Goal: Task Accomplishment & Management: Use online tool/utility

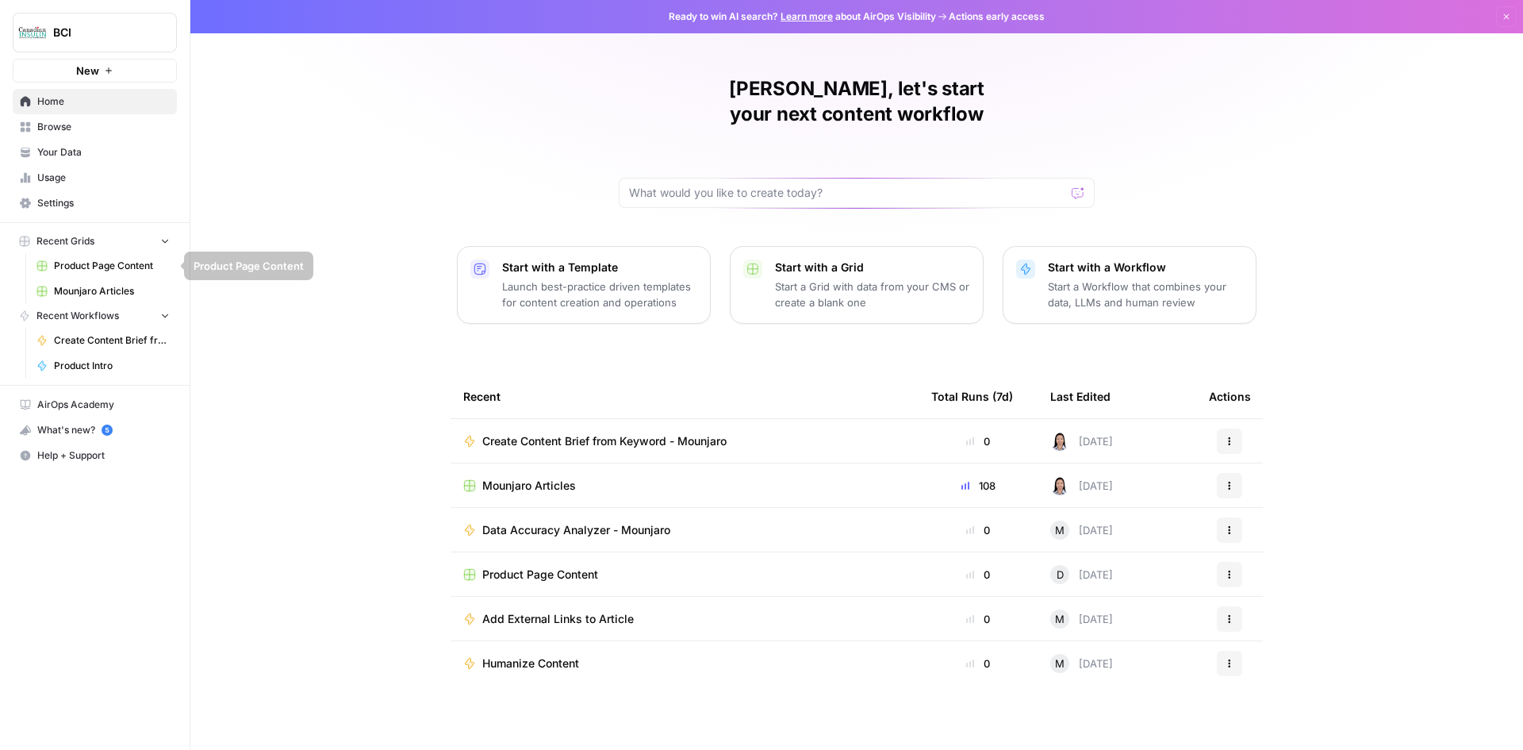
click at [124, 290] on span "Mounjaro Articles" at bounding box center [112, 291] width 116 height 14
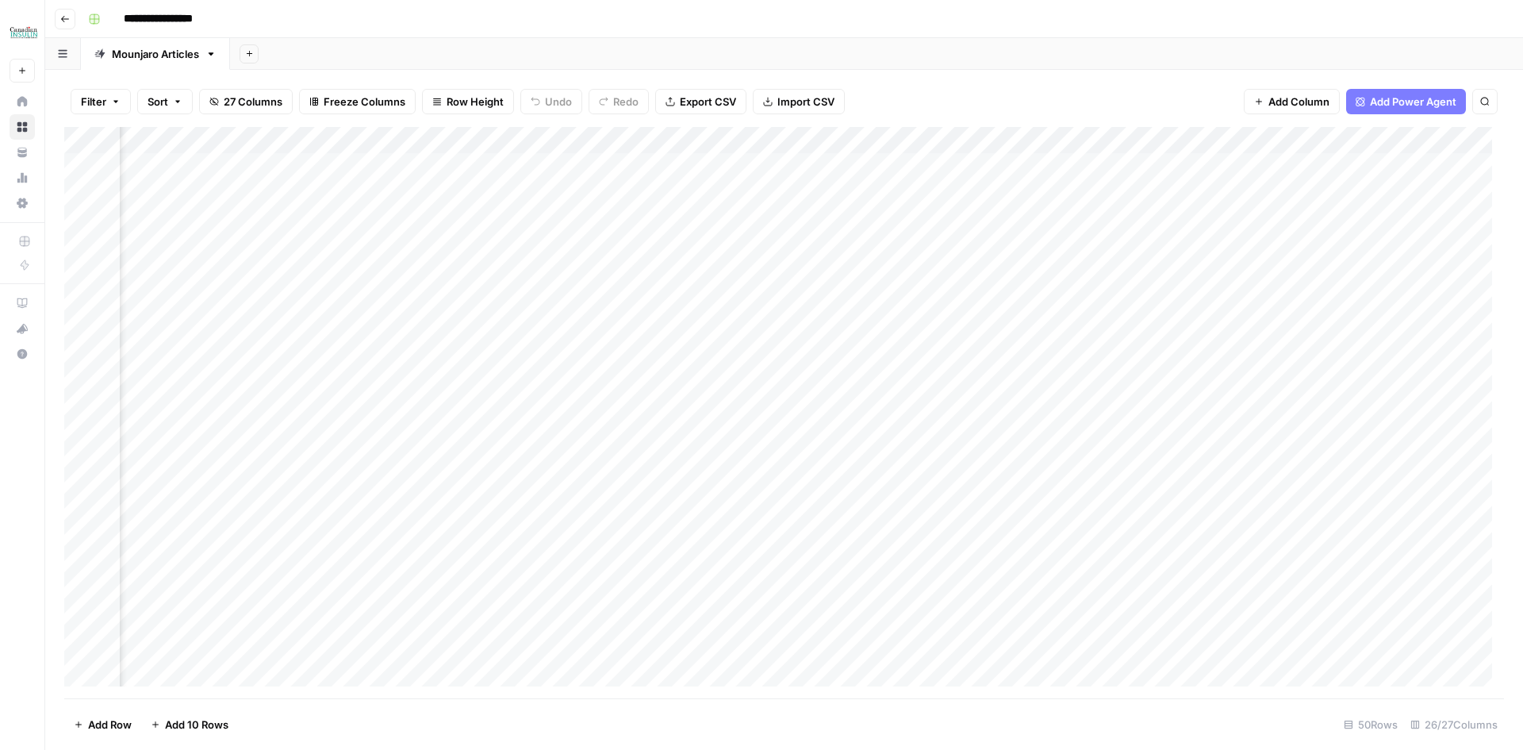
scroll to position [0, 1918]
click at [604, 301] on div "Add Column" at bounding box center [784, 412] width 1440 height 571
click at [377, 302] on div "Add Column" at bounding box center [784, 412] width 1440 height 571
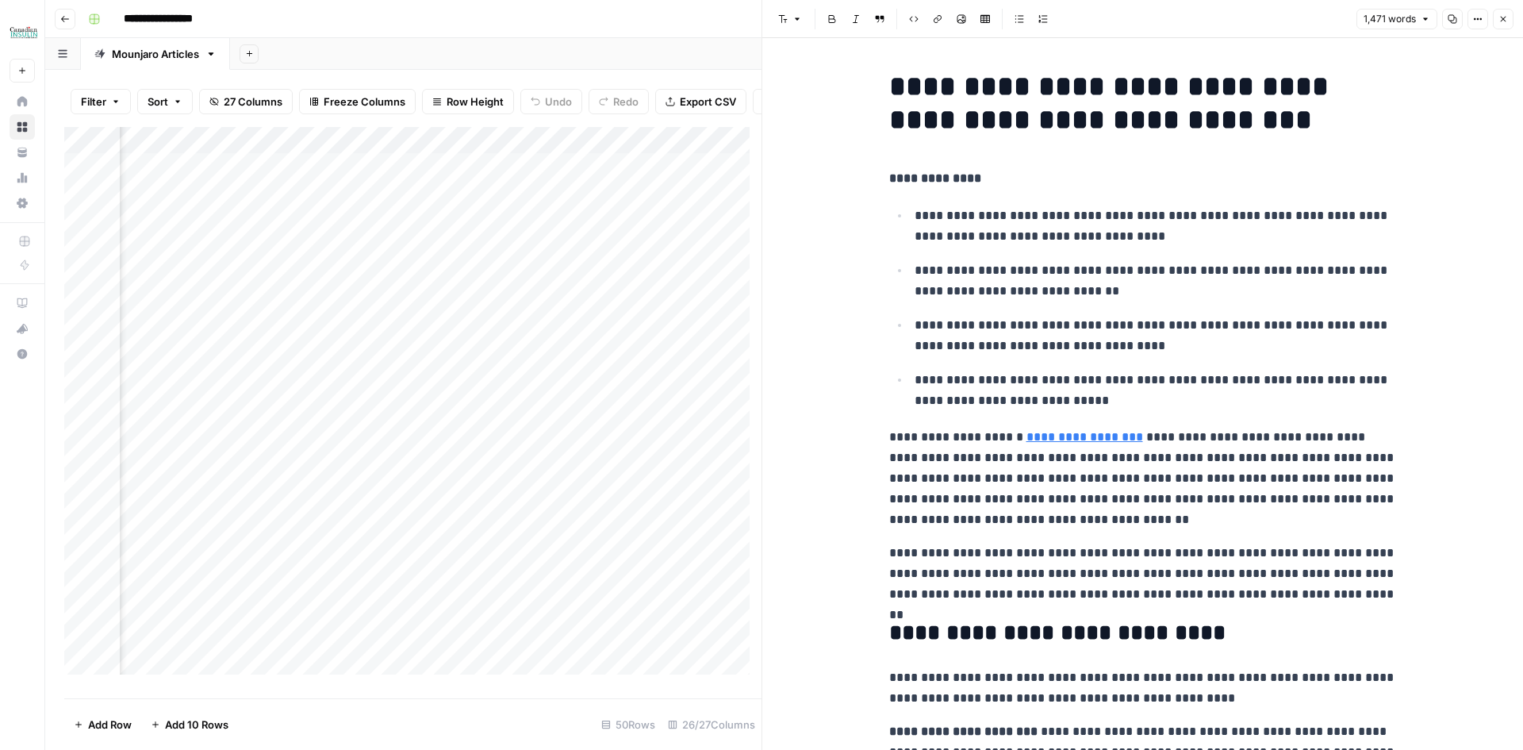
click at [1448, 23] on icon "button" at bounding box center [1453, 19] width 10 height 10
click at [1502, 21] on icon "button" at bounding box center [1503, 19] width 10 height 10
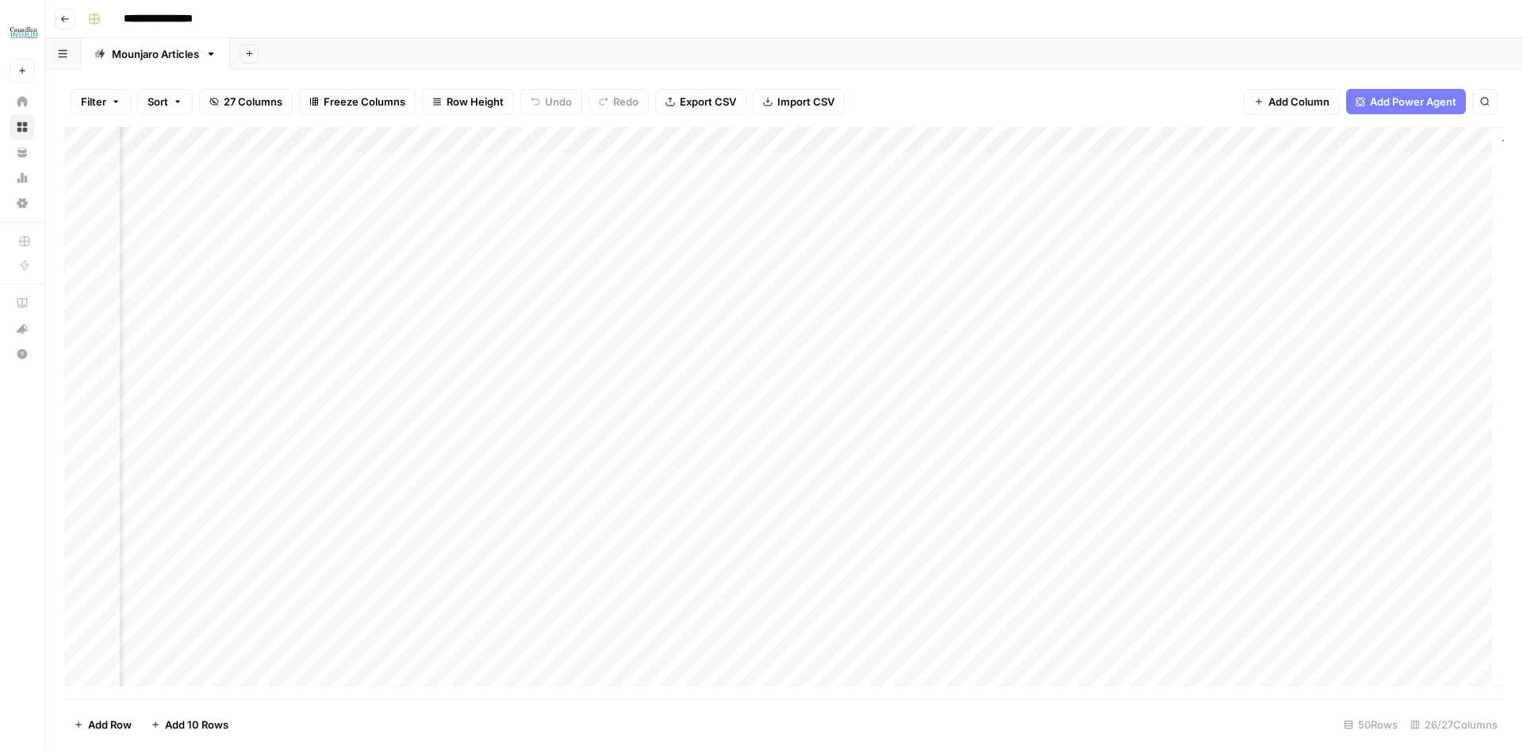
click at [1198, 303] on div "Add Column" at bounding box center [784, 412] width 1440 height 571
click at [1225, 298] on div "Add Column" at bounding box center [784, 412] width 1440 height 571
click at [1323, 265] on div "Add Column" at bounding box center [784, 412] width 1440 height 571
click at [1319, 301] on div "Add Column" at bounding box center [784, 412] width 1440 height 571
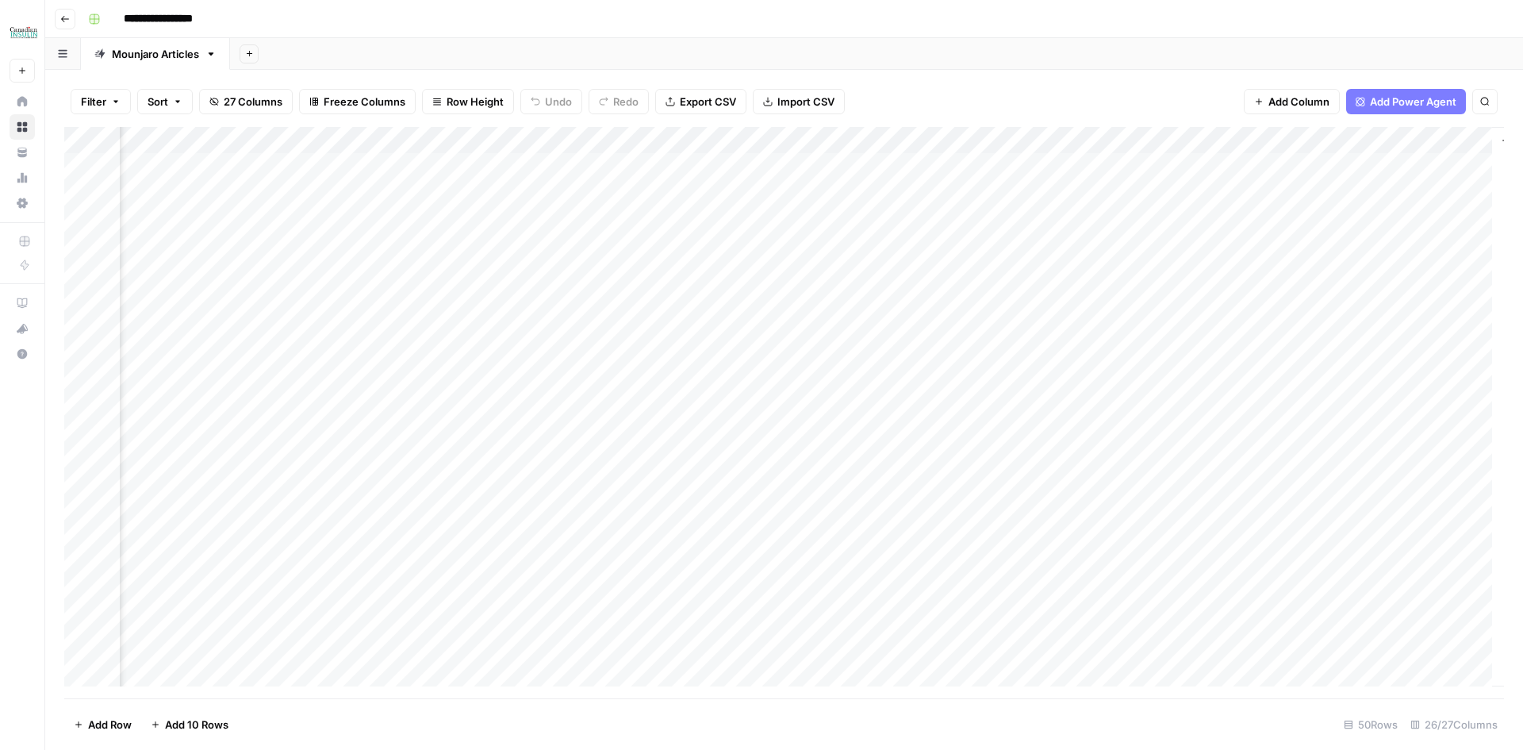
click at [1319, 300] on div "Add Column" at bounding box center [784, 412] width 1440 height 571
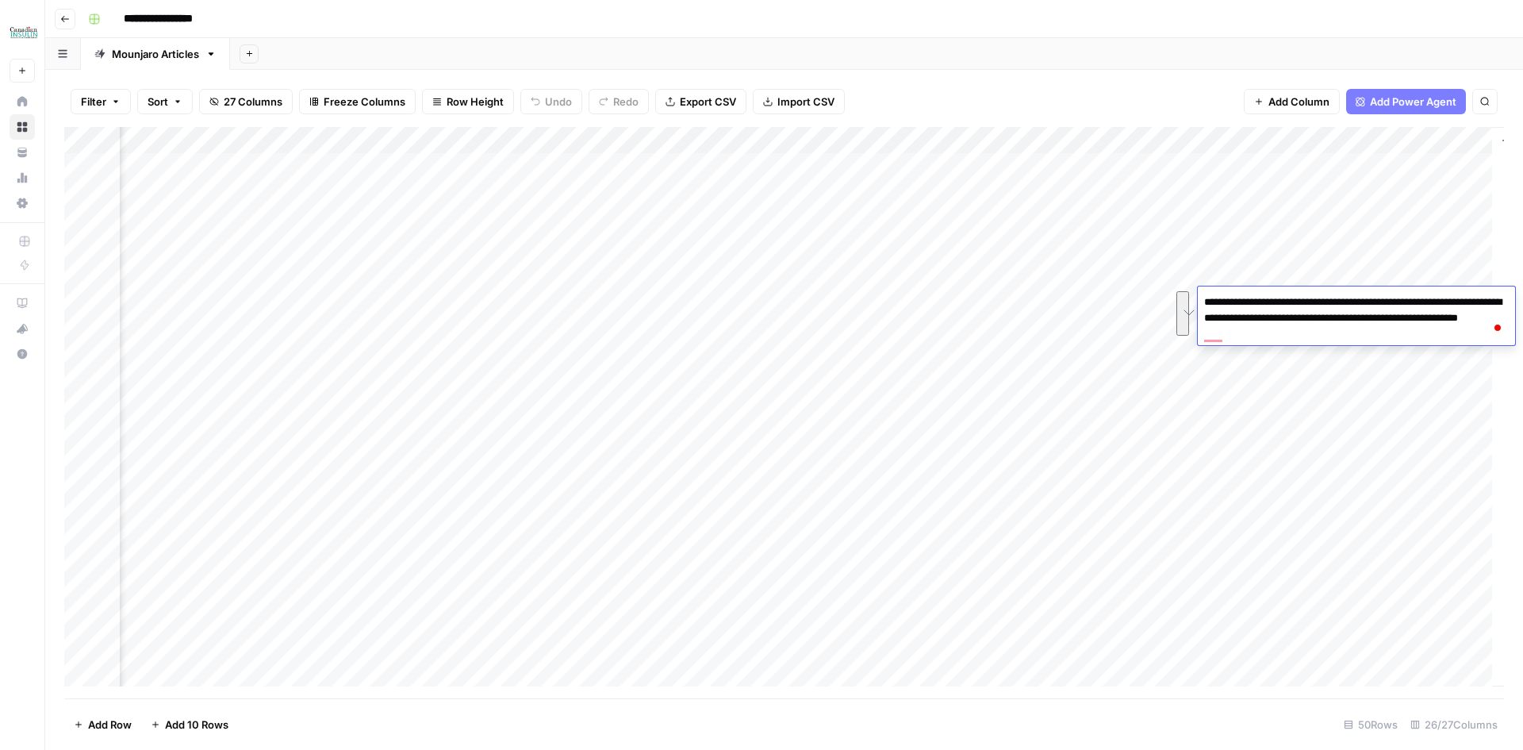
click at [323, 300] on div "Add Column" at bounding box center [784, 412] width 1440 height 571
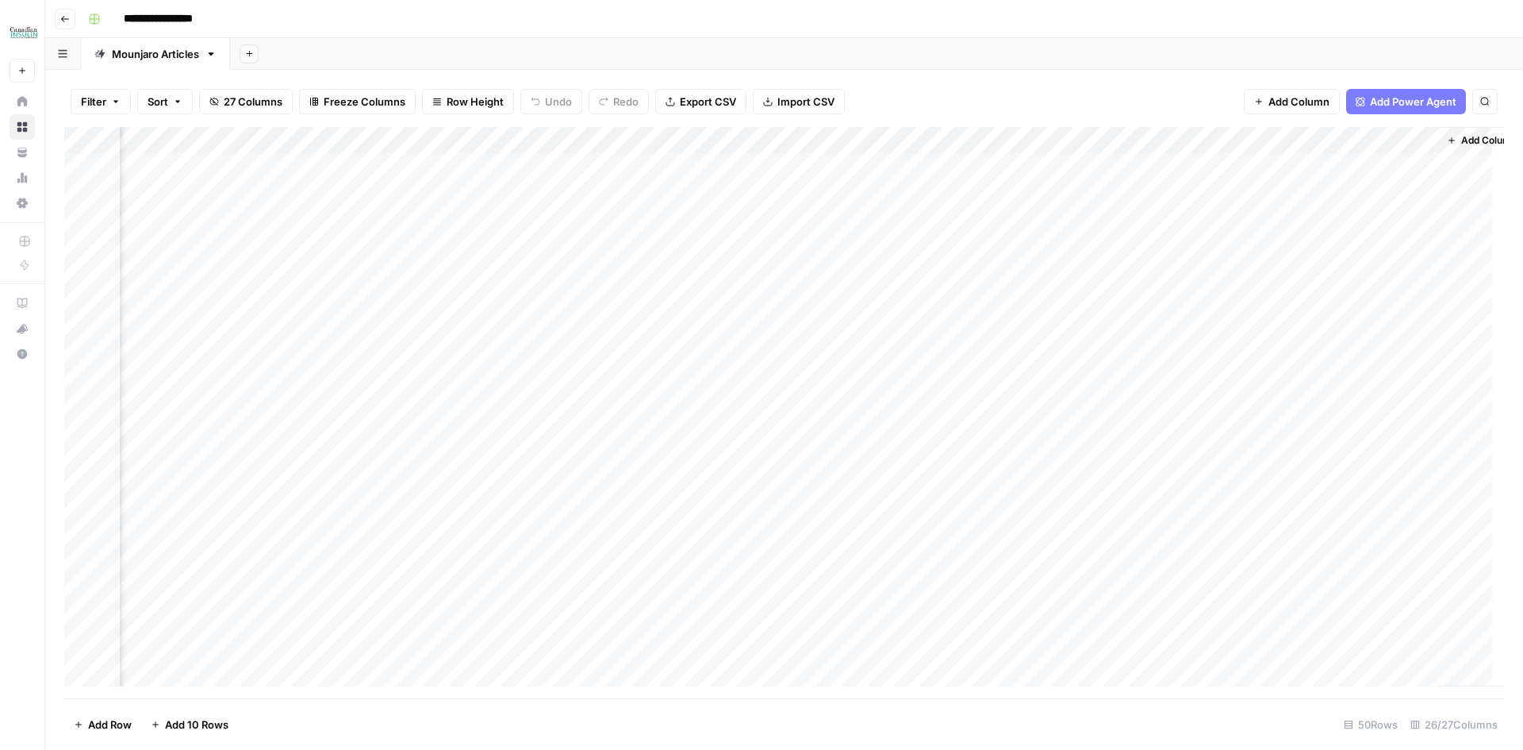
scroll to position [0, 2285]
click at [280, 328] on div "Add Column" at bounding box center [784, 412] width 1440 height 571
click at [320, 322] on div "Add Column" at bounding box center [784, 412] width 1440 height 571
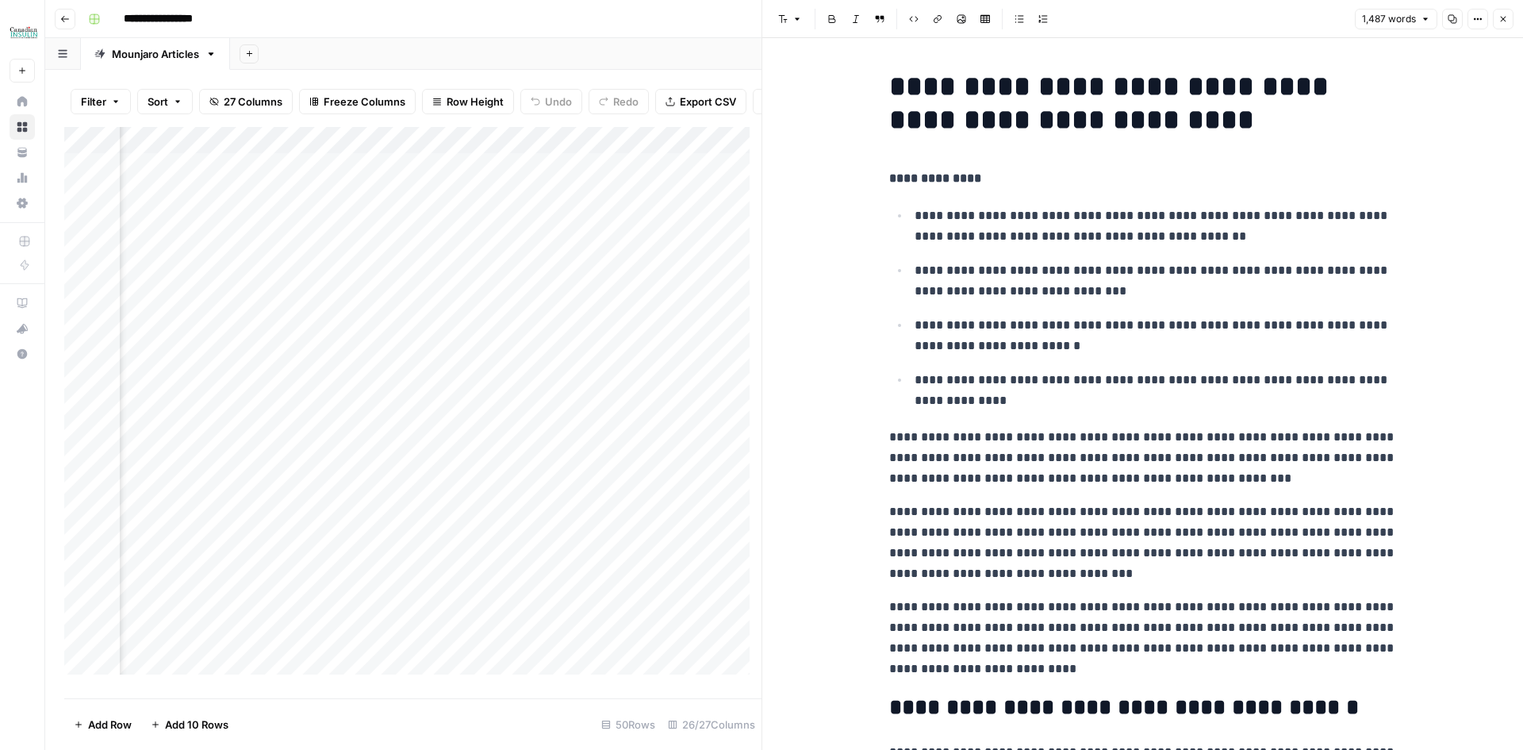
click at [1064, 252] on ul "**********" at bounding box center [1143, 308] width 508 height 206
click at [1455, 18] on icon "button" at bounding box center [1453, 19] width 10 height 10
click at [1502, 17] on icon "button" at bounding box center [1503, 19] width 10 height 10
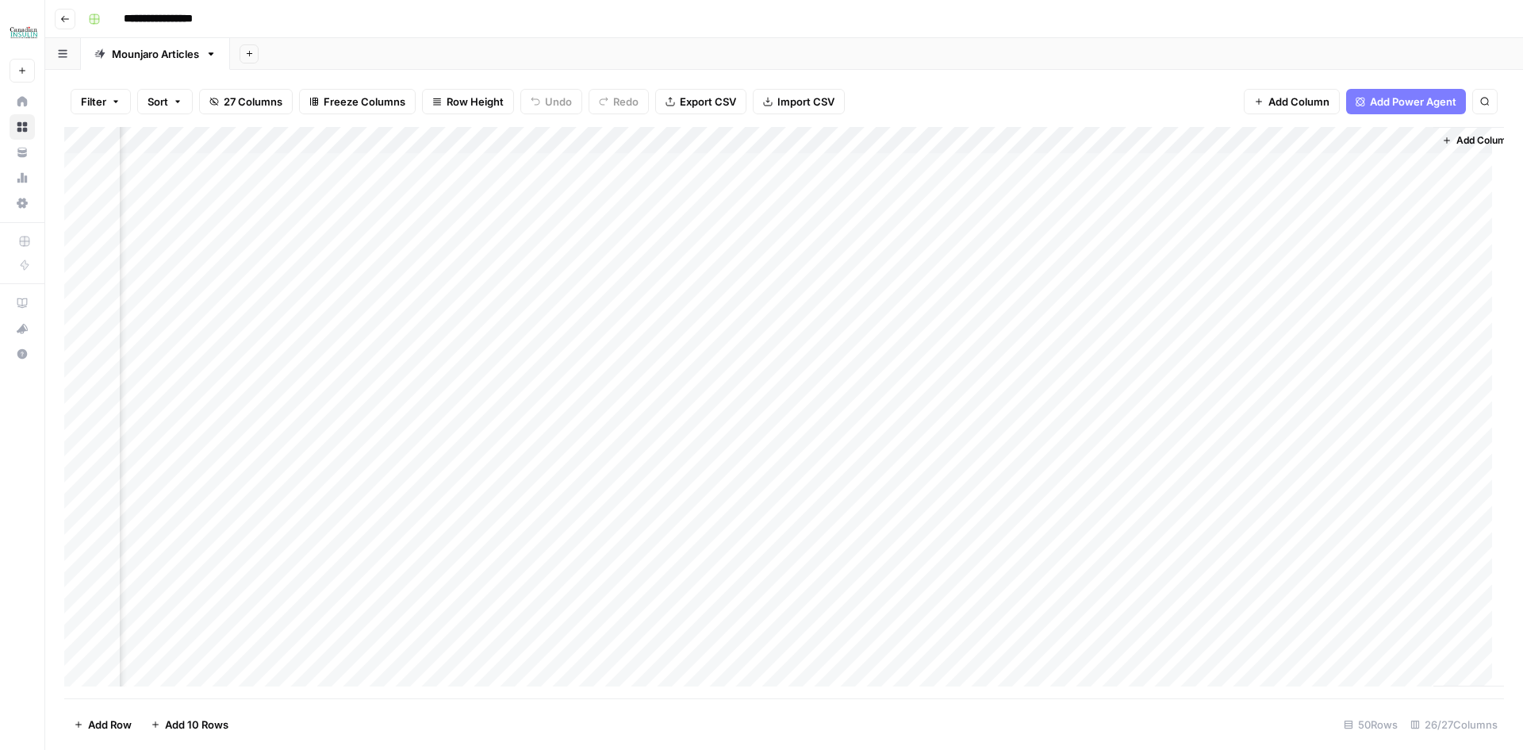
click at [1268, 328] on div "Add Column" at bounding box center [784, 412] width 1440 height 571
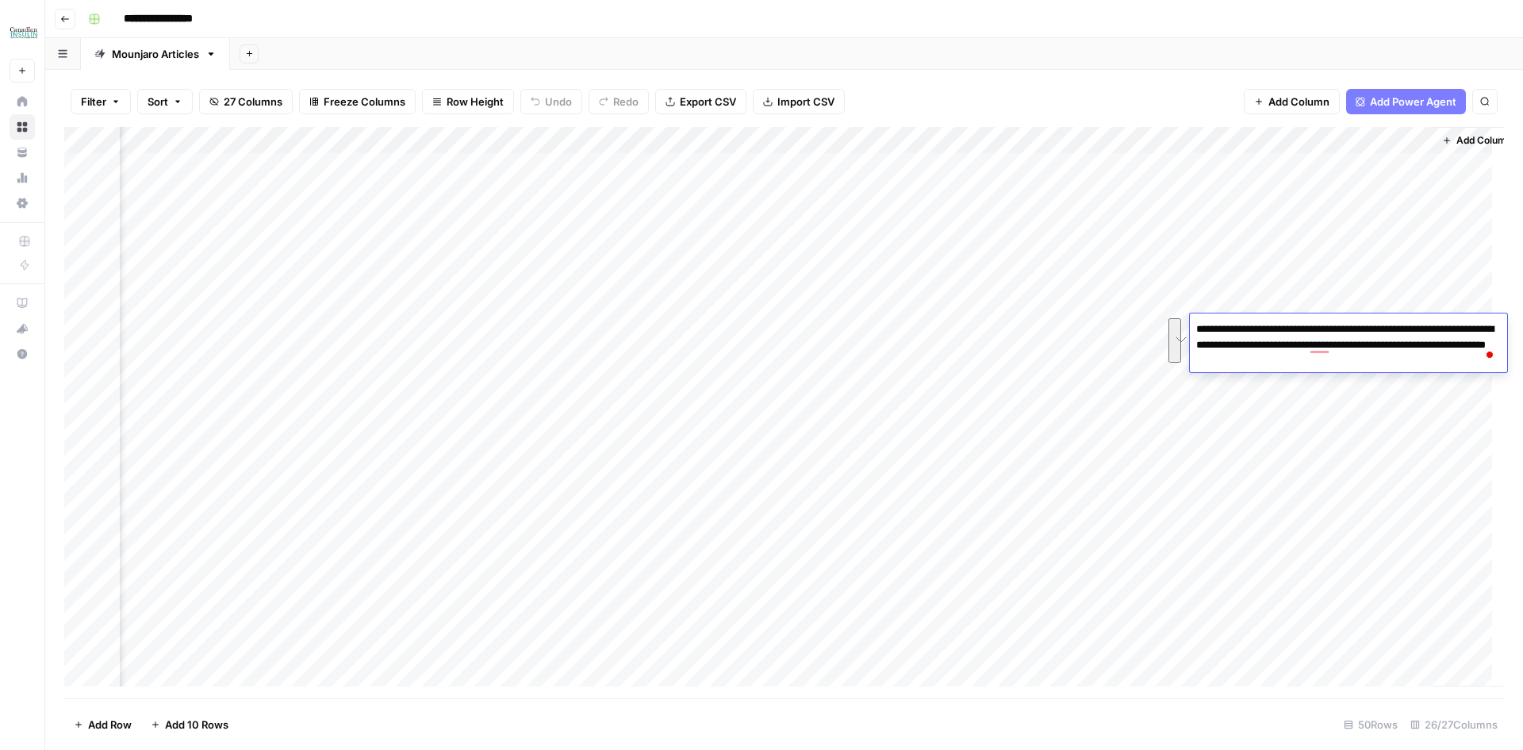
click at [264, 297] on div "Add Column" at bounding box center [784, 412] width 1440 height 571
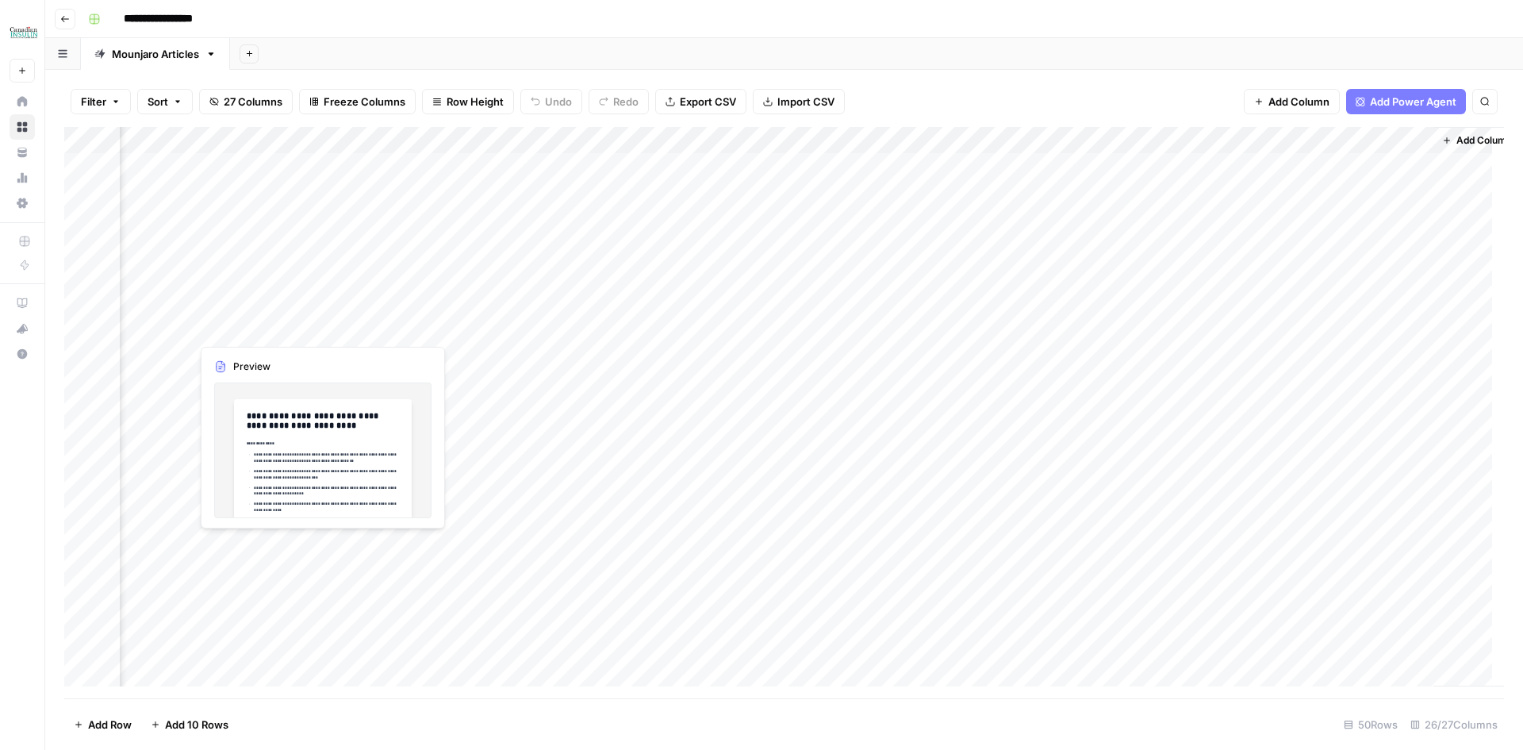
click at [251, 330] on div "Add Column" at bounding box center [784, 412] width 1440 height 571
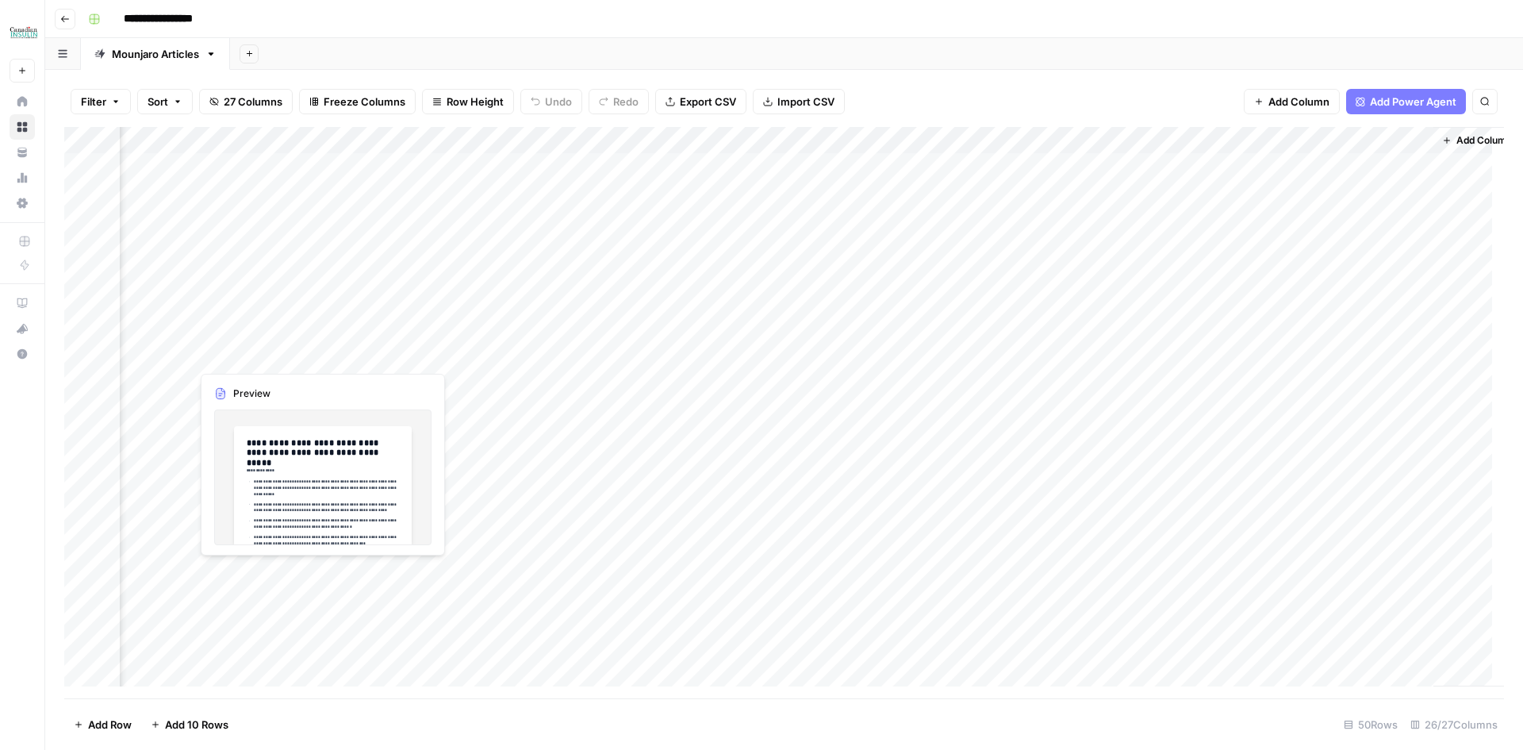
click at [273, 356] on div "Add Column" at bounding box center [784, 412] width 1440 height 571
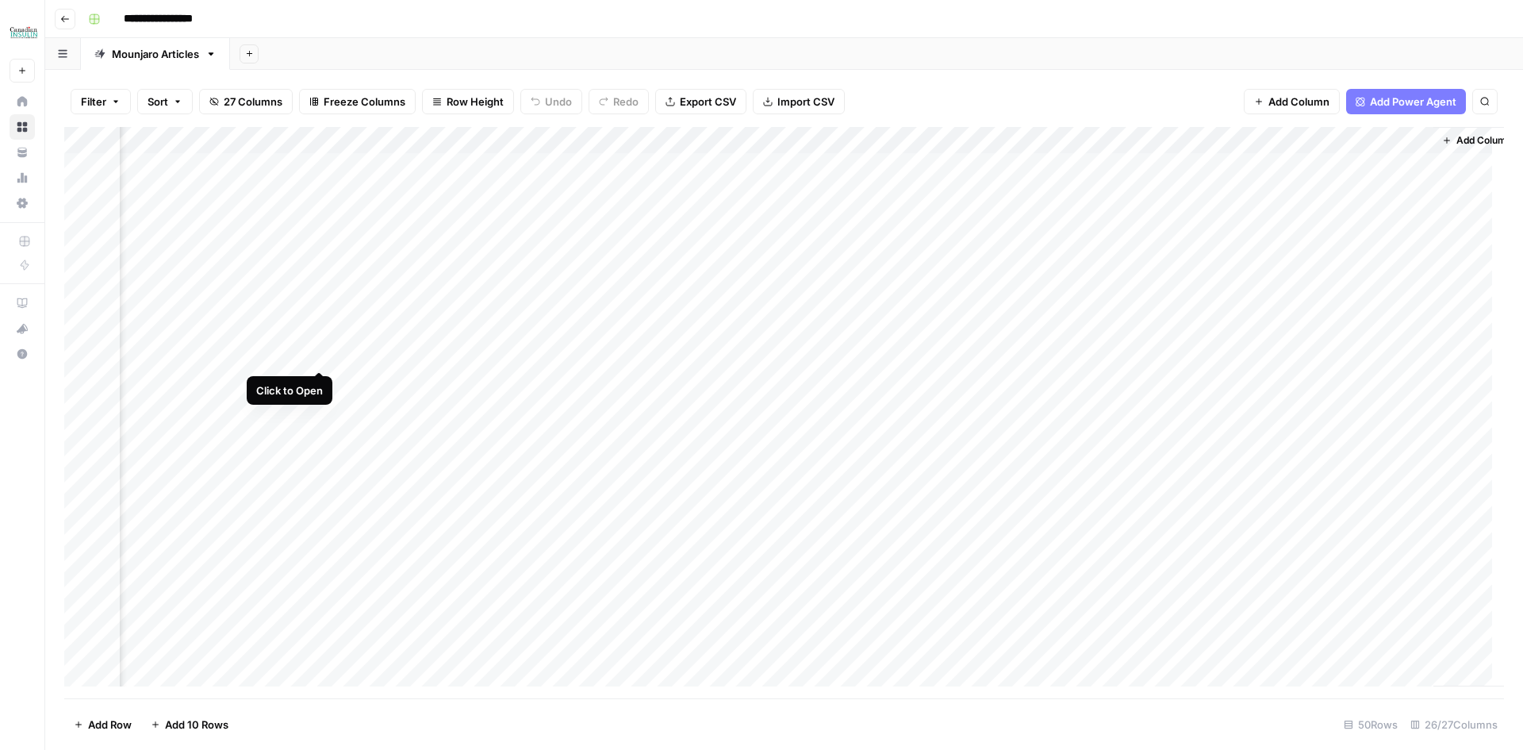
click at [319, 352] on div "Add Column" at bounding box center [784, 412] width 1440 height 571
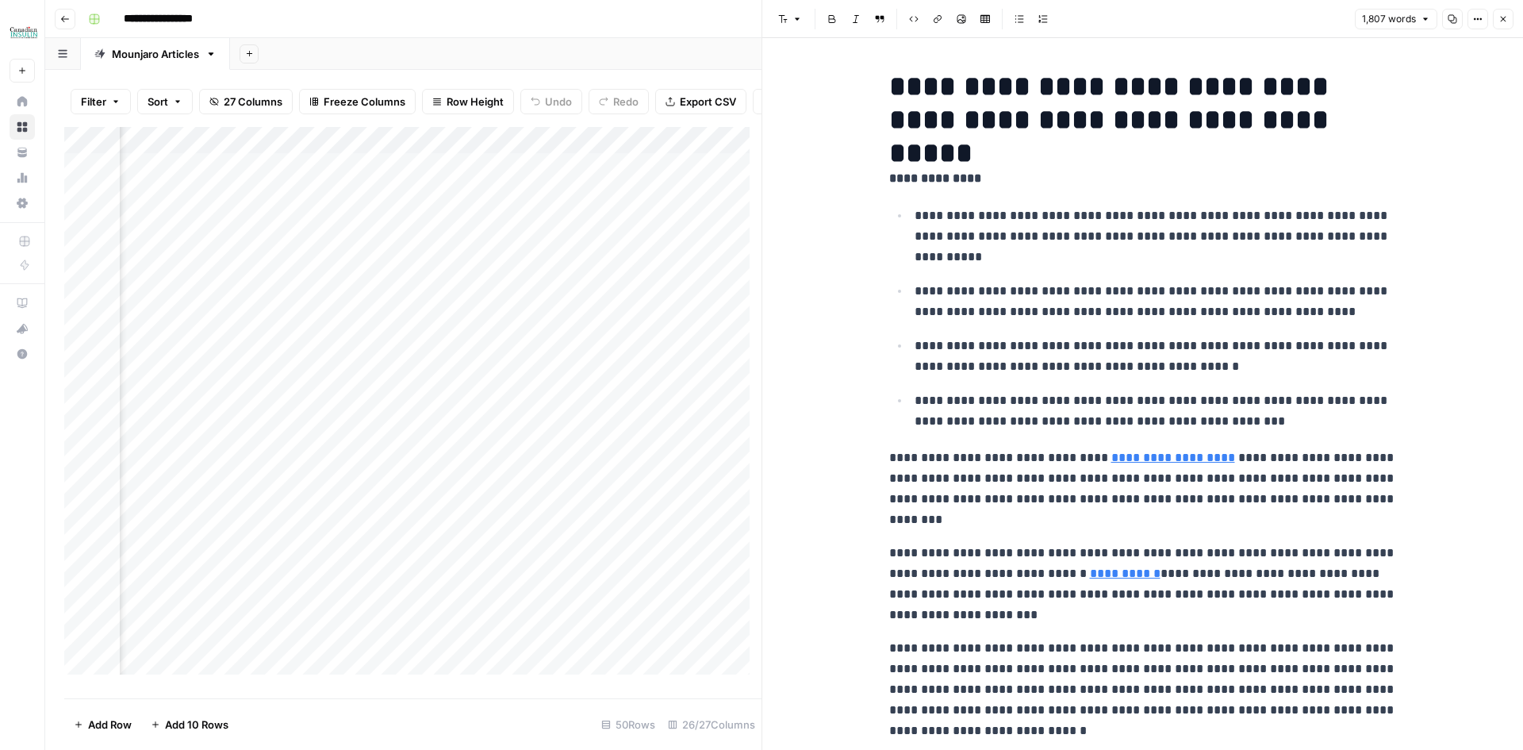
click at [1456, 20] on icon "button" at bounding box center [1452, 19] width 9 height 9
click at [1501, 20] on icon "button" at bounding box center [1503, 19] width 10 height 10
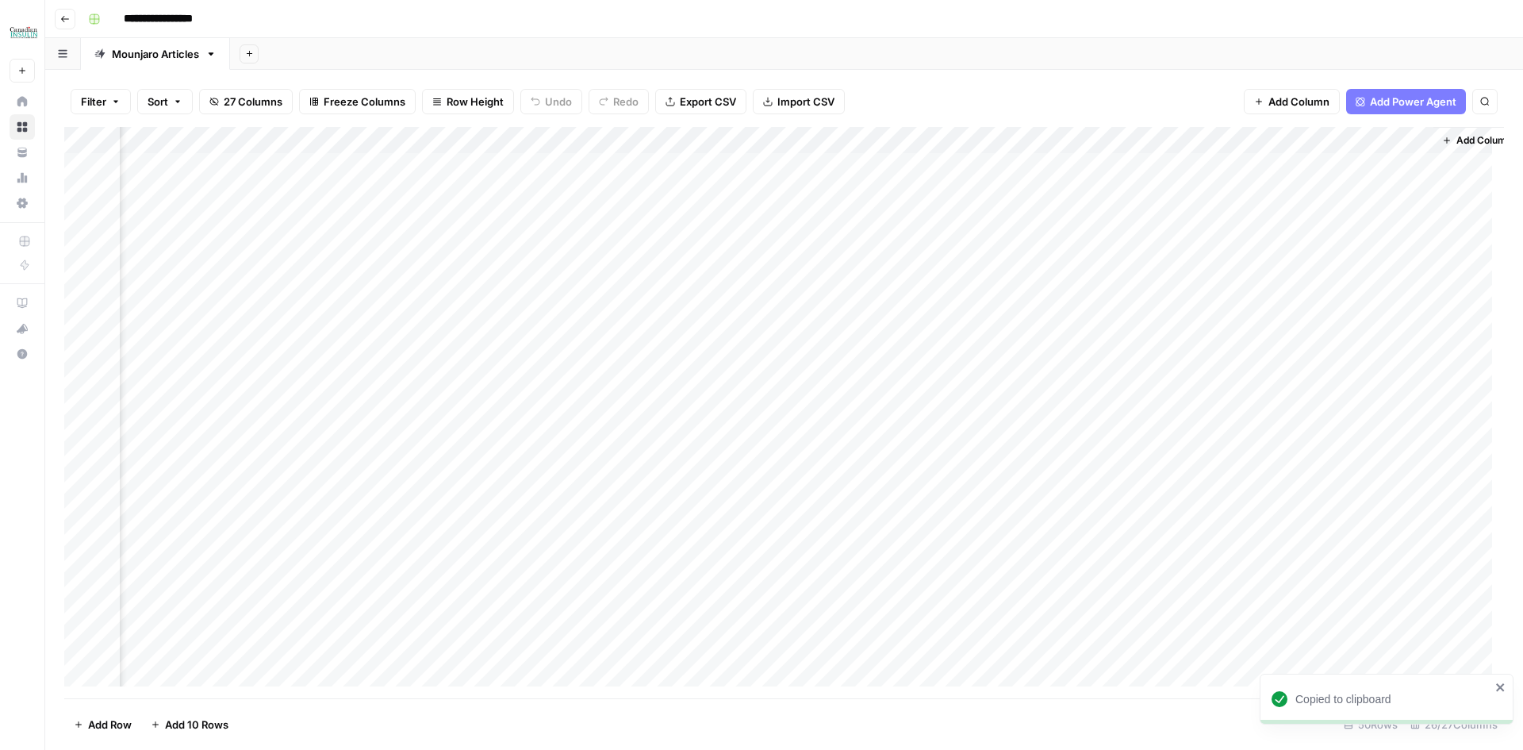
click at [1247, 354] on div "Add Column" at bounding box center [784, 412] width 1440 height 571
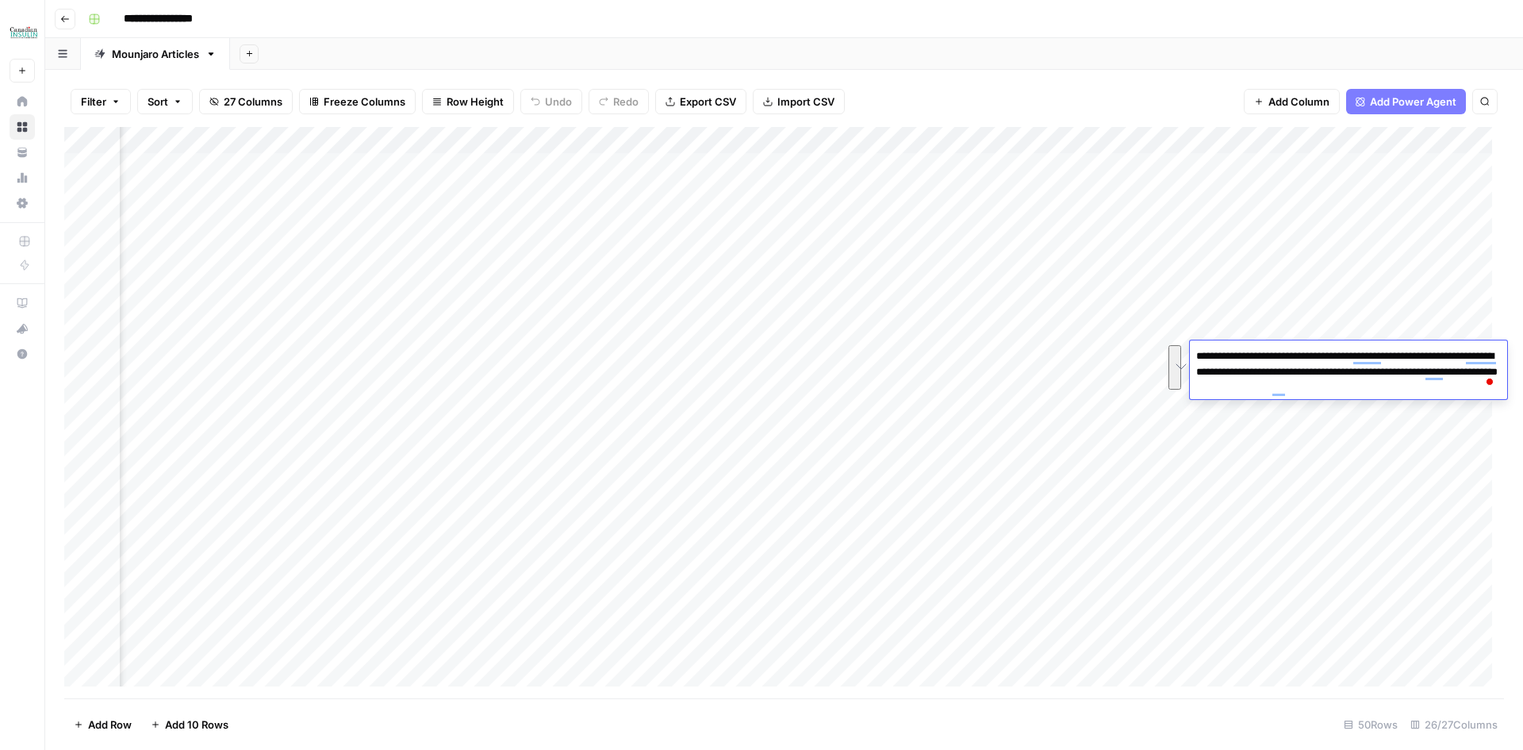
scroll to position [0, 2285]
click at [230, 358] on div "Add Column" at bounding box center [784, 412] width 1440 height 571
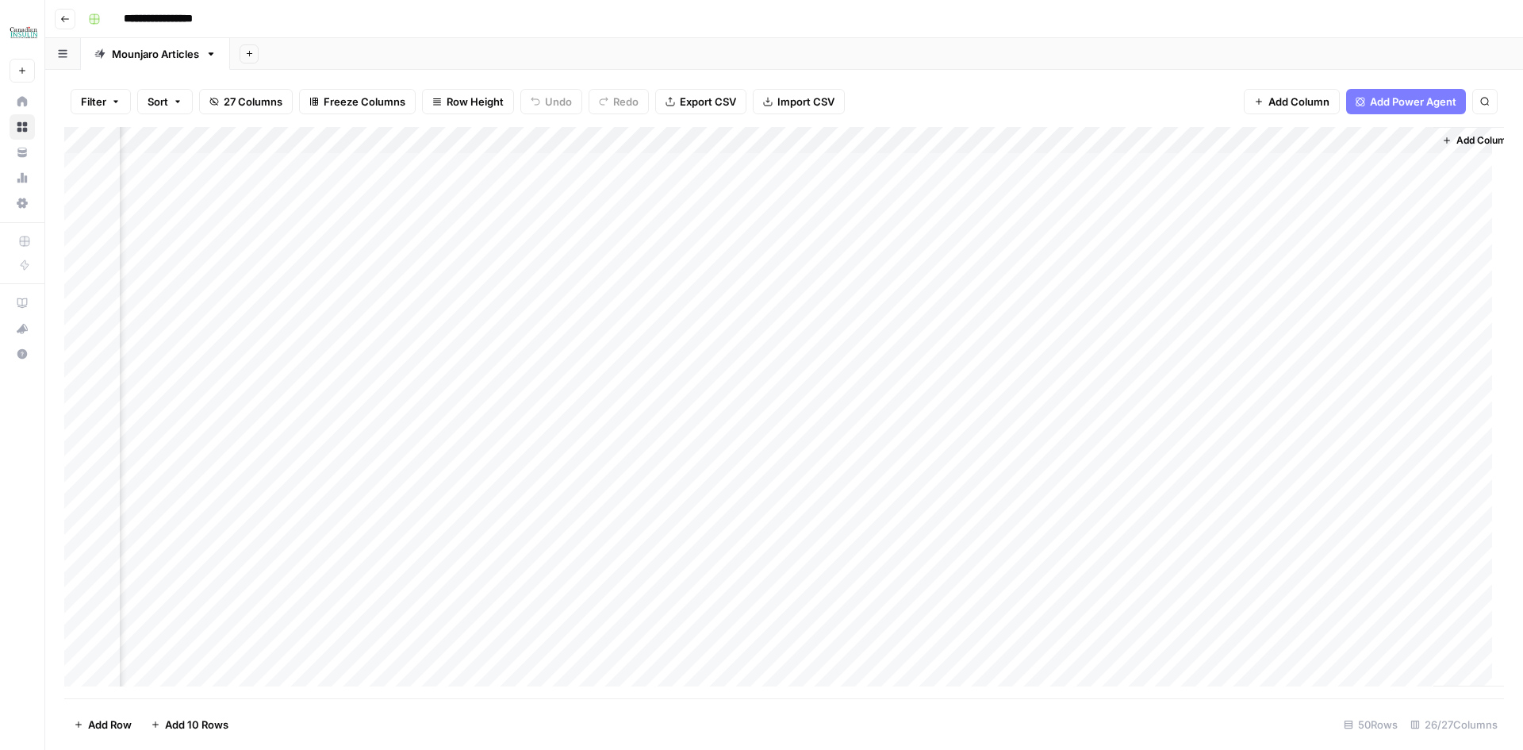
click at [250, 378] on div "Add Column" at bounding box center [784, 412] width 1440 height 571
click at [318, 381] on div "Add Column" at bounding box center [784, 412] width 1440 height 571
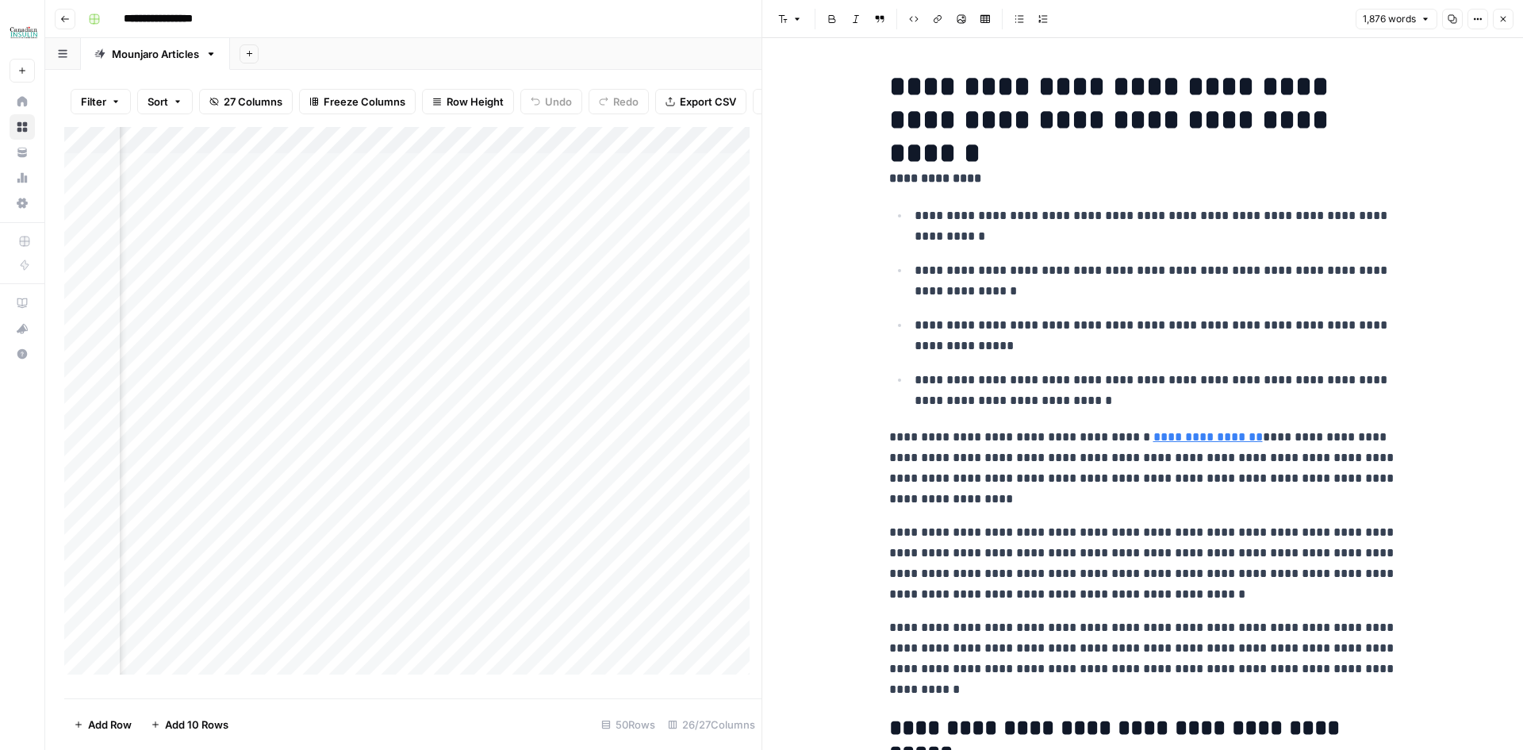
click at [1450, 16] on icon "button" at bounding box center [1453, 19] width 10 height 10
click at [1497, 21] on button "Close" at bounding box center [1503, 19] width 21 height 21
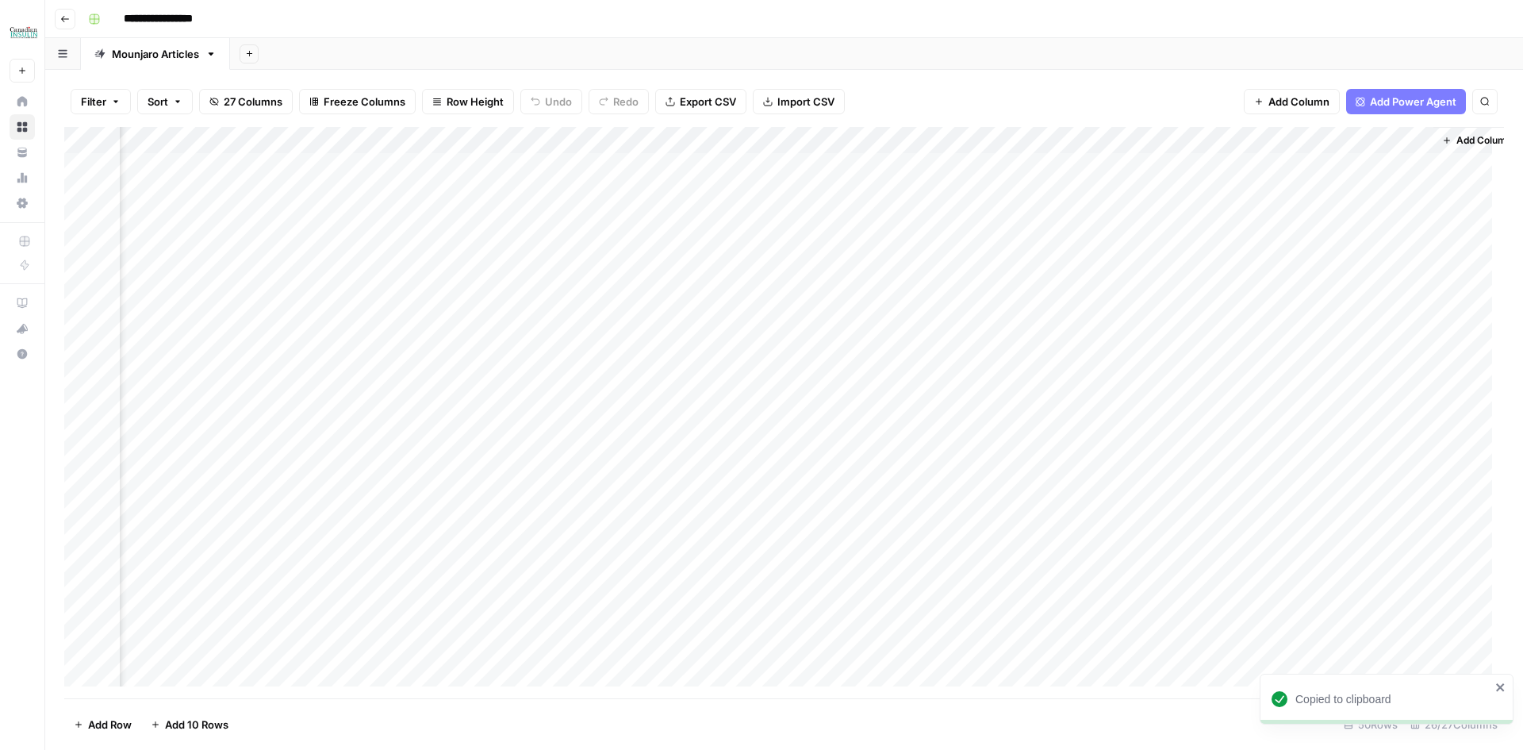
click at [1242, 384] on div "Add Column" at bounding box center [784, 412] width 1440 height 571
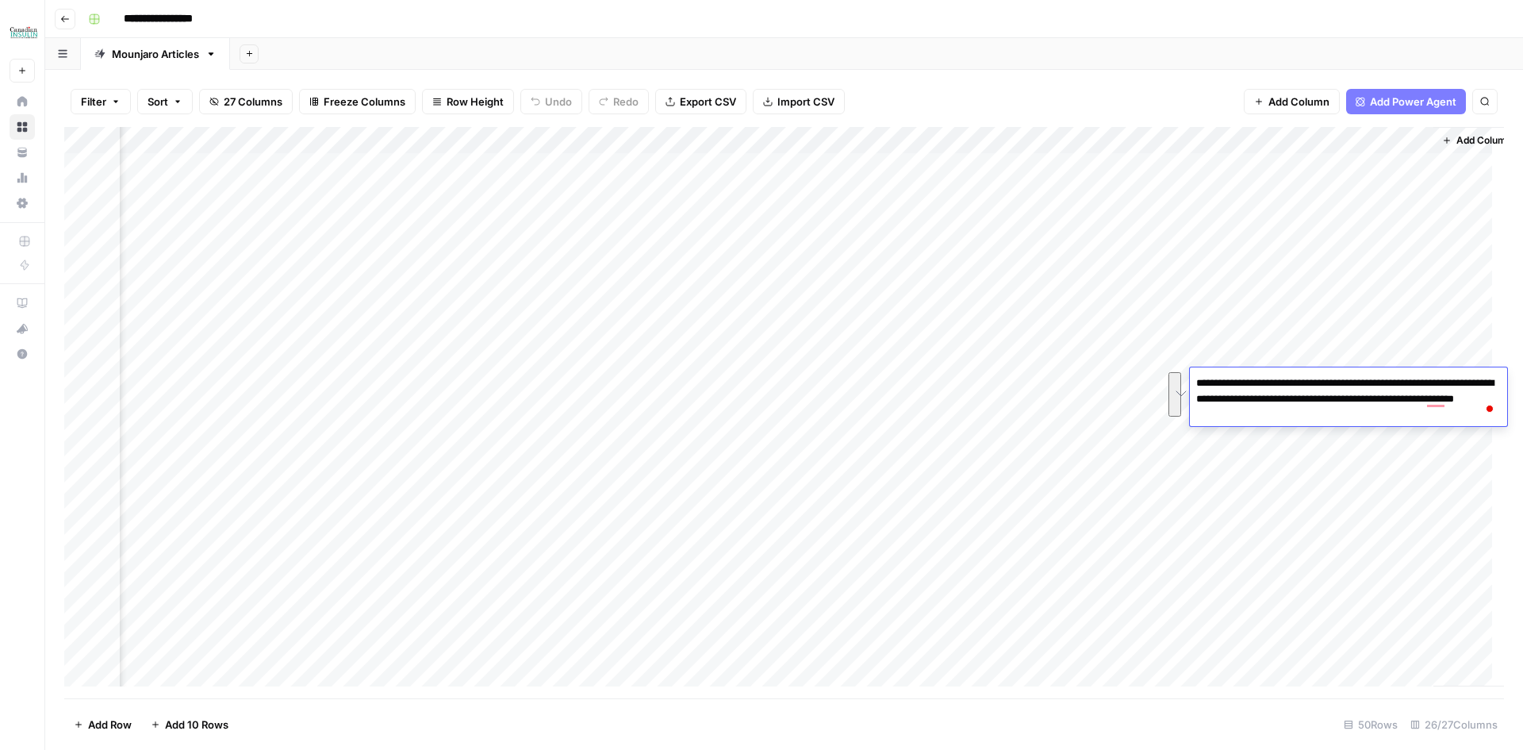
click at [251, 384] on div "Add Column" at bounding box center [784, 412] width 1440 height 571
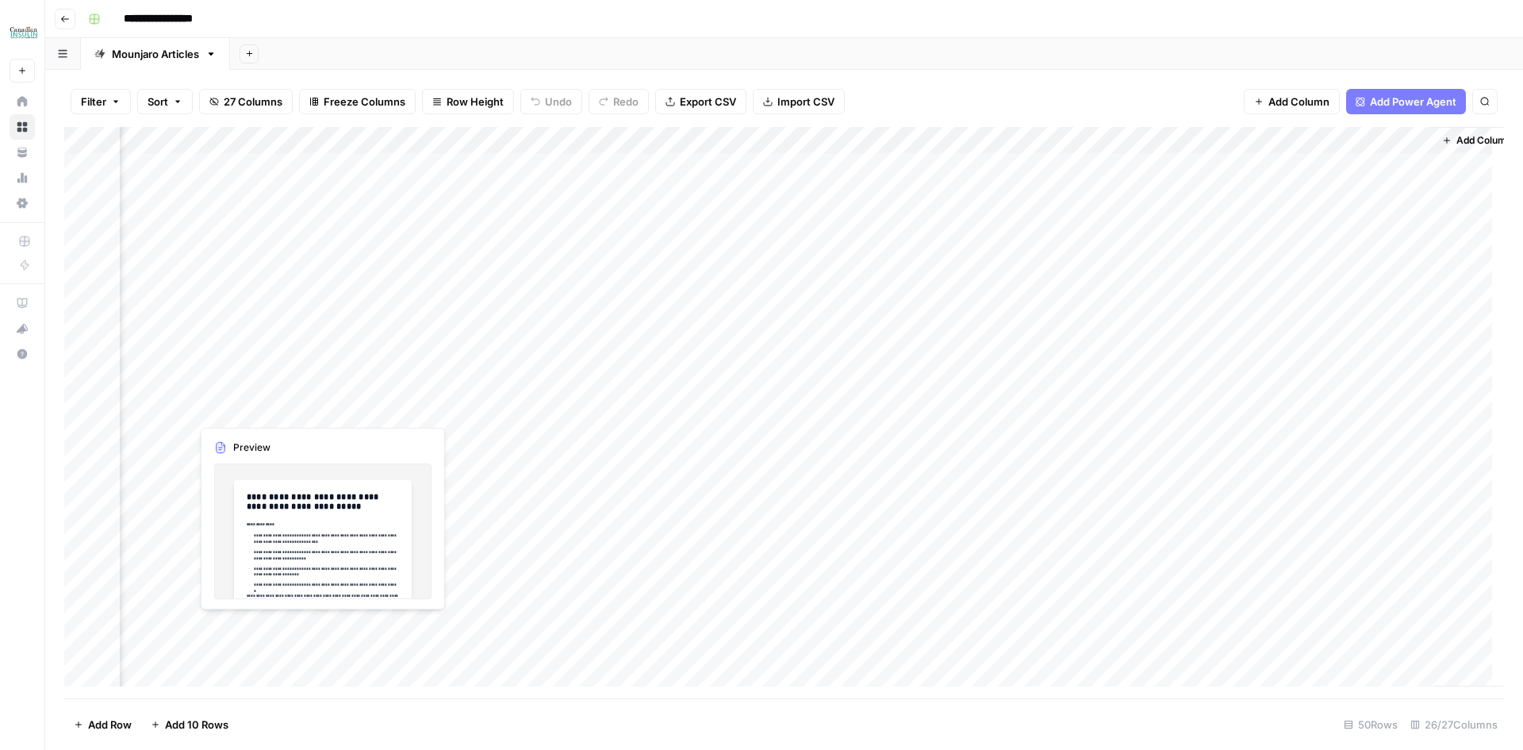
click at [273, 408] on div "Add Column" at bounding box center [784, 412] width 1440 height 571
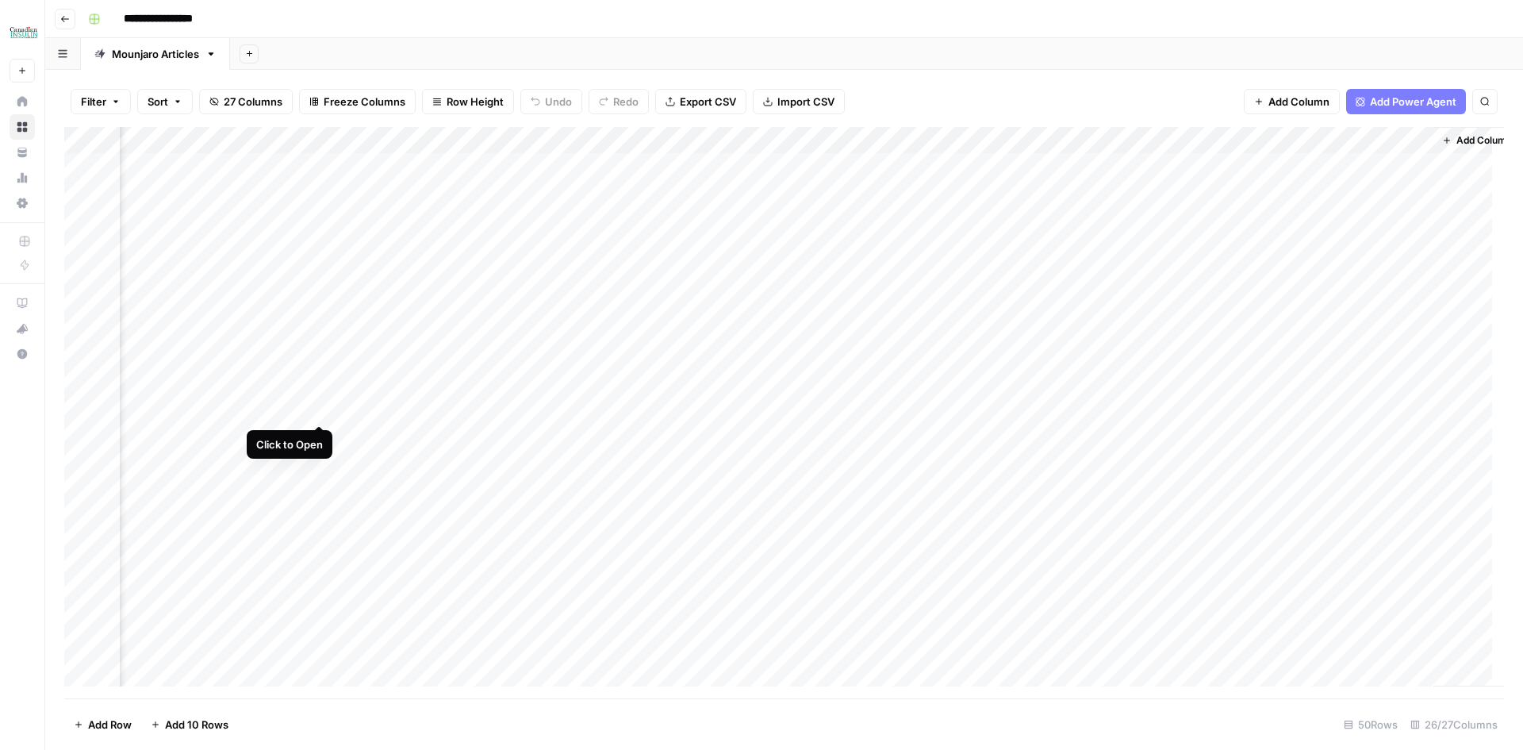
click at [318, 408] on div "Add Column" at bounding box center [784, 412] width 1440 height 571
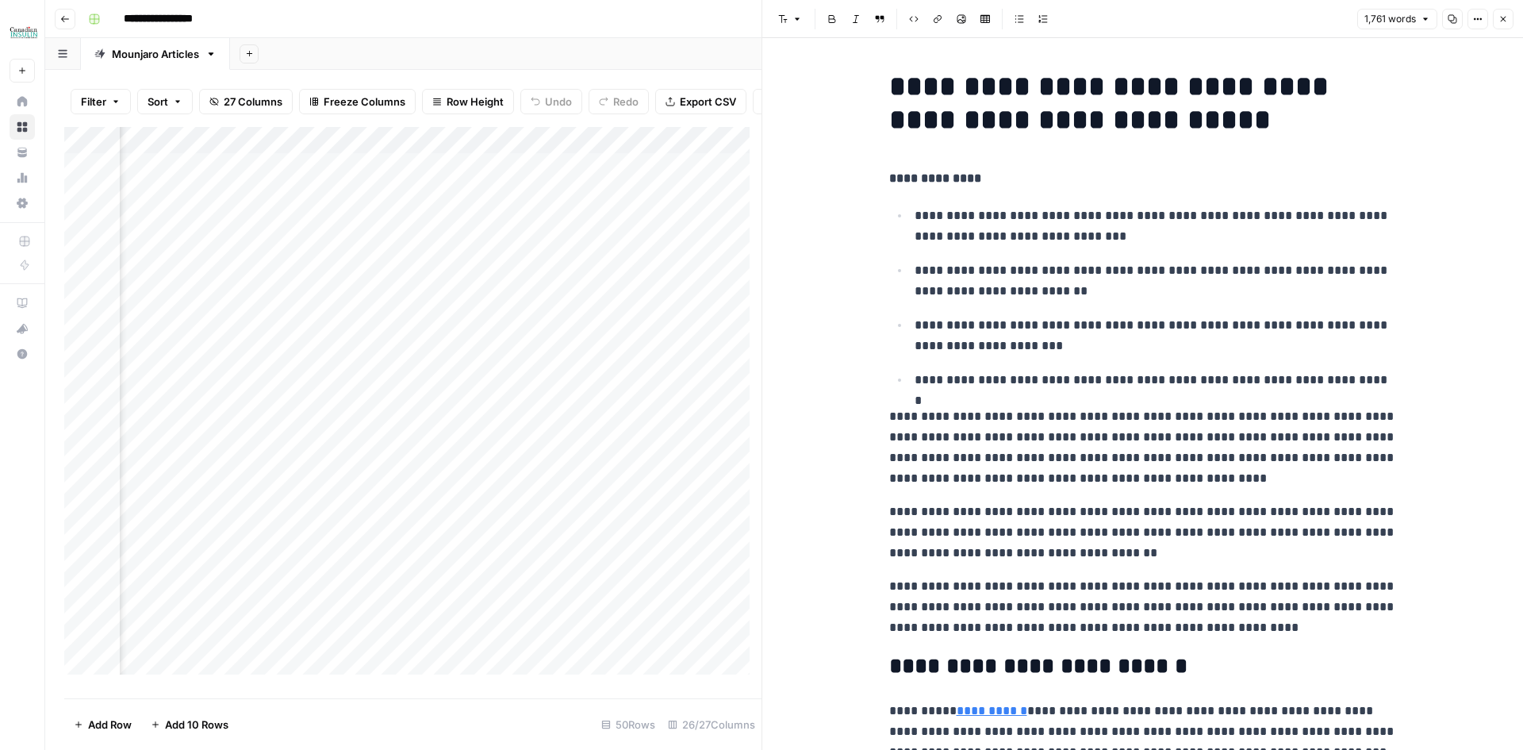
click at [1455, 20] on icon "button" at bounding box center [1453, 19] width 10 height 10
click at [1501, 21] on icon "button" at bounding box center [1503, 19] width 10 height 10
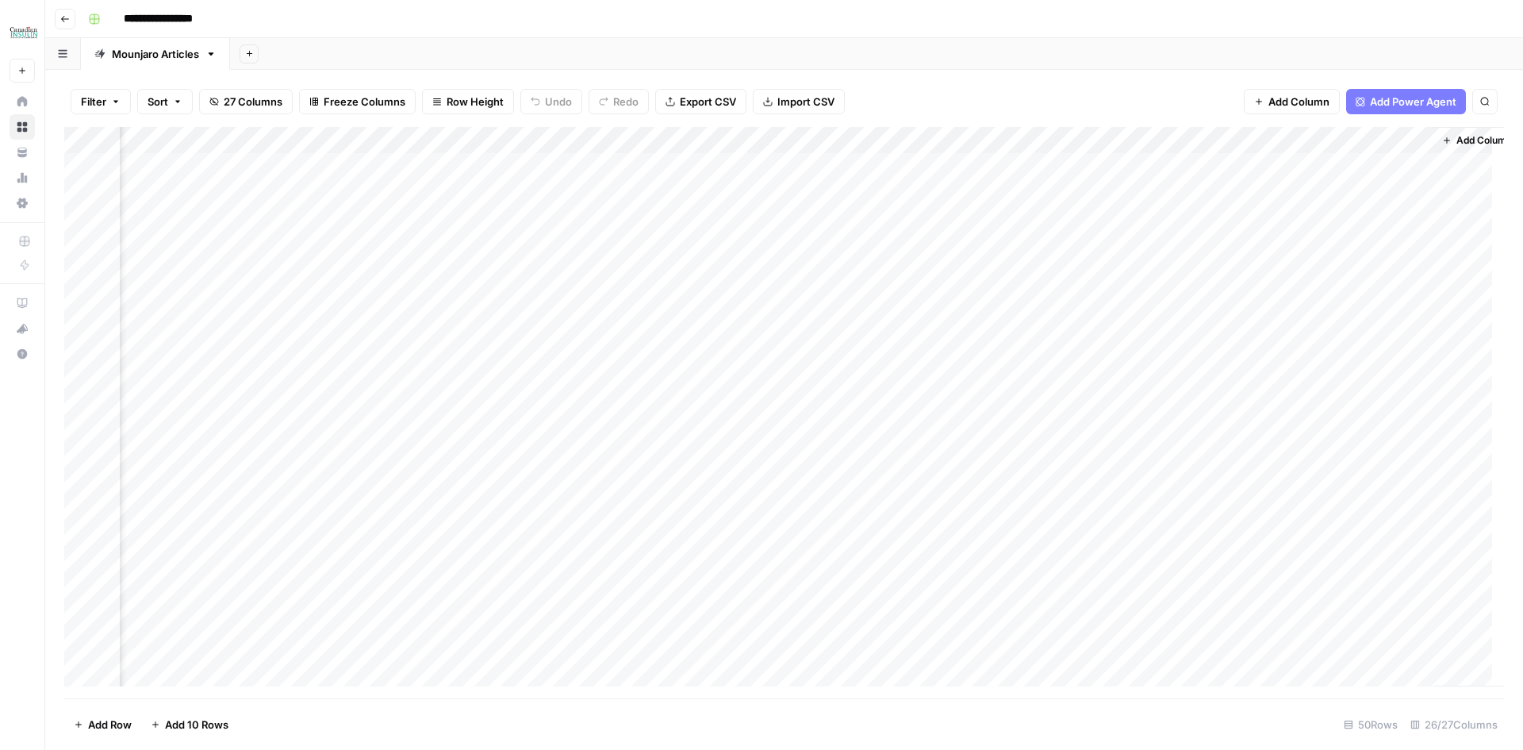
click at [1232, 409] on div "Add Column" at bounding box center [784, 412] width 1440 height 571
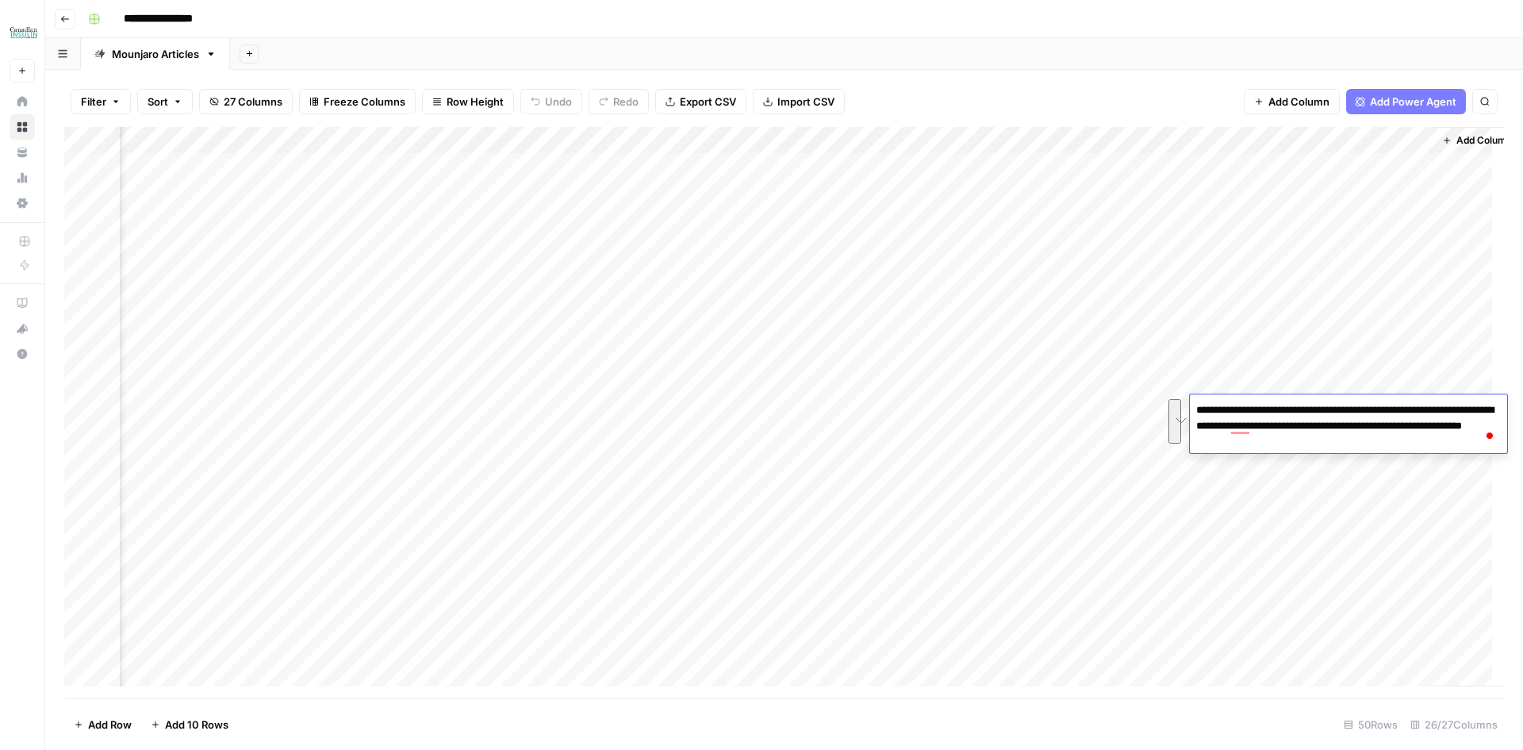
click at [268, 431] on div "Add Column" at bounding box center [784, 412] width 1440 height 571
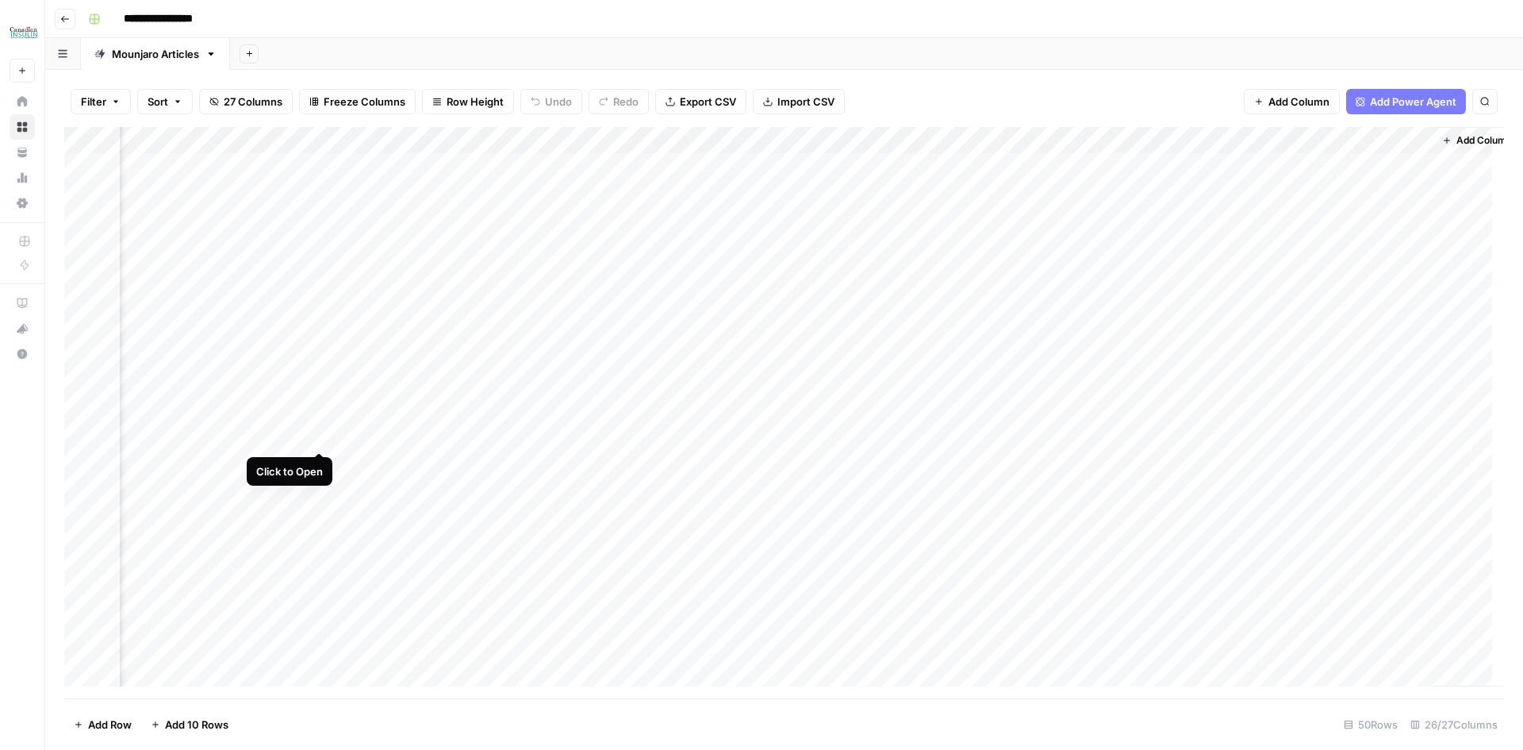
click at [320, 431] on div "Add Column" at bounding box center [784, 412] width 1440 height 571
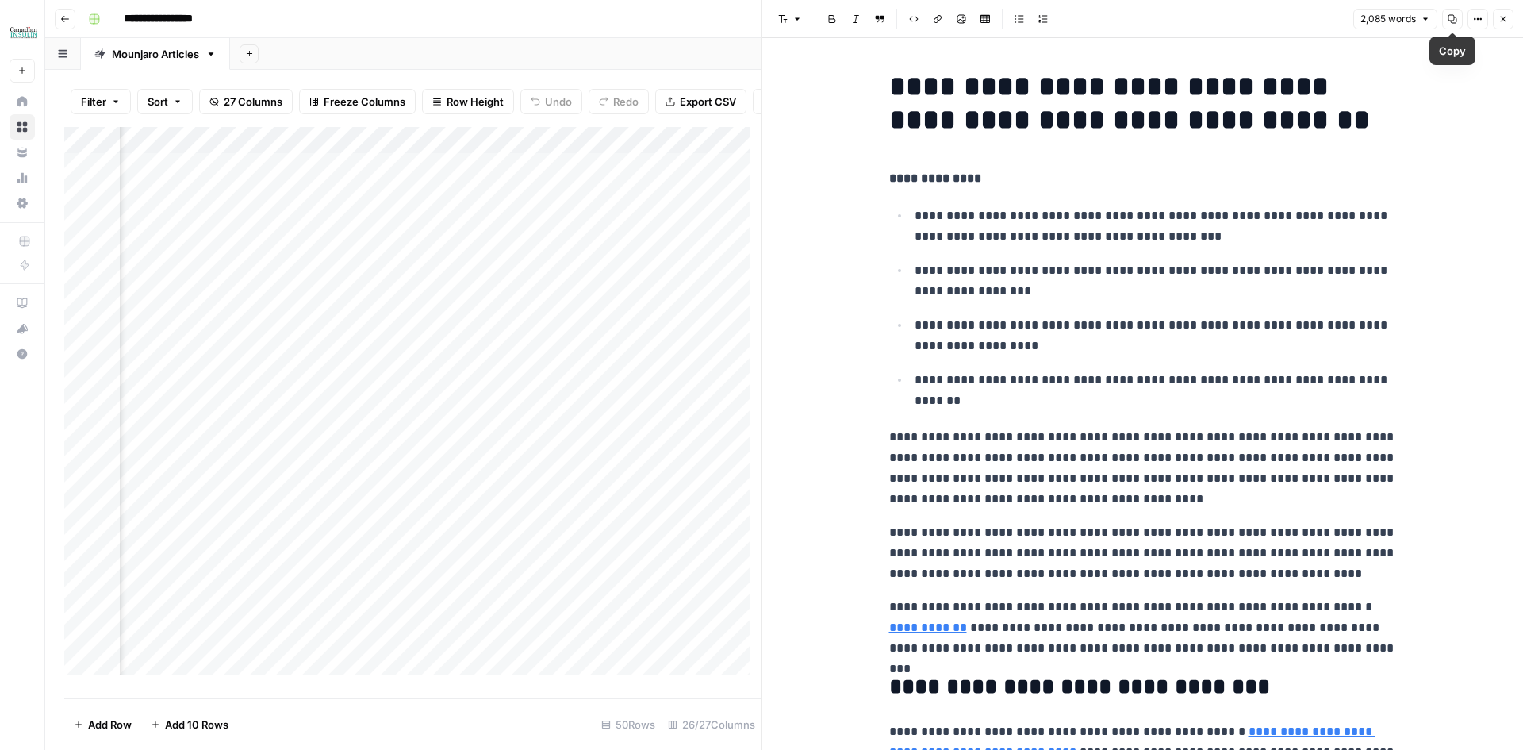
click at [1451, 19] on icon "button" at bounding box center [1453, 19] width 10 height 10
click at [1498, 20] on icon "button" at bounding box center [1503, 19] width 10 height 10
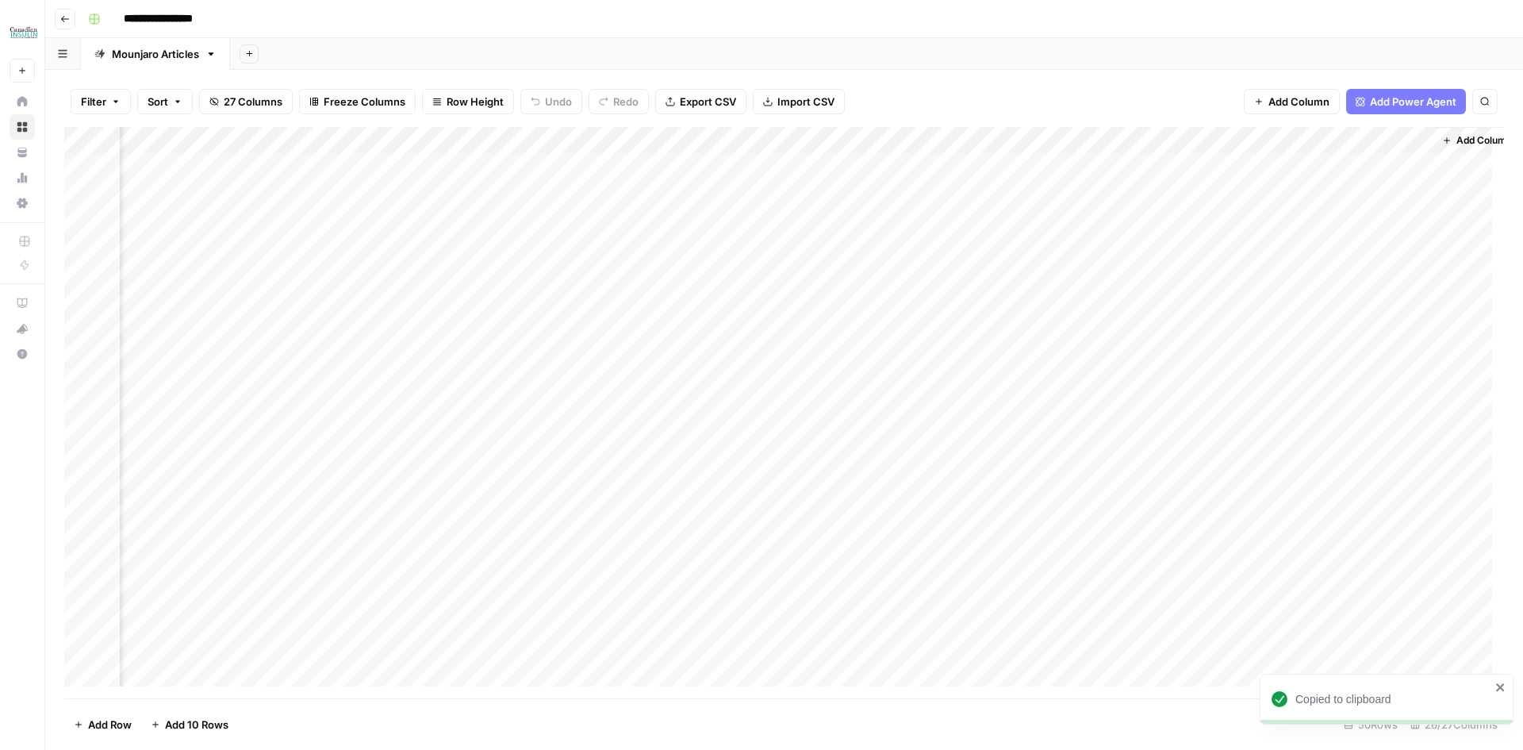
click at [1237, 434] on div "Add Column" at bounding box center [784, 412] width 1440 height 571
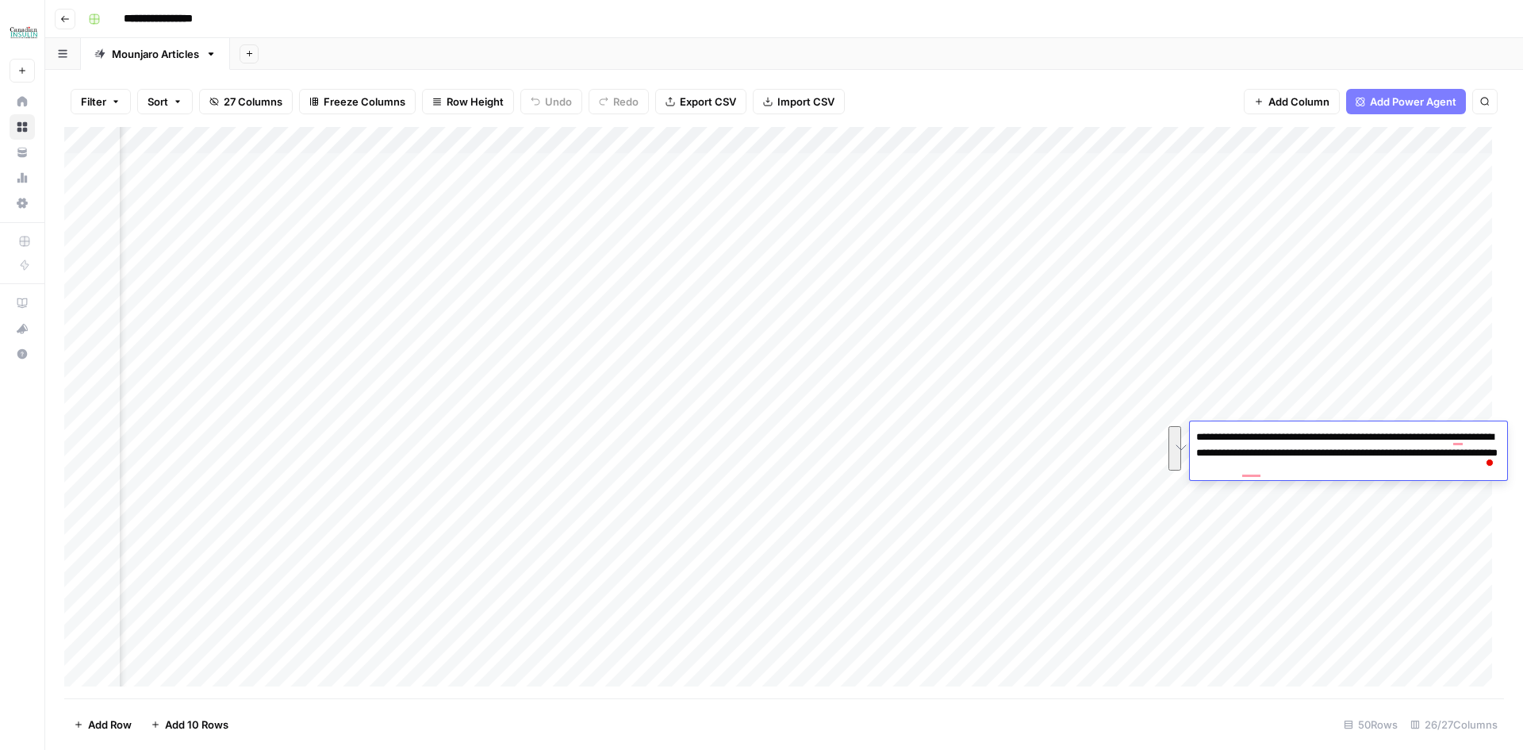
scroll to position [0, 2285]
click at [274, 432] on div "Add Column" at bounding box center [784, 412] width 1440 height 571
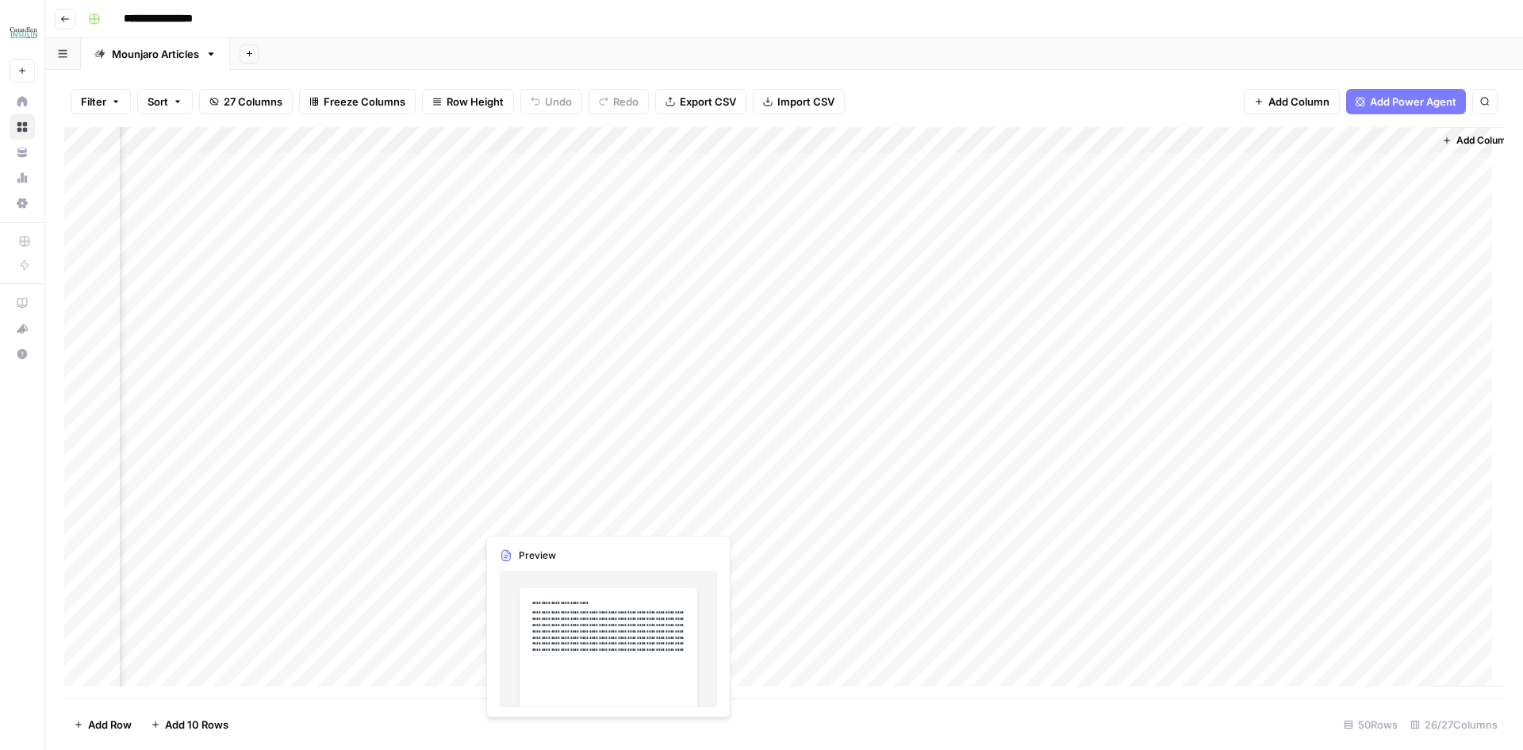
click at [312, 463] on div "Add Column" at bounding box center [784, 412] width 1440 height 571
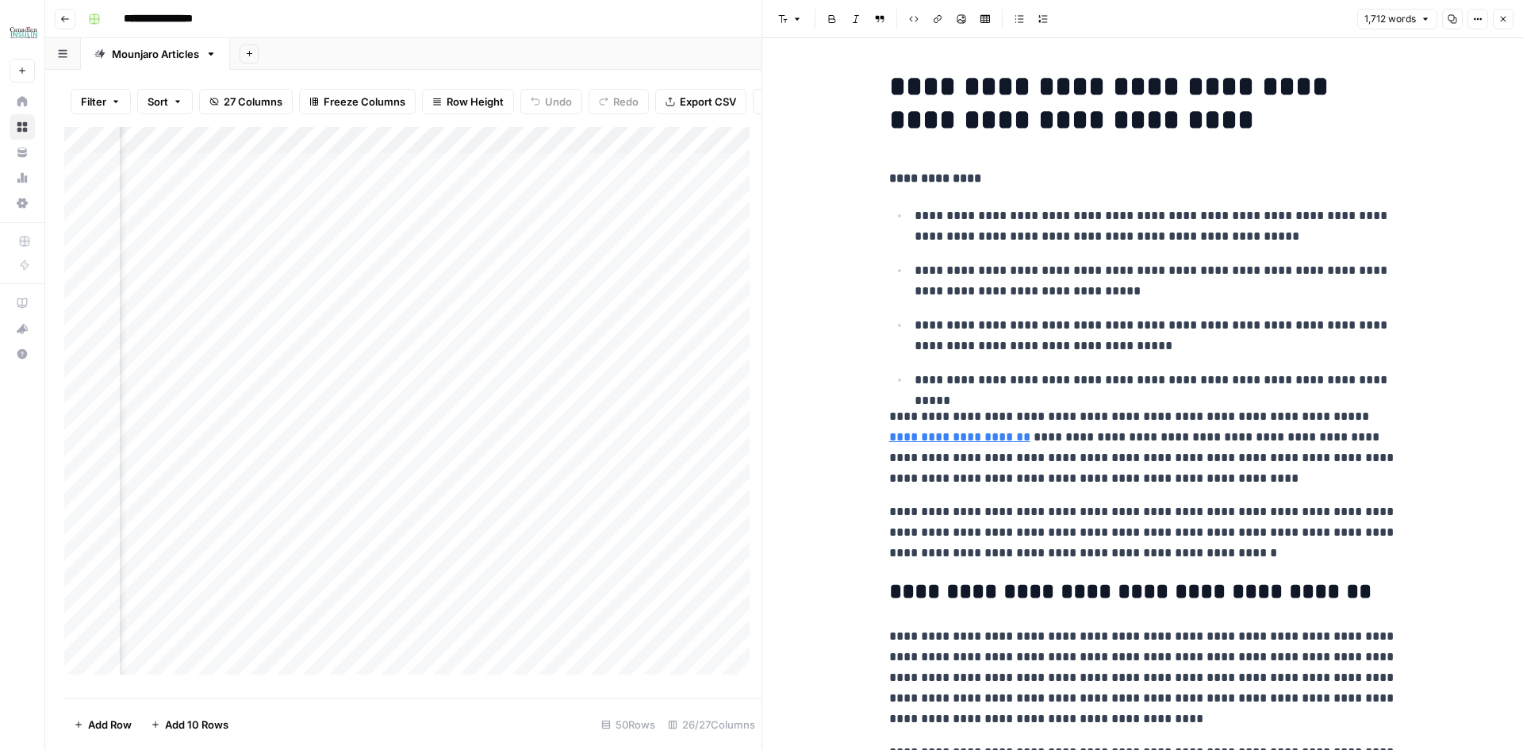
click at [1451, 19] on icon "button" at bounding box center [1453, 19] width 10 height 10
click at [1503, 19] on icon "button" at bounding box center [1504, 20] width 6 height 6
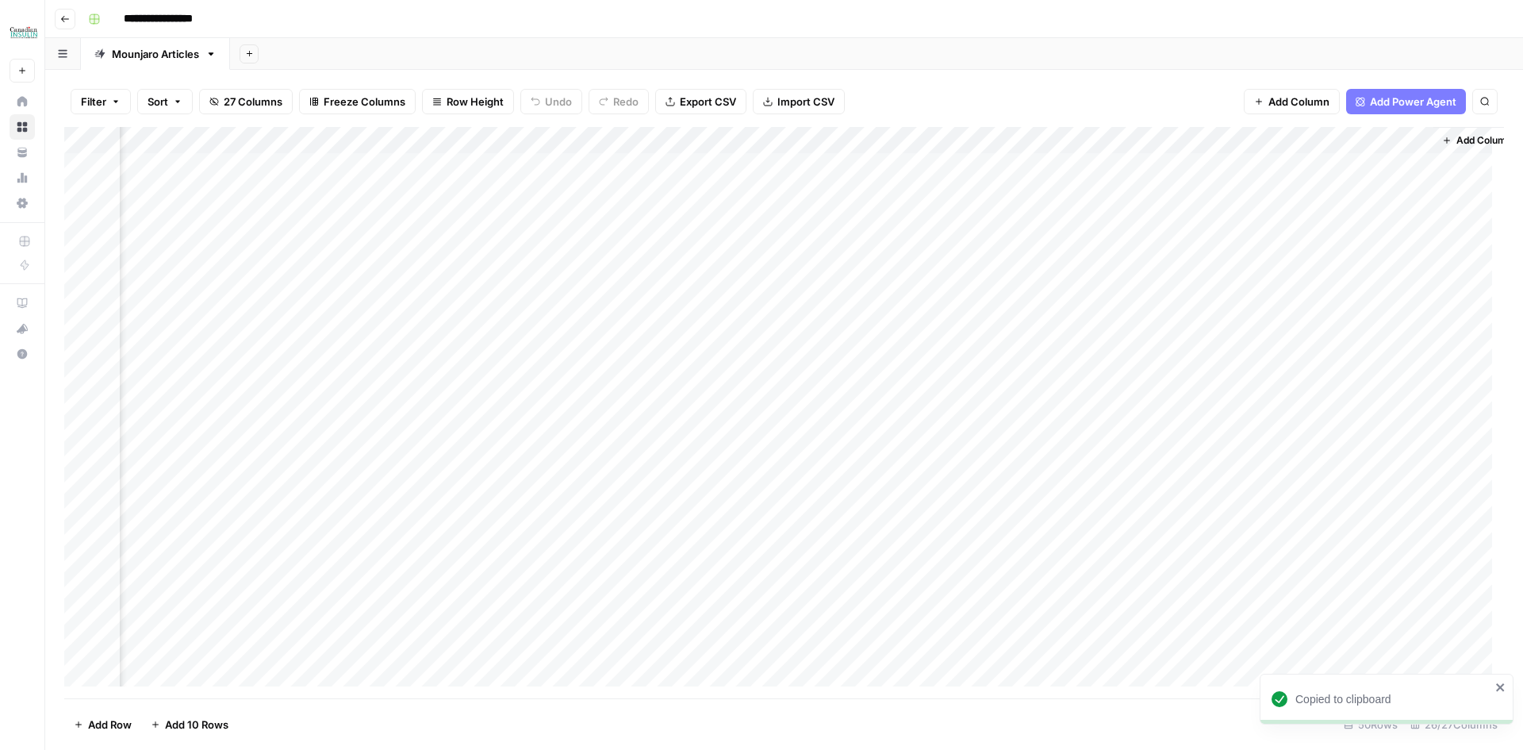
click at [1242, 466] on div "Add Column" at bounding box center [784, 412] width 1440 height 571
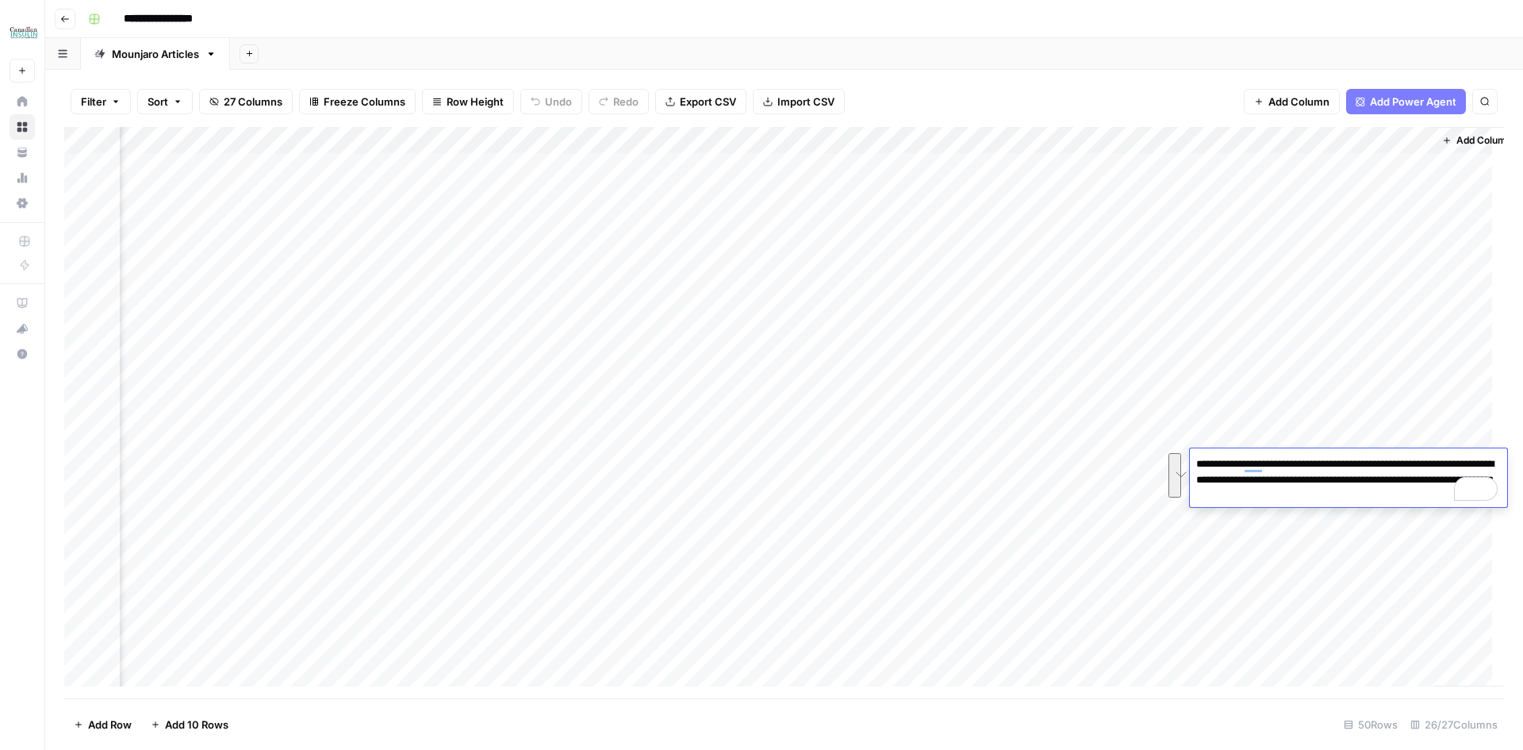
click at [271, 485] on div "Add Column" at bounding box center [784, 412] width 1440 height 571
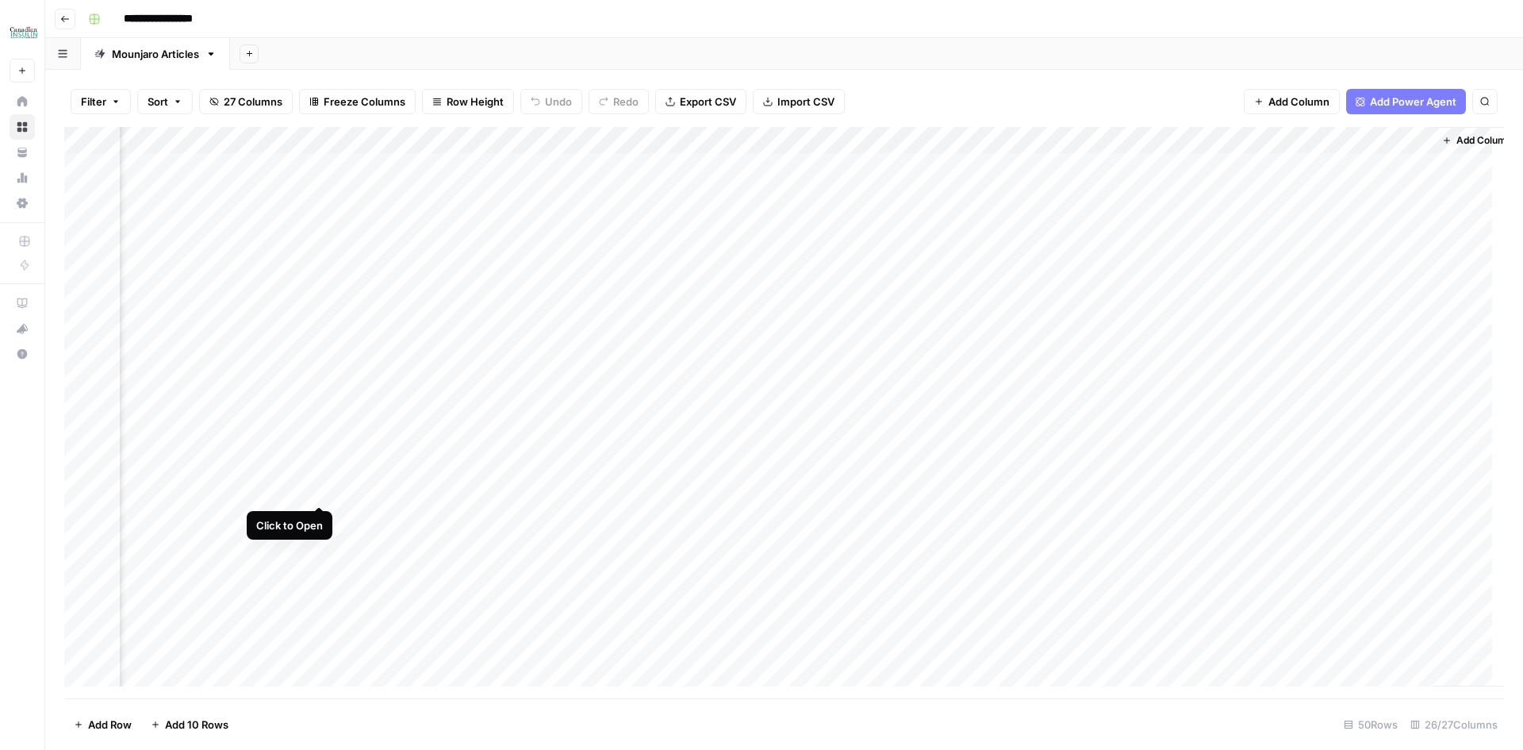
click at [321, 487] on div "Add Column" at bounding box center [784, 412] width 1440 height 571
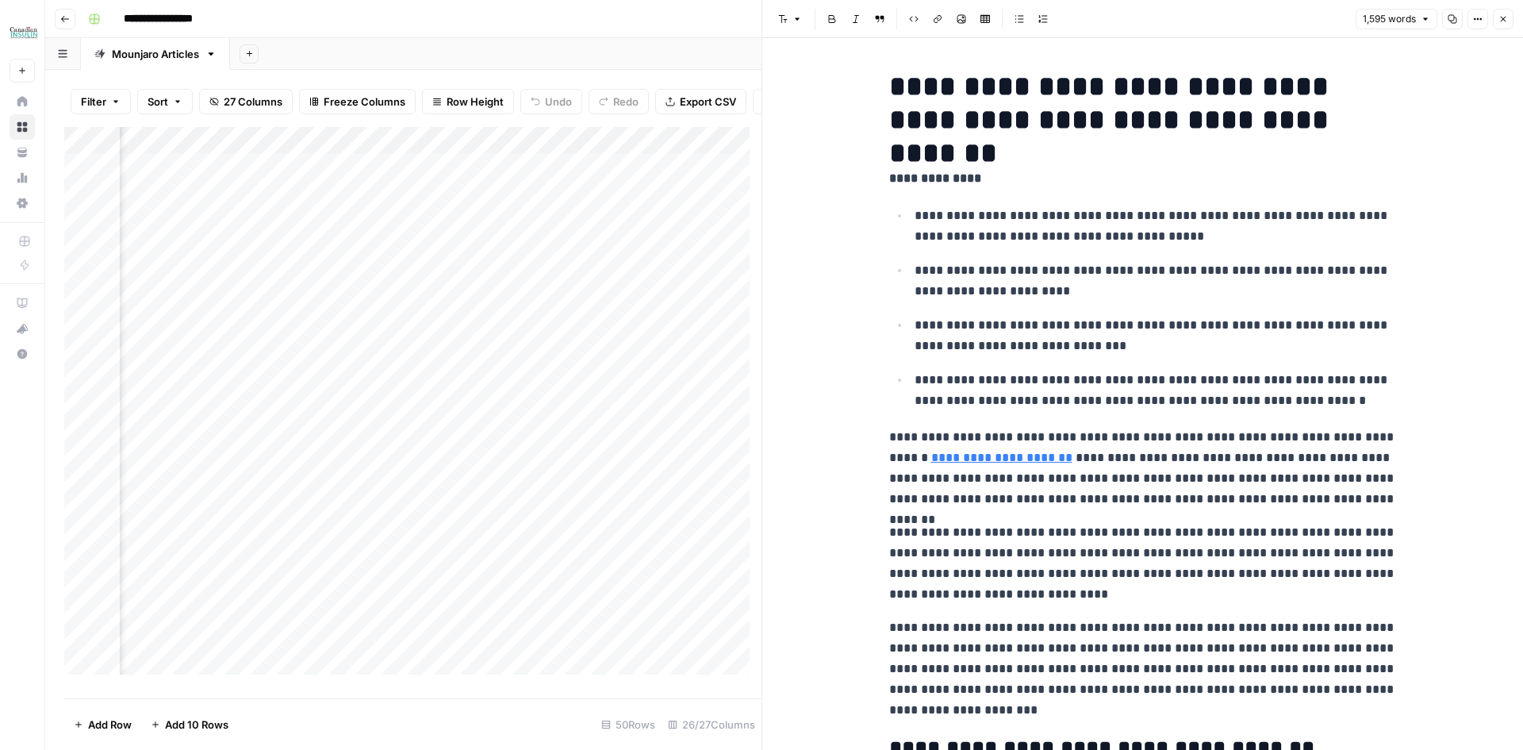
click at [1451, 18] on icon "button" at bounding box center [1453, 19] width 10 height 10
click at [1502, 9] on button "Close" at bounding box center [1503, 19] width 21 height 21
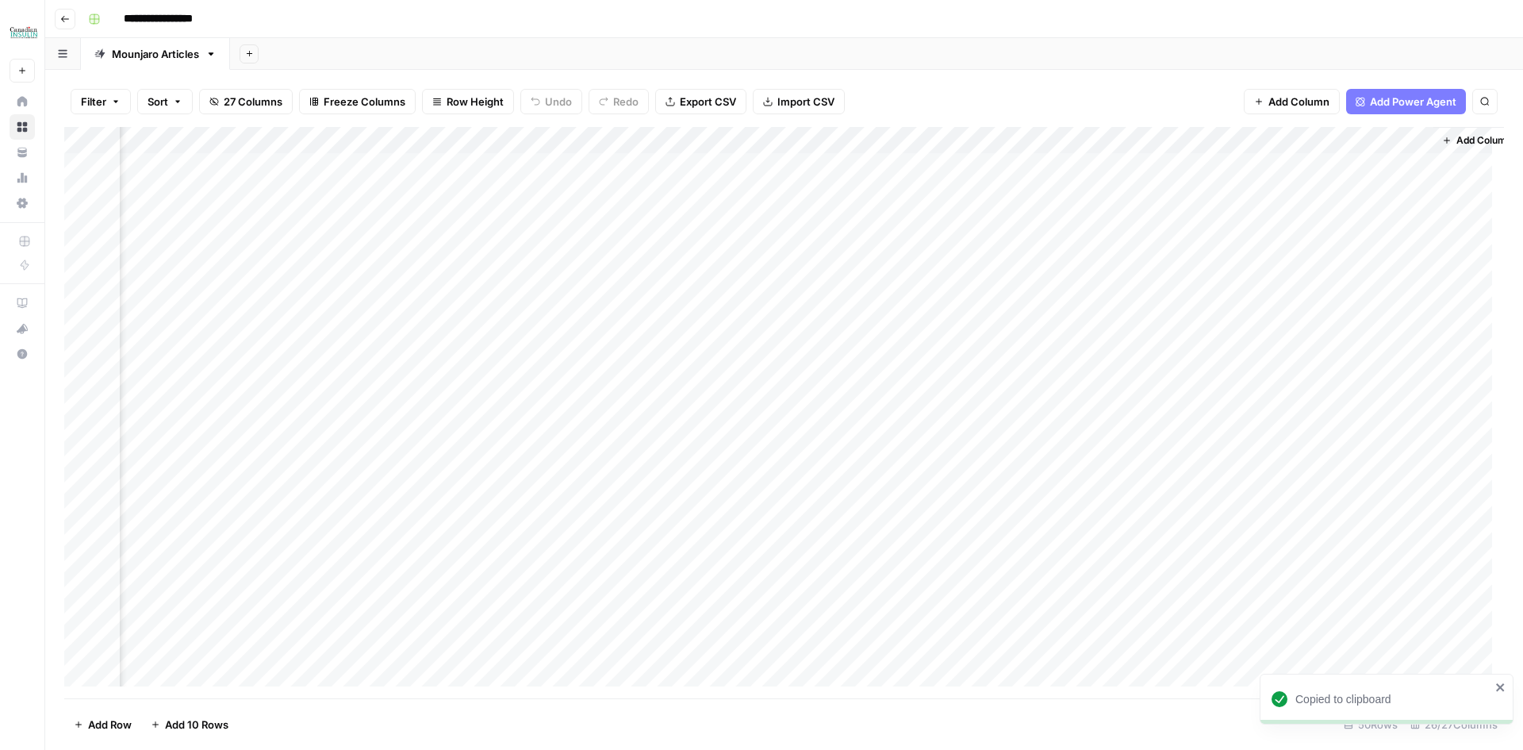
click at [1258, 492] on div "Add Column" at bounding box center [784, 412] width 1440 height 571
click at [1268, 489] on div "Add Column" at bounding box center [784, 412] width 1440 height 571
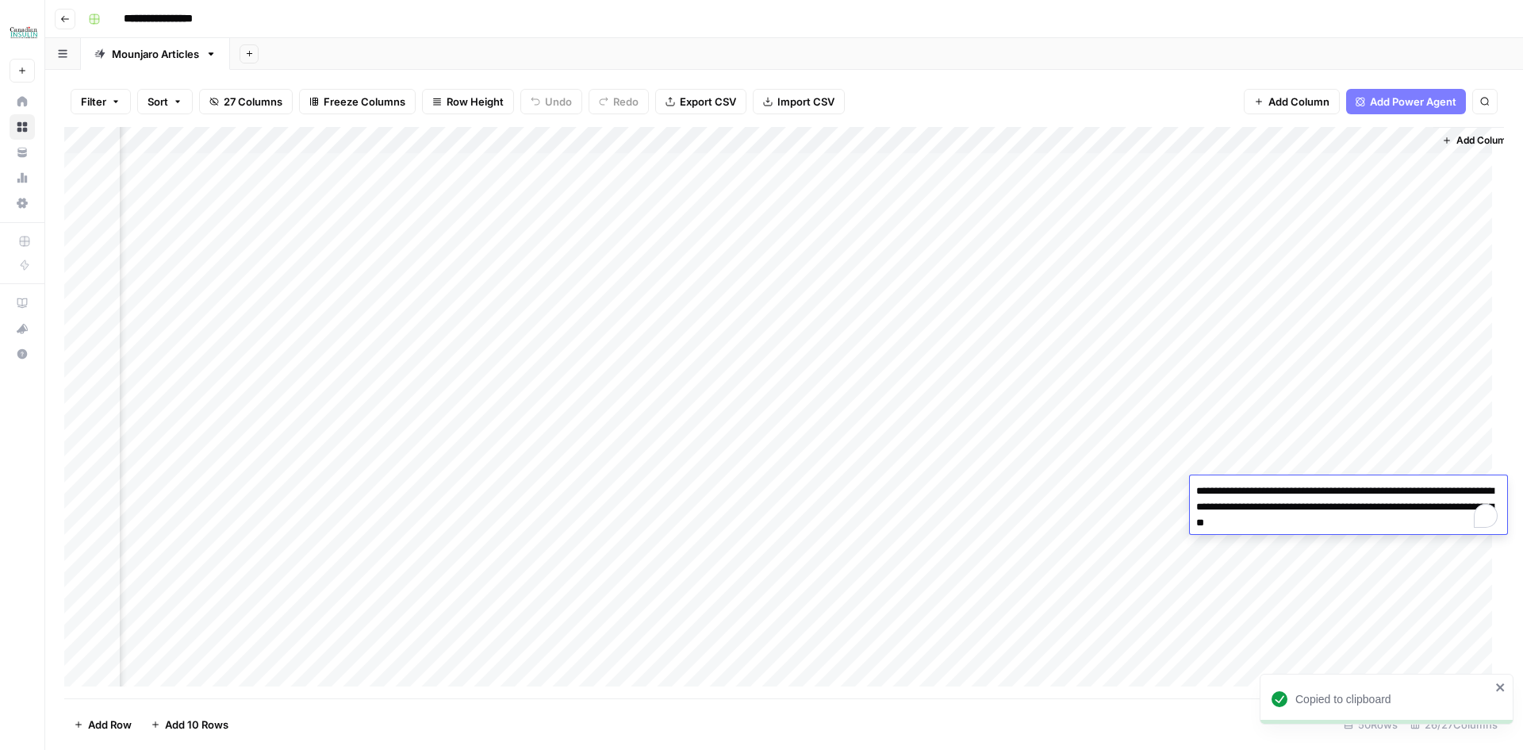
click at [1269, 489] on textarea "**********" at bounding box center [1348, 507] width 317 height 54
click at [243, 485] on div "Add Column" at bounding box center [784, 412] width 1440 height 571
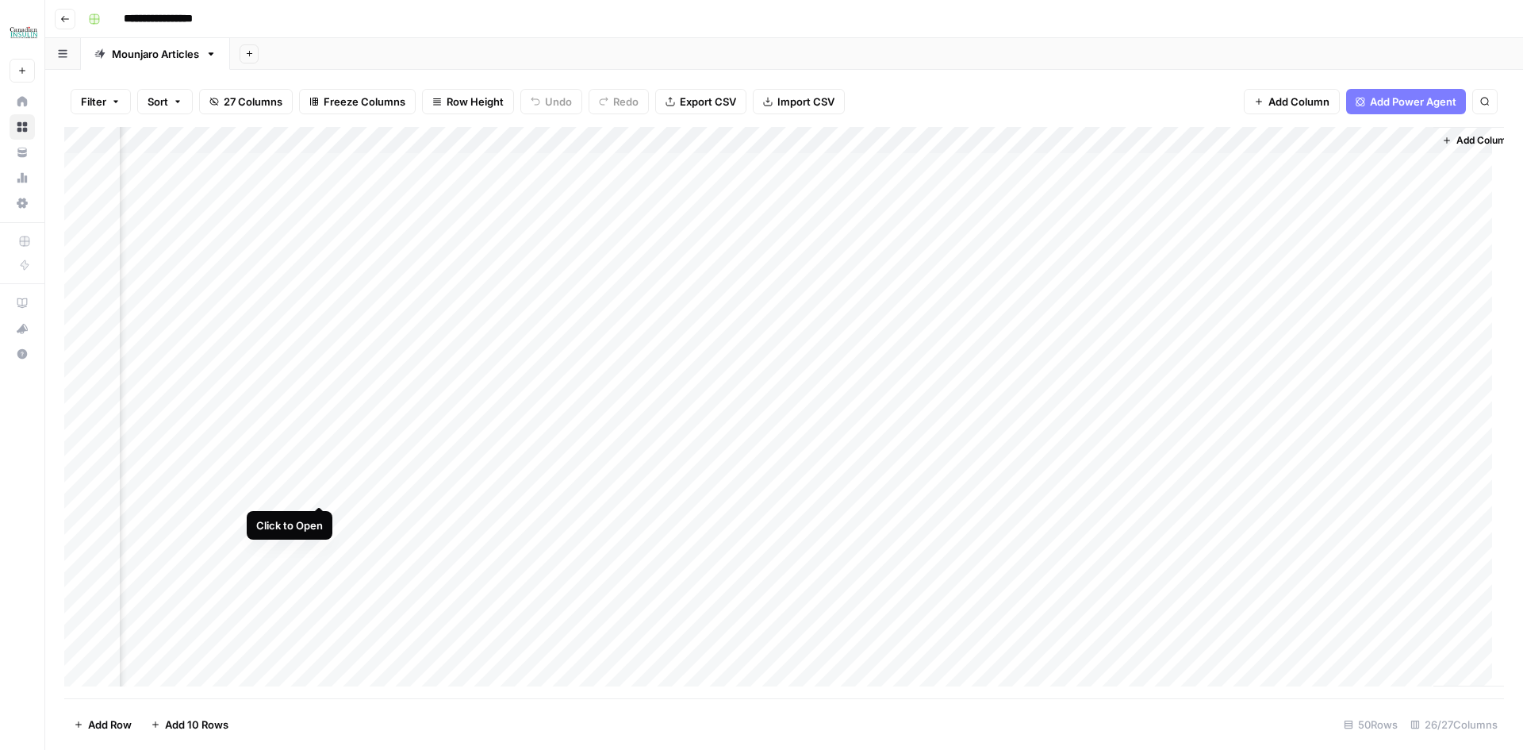
click at [319, 485] on div "Add Column" at bounding box center [784, 412] width 1440 height 571
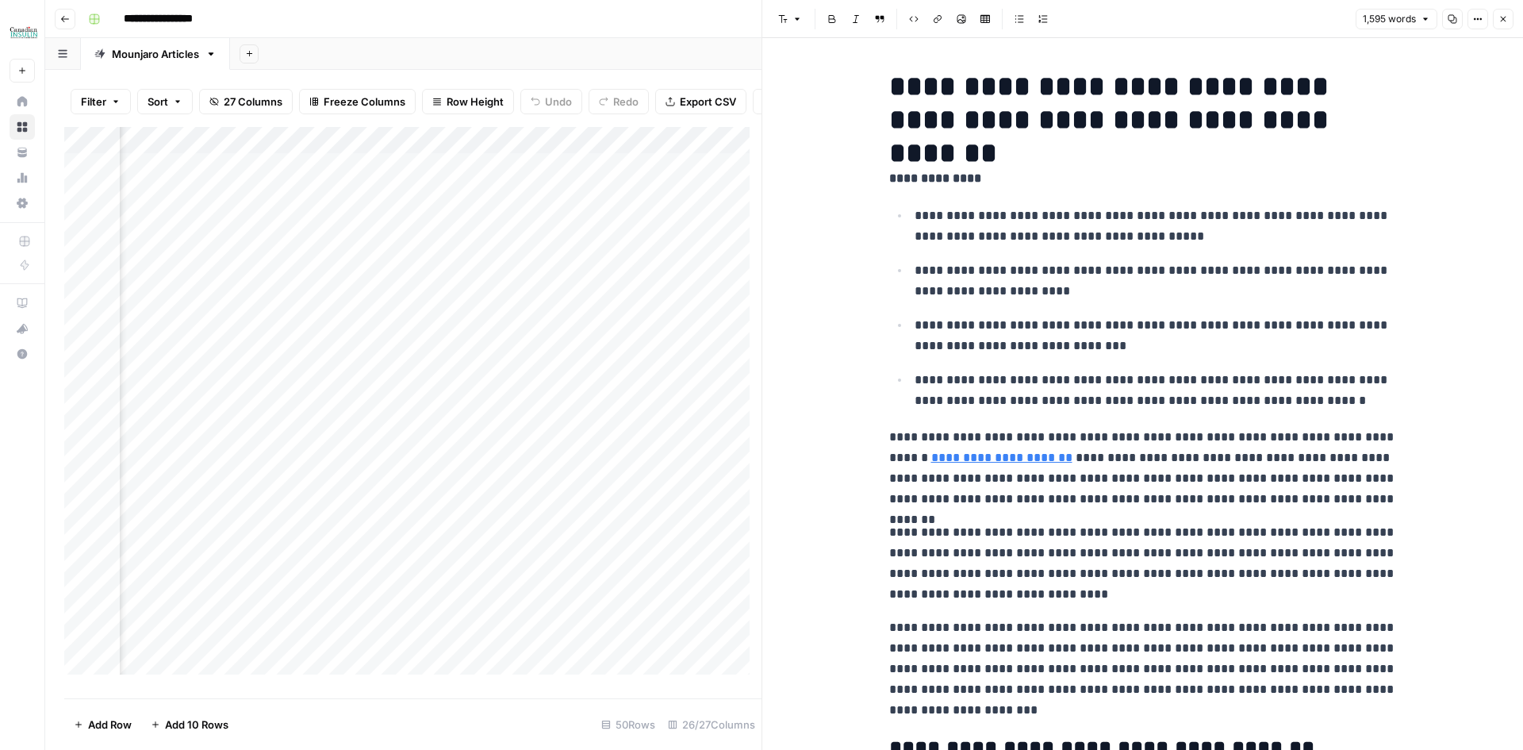
click at [1501, 21] on icon "button" at bounding box center [1503, 19] width 10 height 10
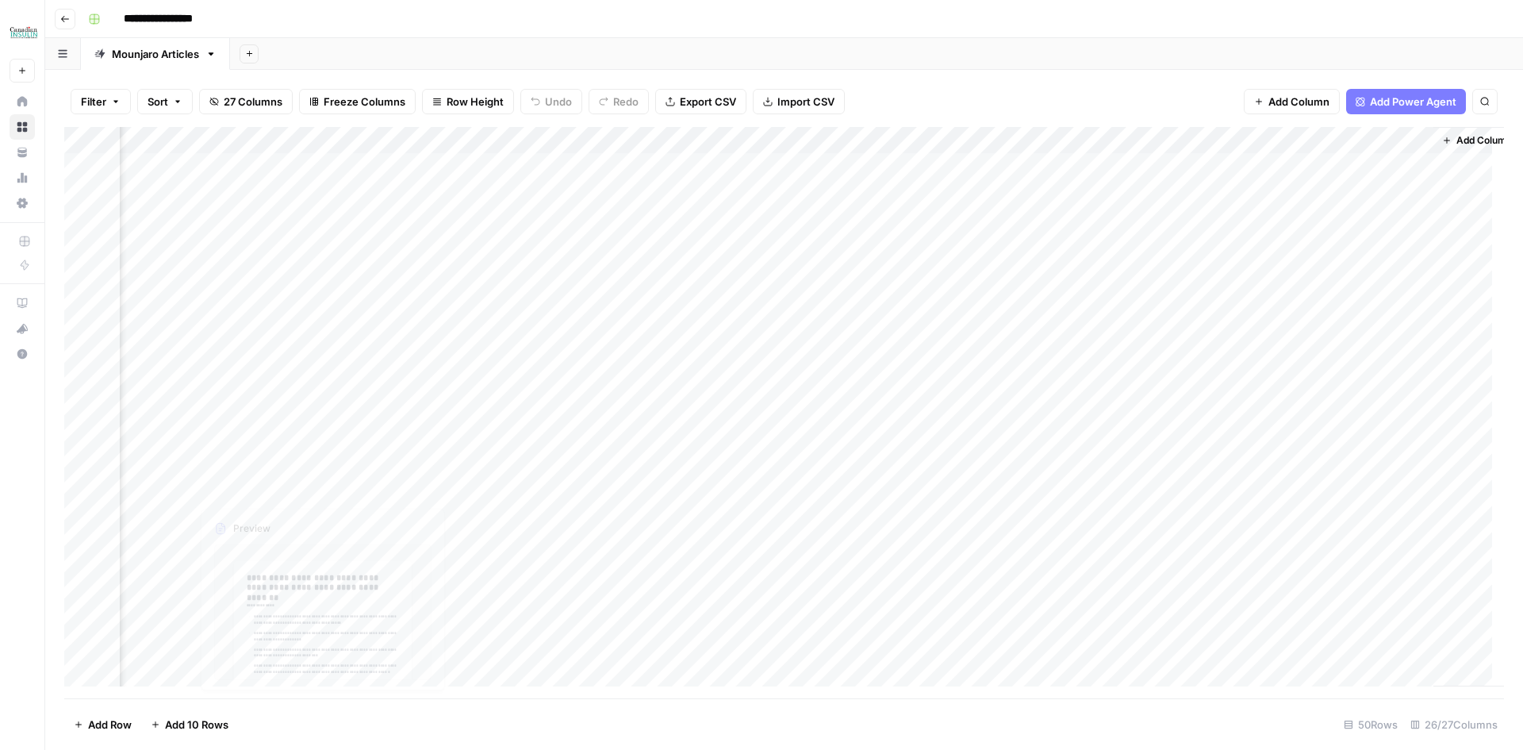
click at [266, 512] on div "Add Column" at bounding box center [784, 412] width 1440 height 571
click at [317, 516] on div "Add Column" at bounding box center [784, 412] width 1440 height 571
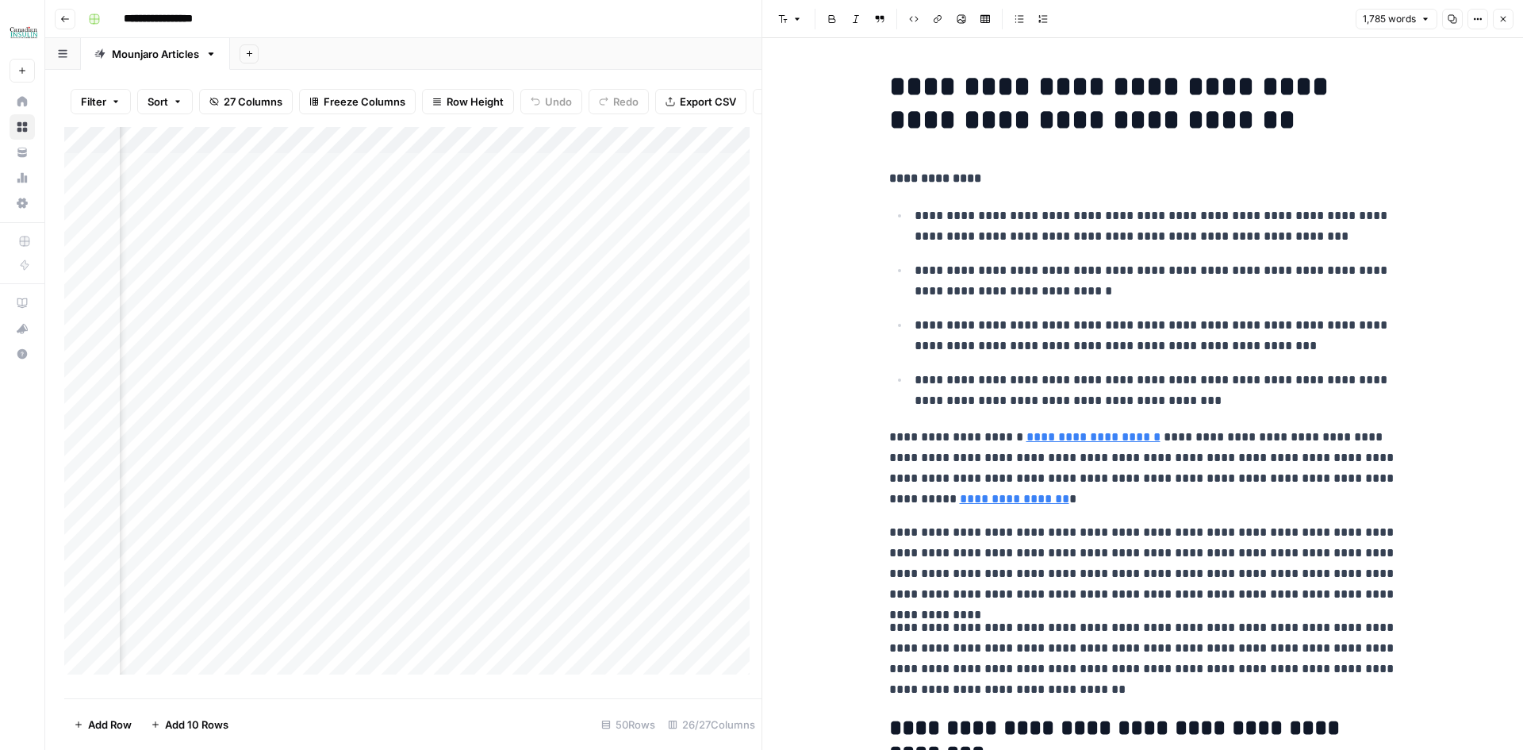
click at [1455, 25] on button "Copy" at bounding box center [1452, 19] width 21 height 21
click at [1505, 17] on icon "button" at bounding box center [1504, 20] width 6 height 6
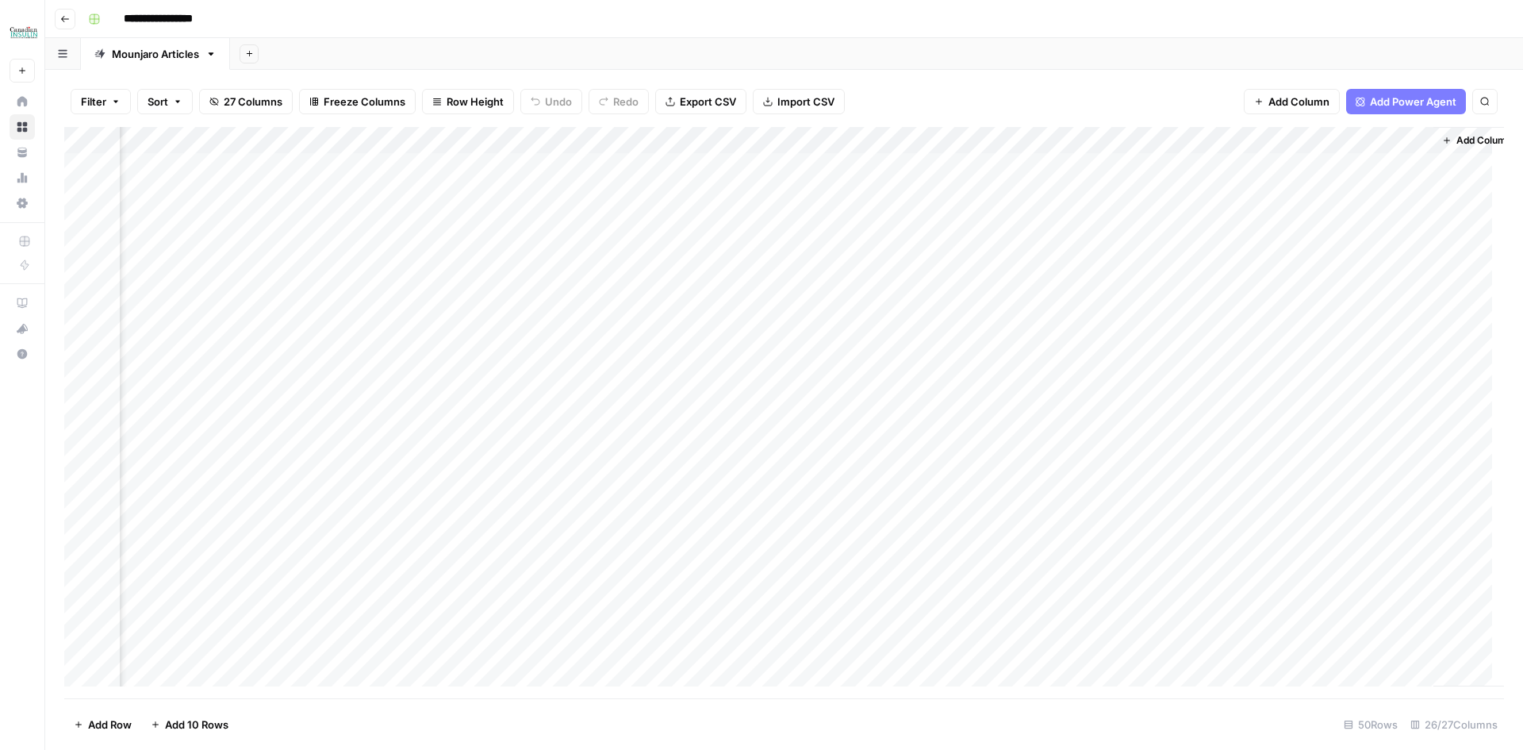
click at [1255, 516] on div "Add Column" at bounding box center [784, 412] width 1440 height 571
click at [1255, 518] on div "Add Column" at bounding box center [784, 412] width 1440 height 571
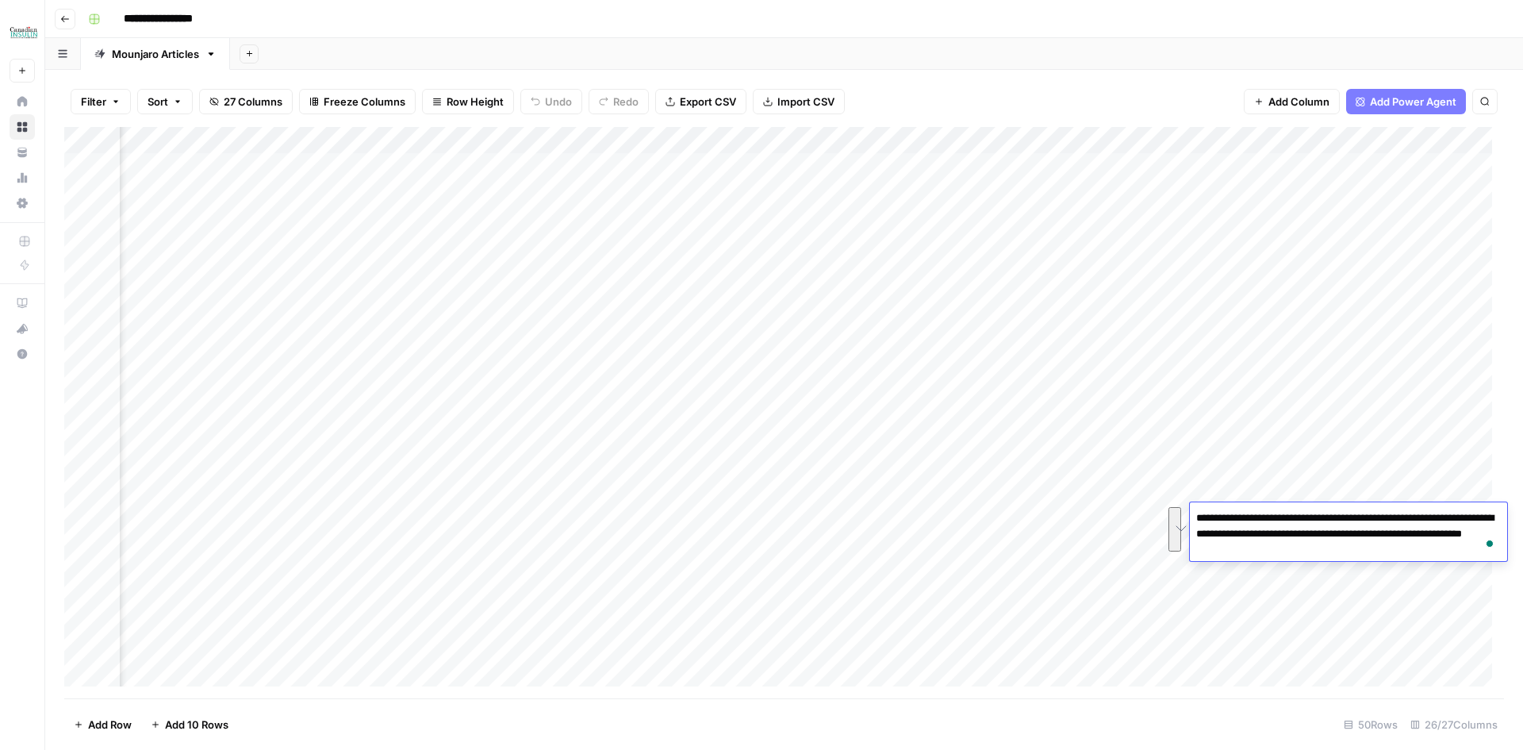
scroll to position [0, 2285]
click at [258, 517] on div "Add Column" at bounding box center [784, 412] width 1440 height 571
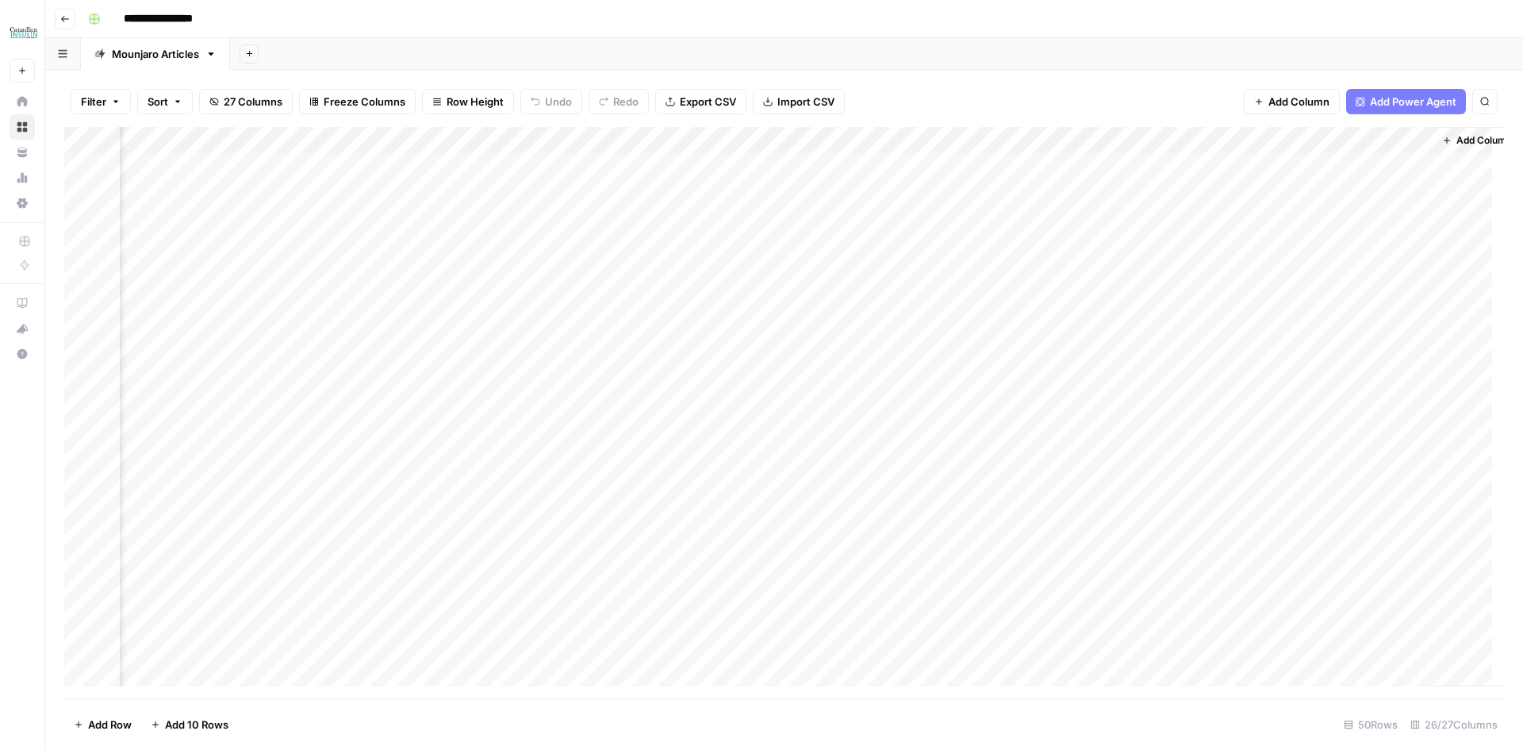
click at [1283, 516] on div "Add Column" at bounding box center [784, 412] width 1440 height 571
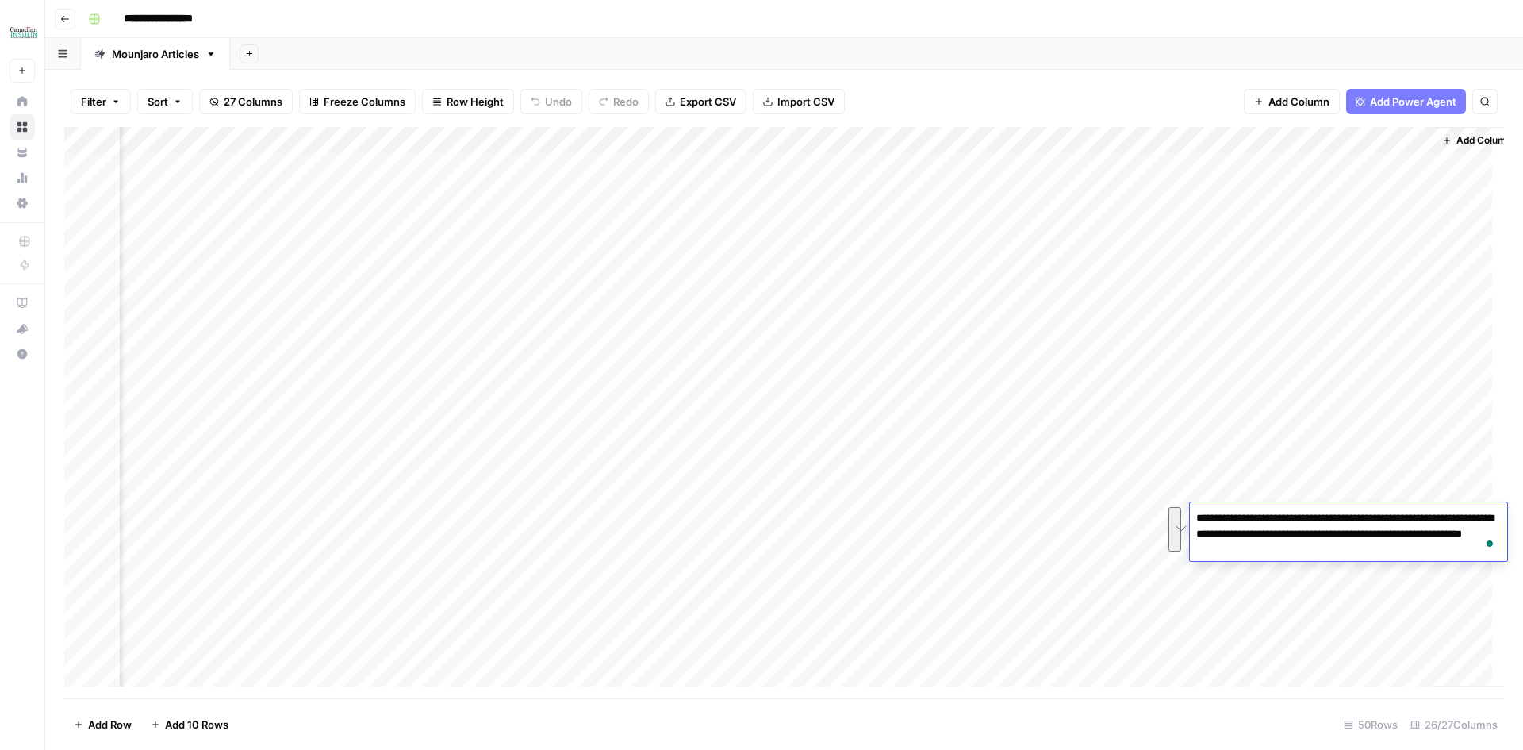
click at [282, 542] on div "Add Column" at bounding box center [784, 412] width 1440 height 571
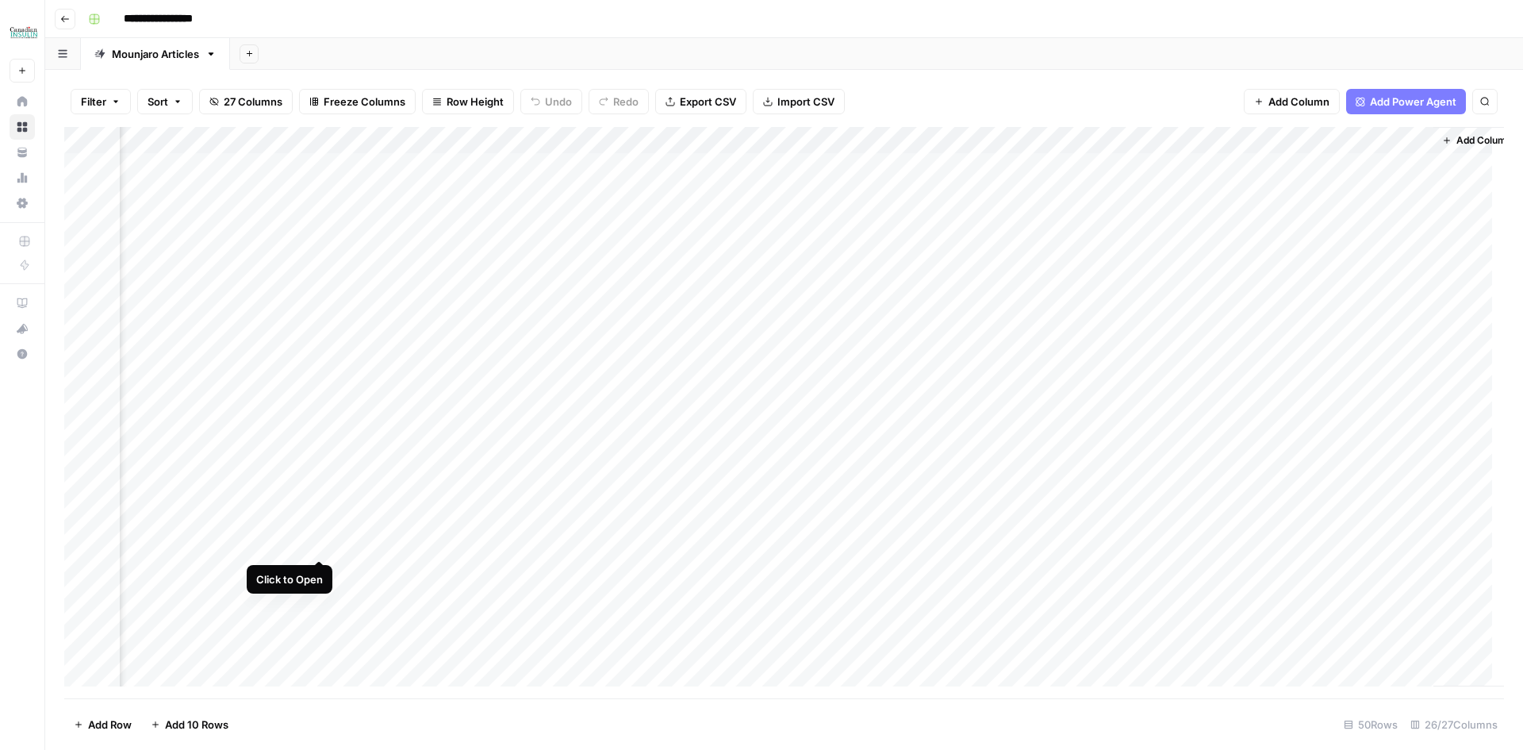
click at [321, 543] on div "Add Column" at bounding box center [784, 412] width 1440 height 571
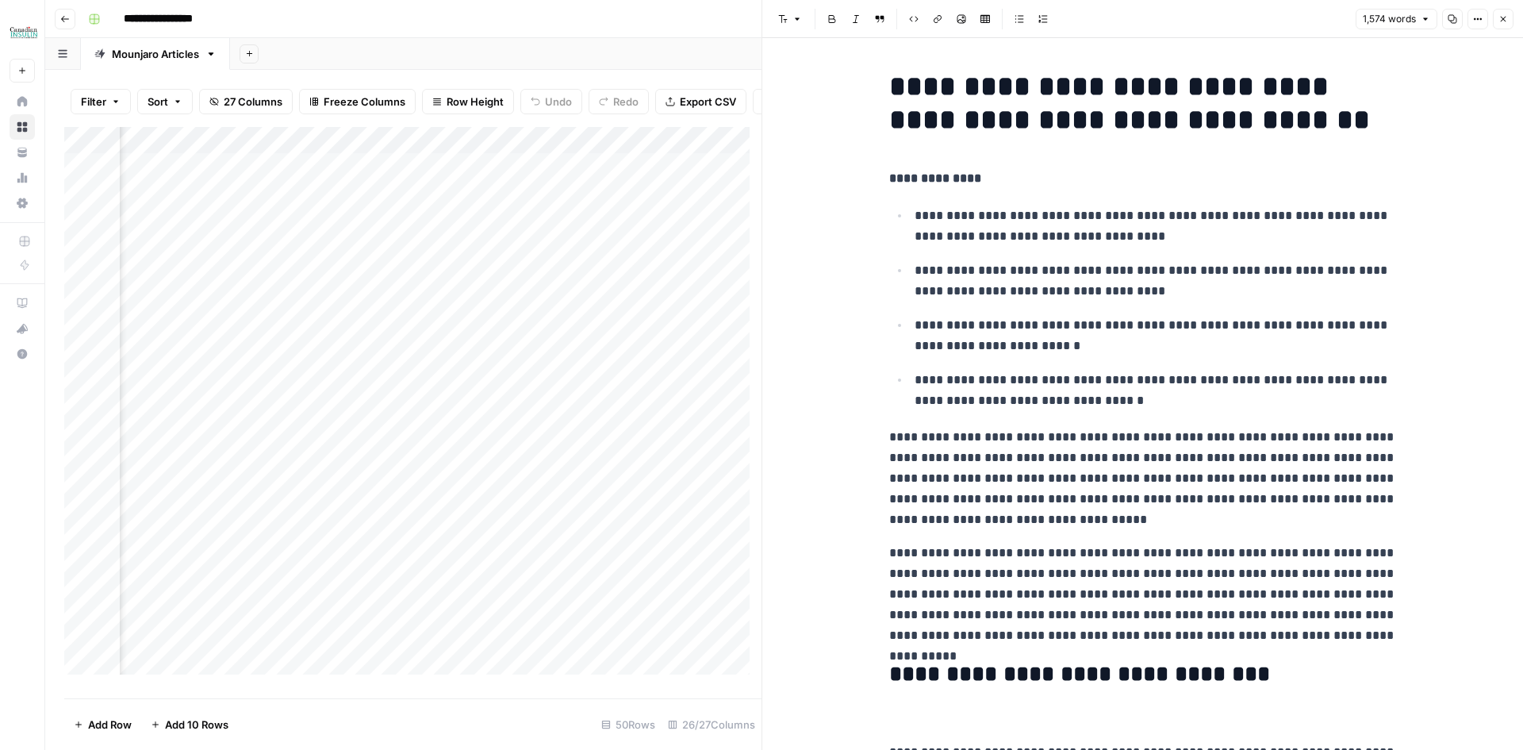
click at [1452, 16] on icon "button" at bounding box center [1453, 19] width 10 height 10
click at [1507, 19] on span "Close" at bounding box center [1507, 19] width 1 height 1
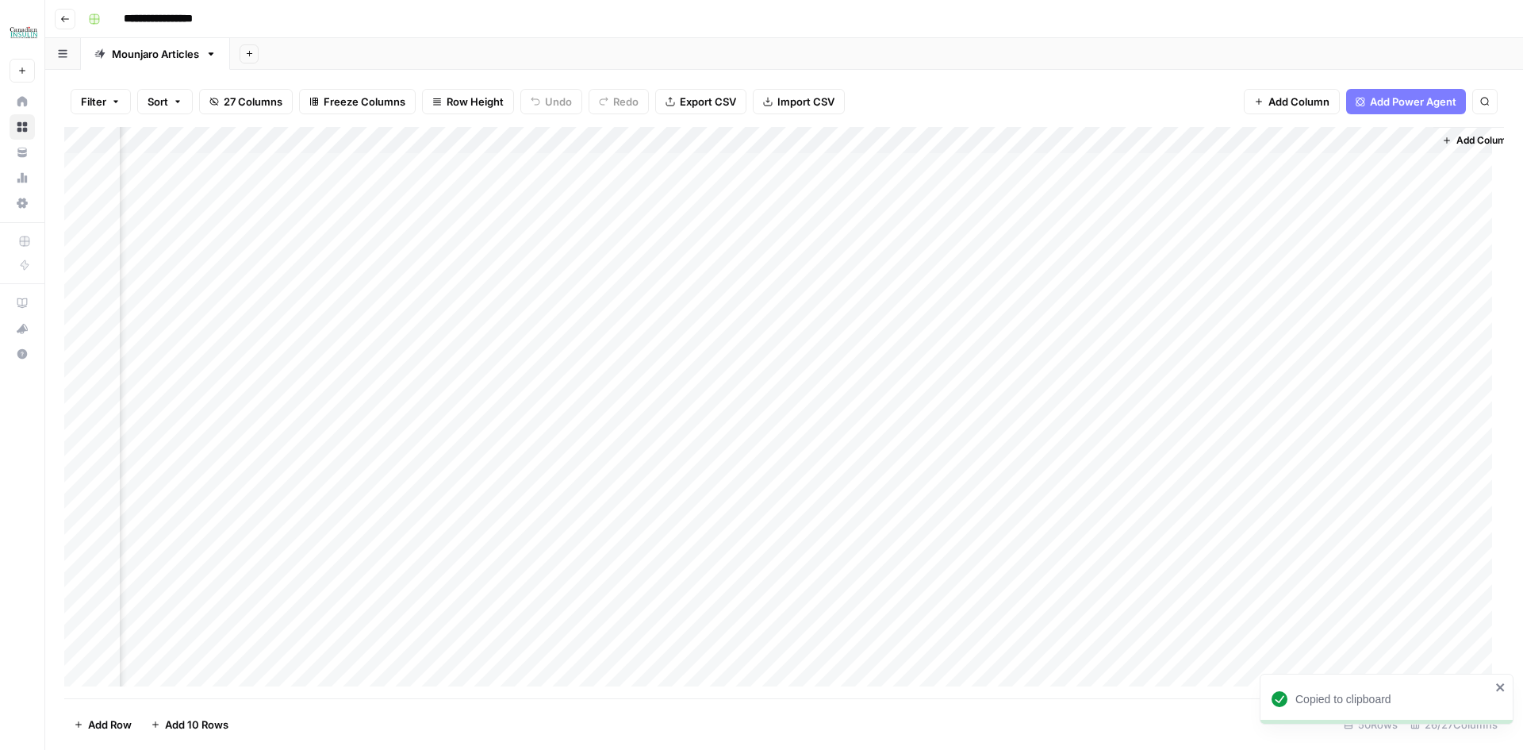
click at [1241, 548] on div "Add Column" at bounding box center [784, 412] width 1440 height 571
click at [1267, 548] on div "Add Column" at bounding box center [784, 412] width 1440 height 571
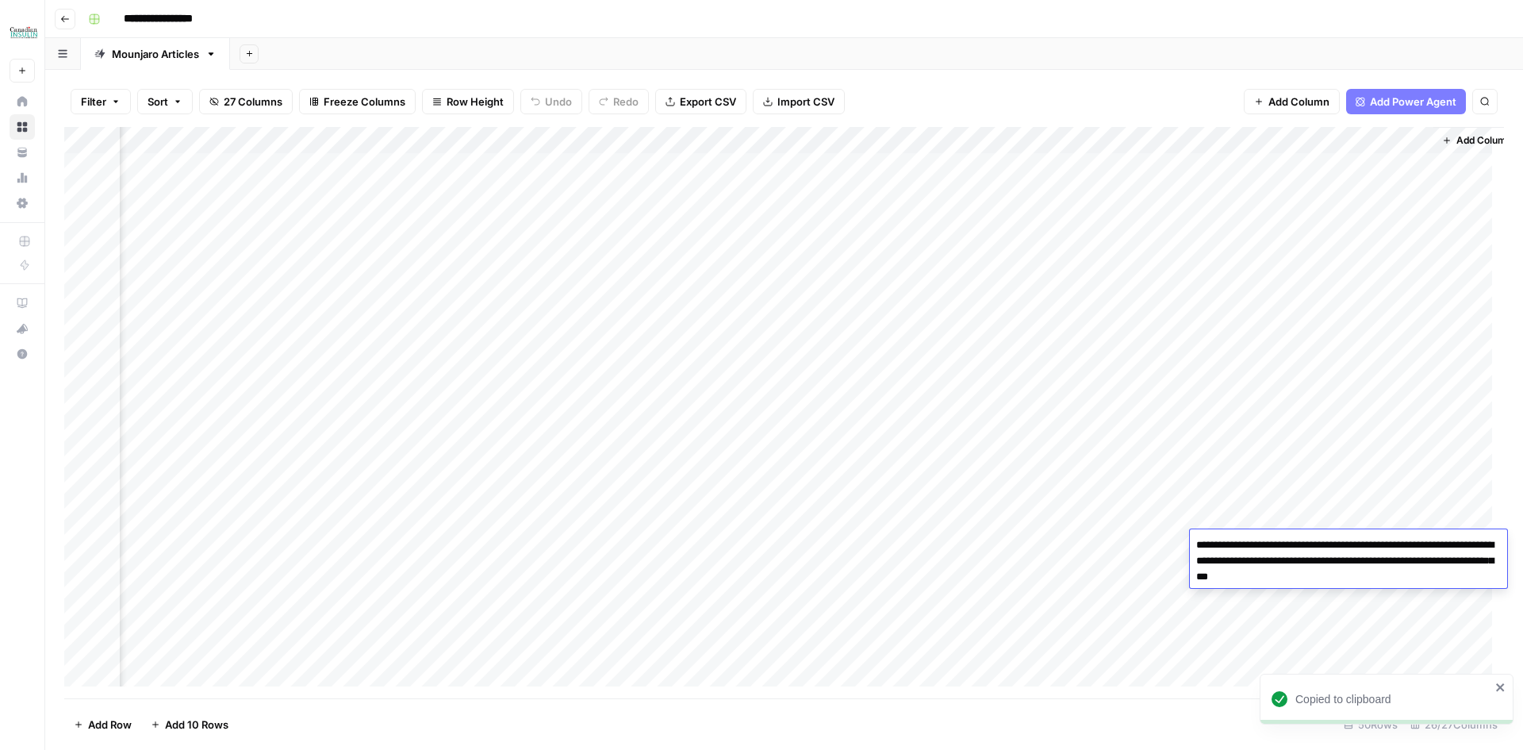
click at [1267, 549] on textarea "**********" at bounding box center [1348, 561] width 317 height 54
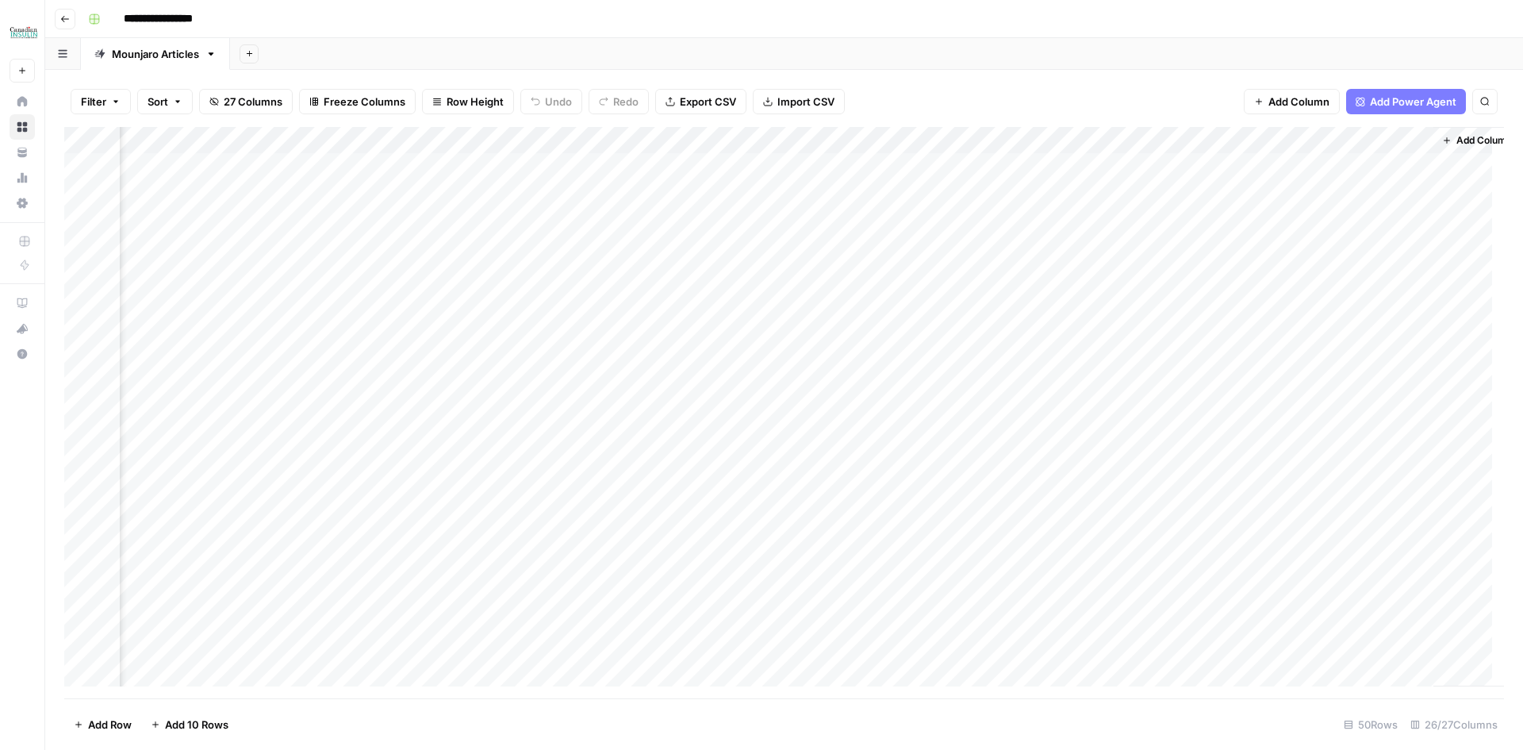
click at [294, 541] on div "Add Column" at bounding box center [784, 412] width 1440 height 571
click at [254, 571] on div "Add Column" at bounding box center [784, 412] width 1440 height 571
click at [318, 569] on div "Add Column" at bounding box center [784, 412] width 1440 height 571
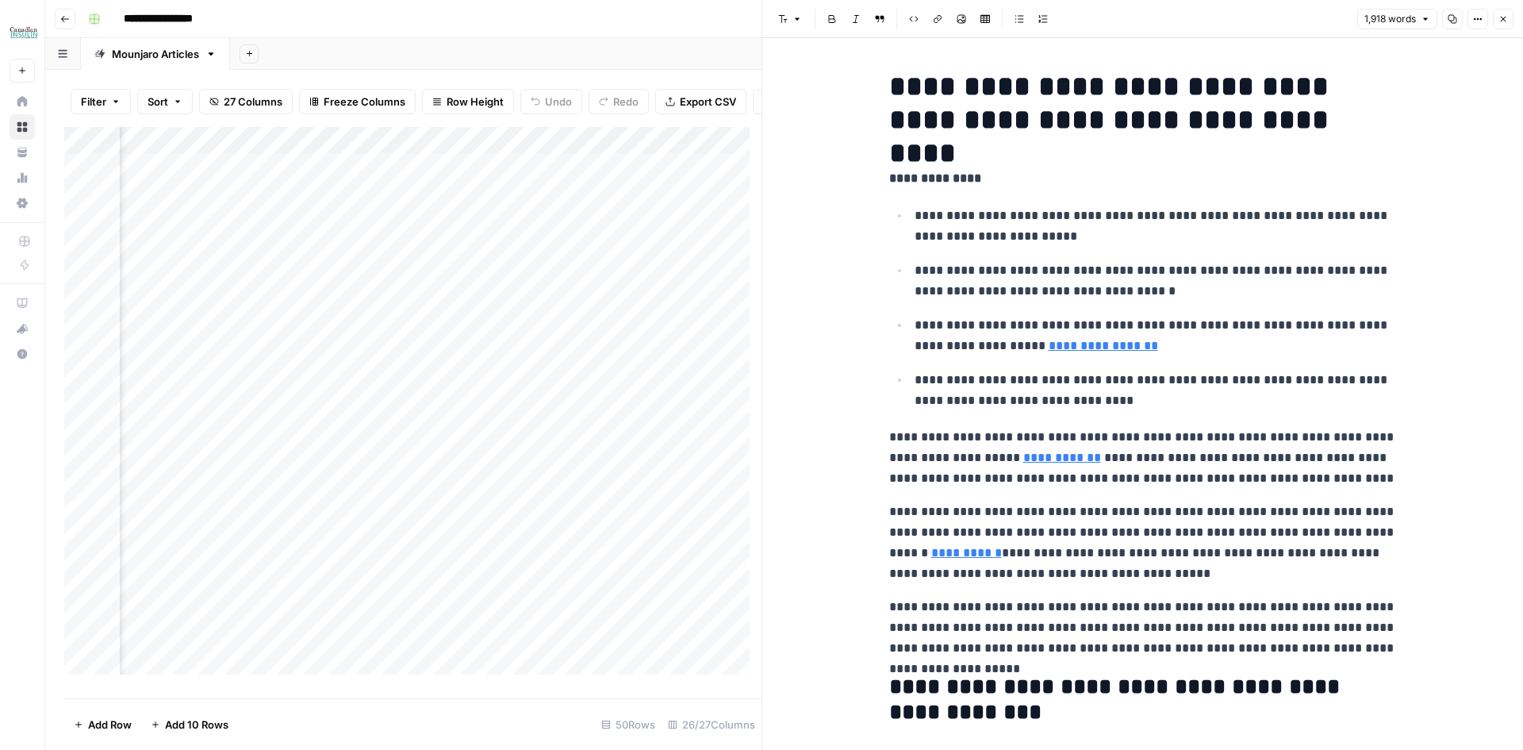
click at [1451, 16] on icon "button" at bounding box center [1453, 19] width 10 height 10
click at [1500, 19] on icon "button" at bounding box center [1503, 19] width 10 height 10
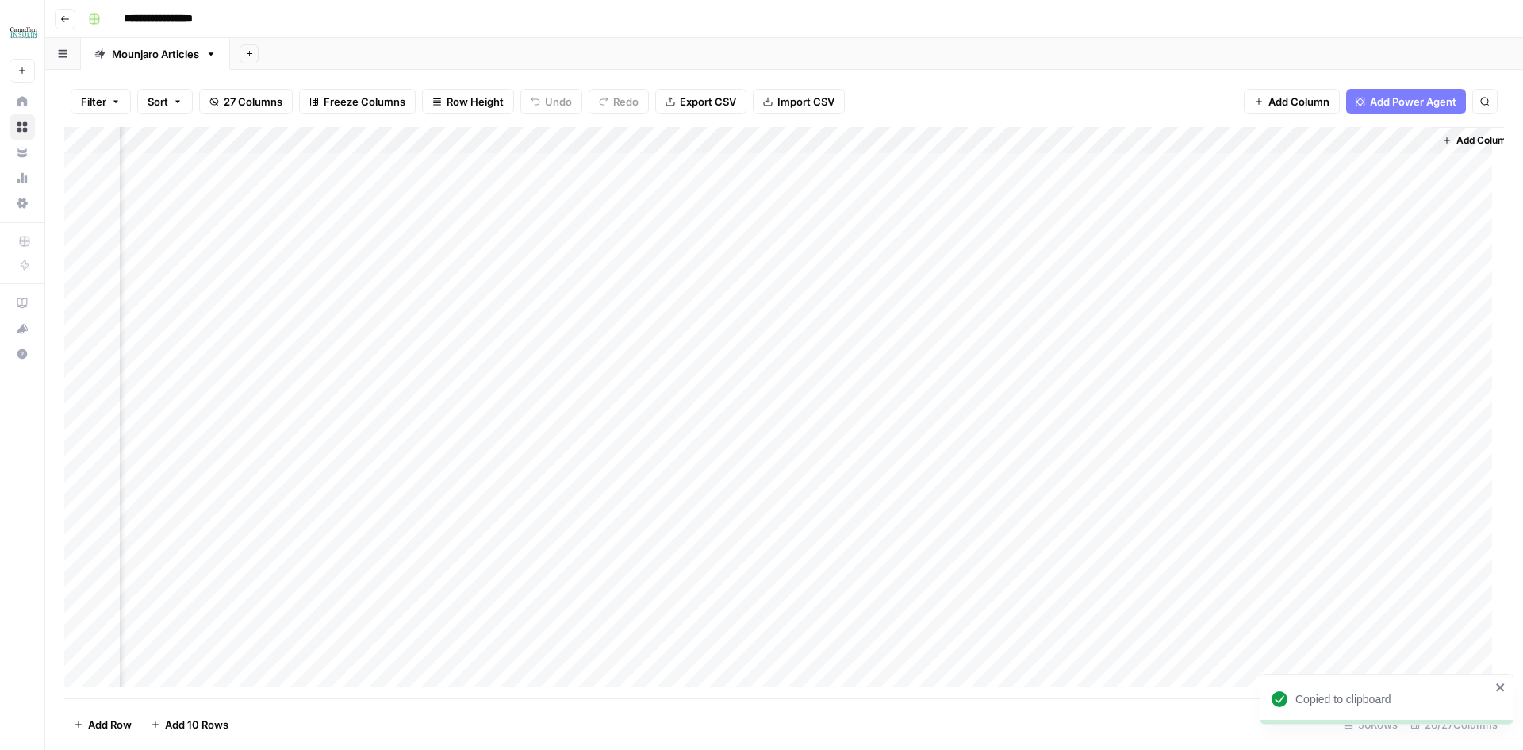
click at [1293, 571] on div "Add Column" at bounding box center [784, 412] width 1440 height 571
click at [257, 569] on div "Add Column" at bounding box center [784, 412] width 1440 height 571
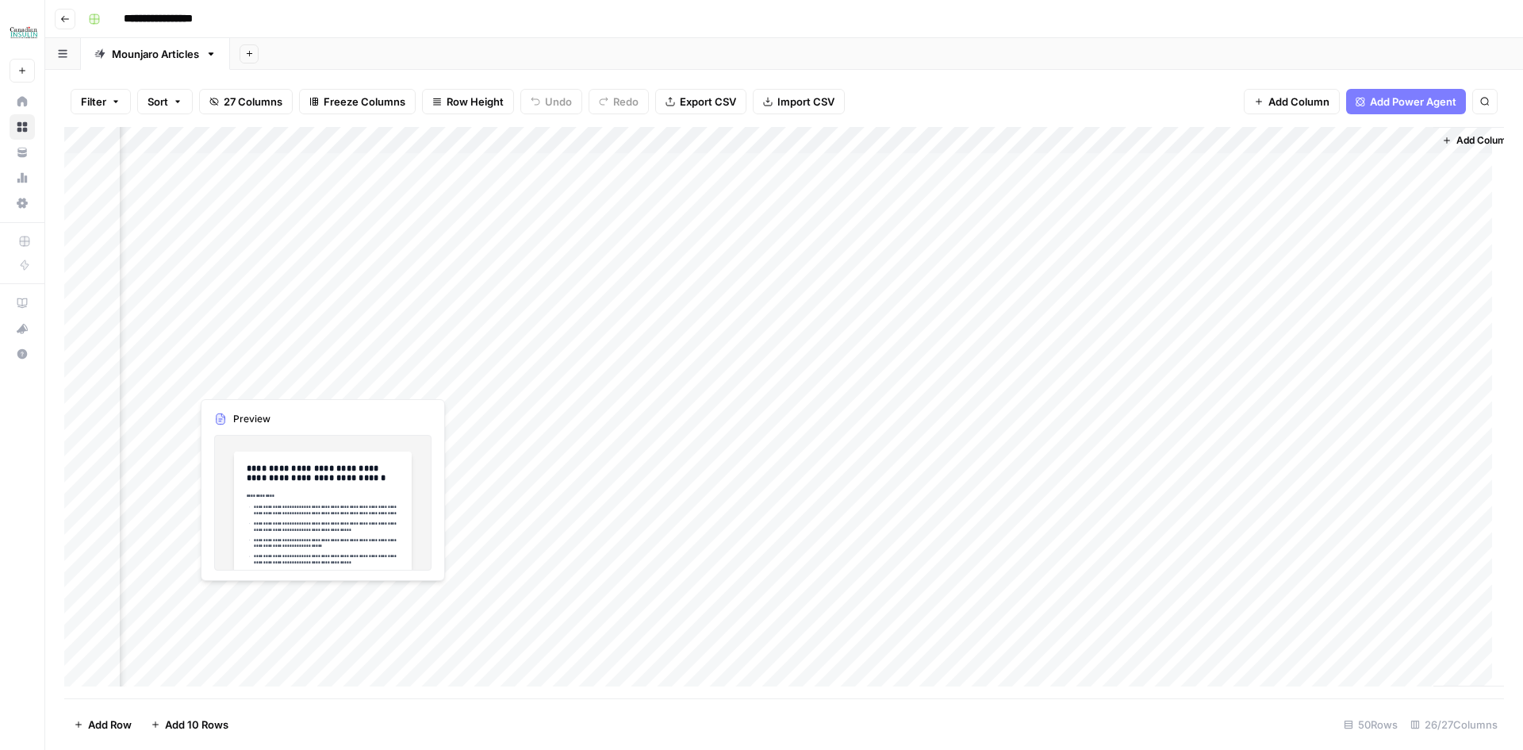
click at [262, 595] on div "Add Column" at bounding box center [784, 412] width 1440 height 571
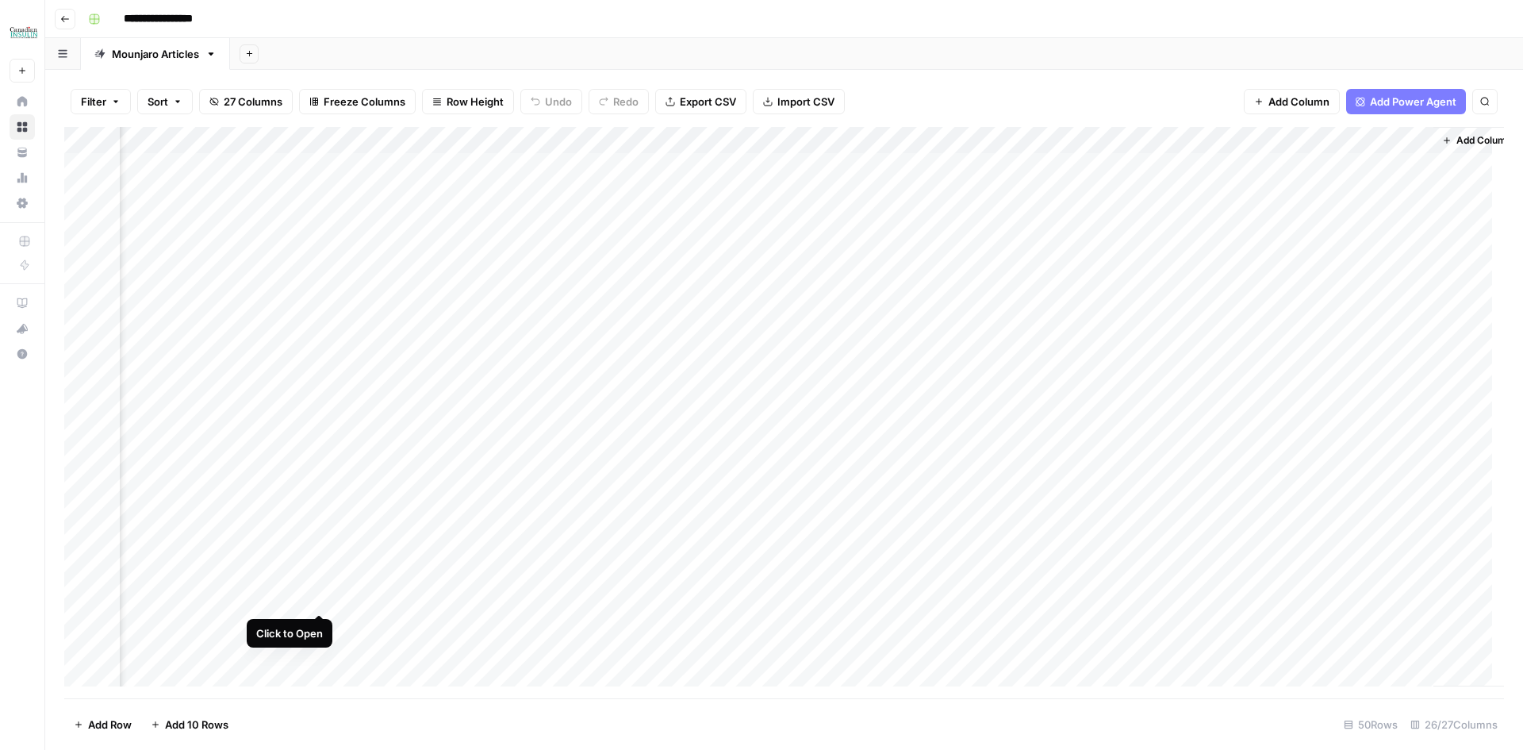
click at [316, 600] on div "Add Column" at bounding box center [784, 412] width 1440 height 571
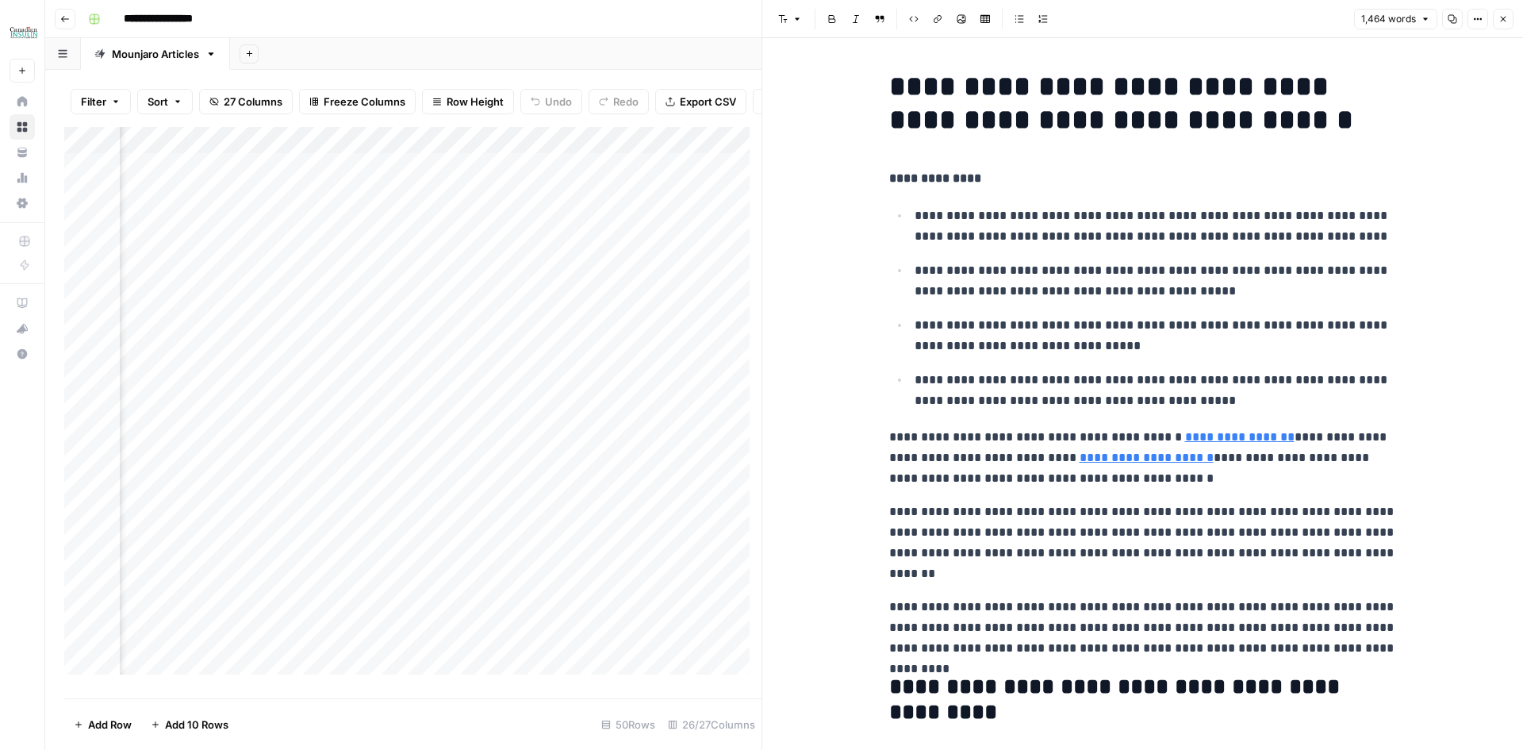
click at [1449, 21] on icon "button" at bounding box center [1453, 19] width 10 height 10
click at [1497, 17] on button "Close" at bounding box center [1503, 19] width 21 height 21
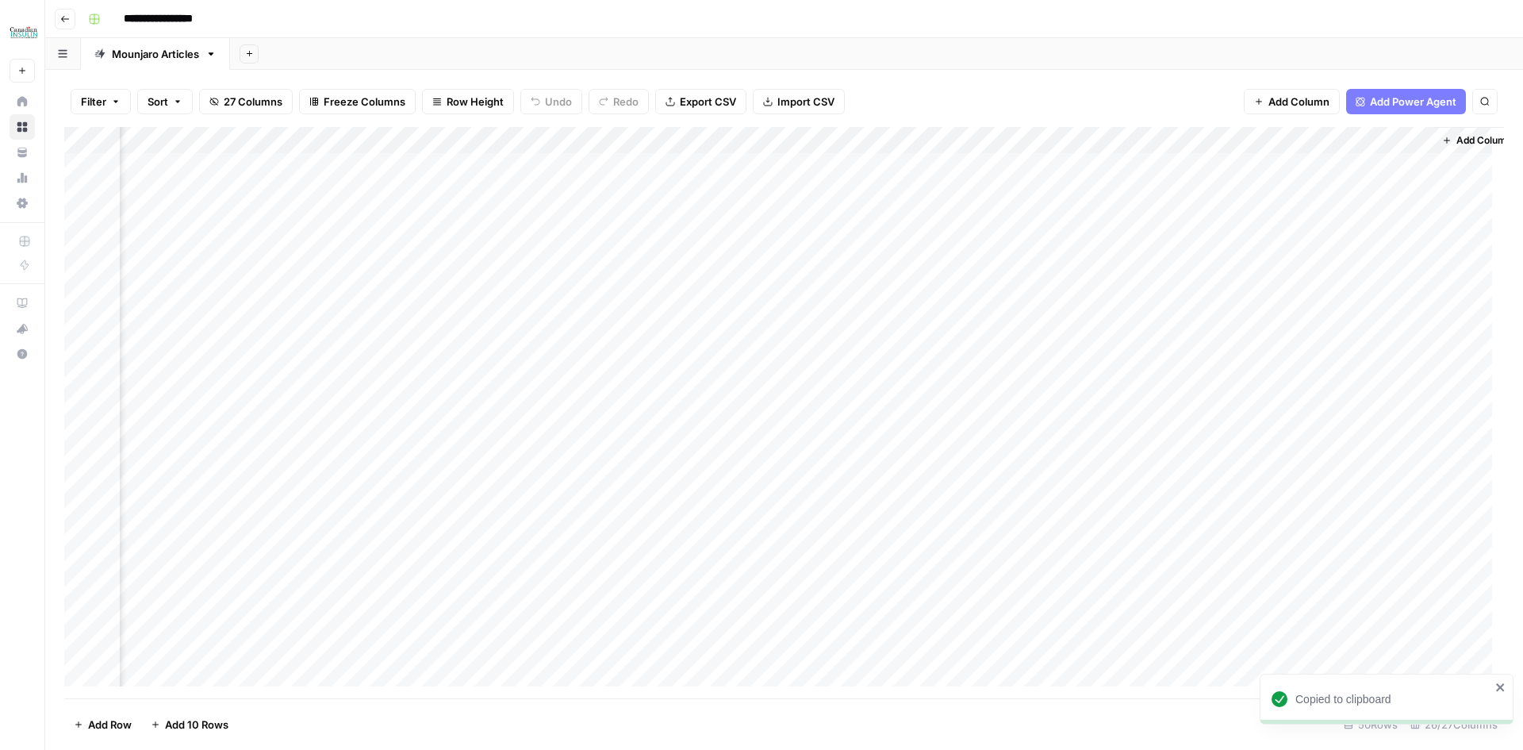
click at [1262, 592] on div "Add Column" at bounding box center [784, 412] width 1440 height 571
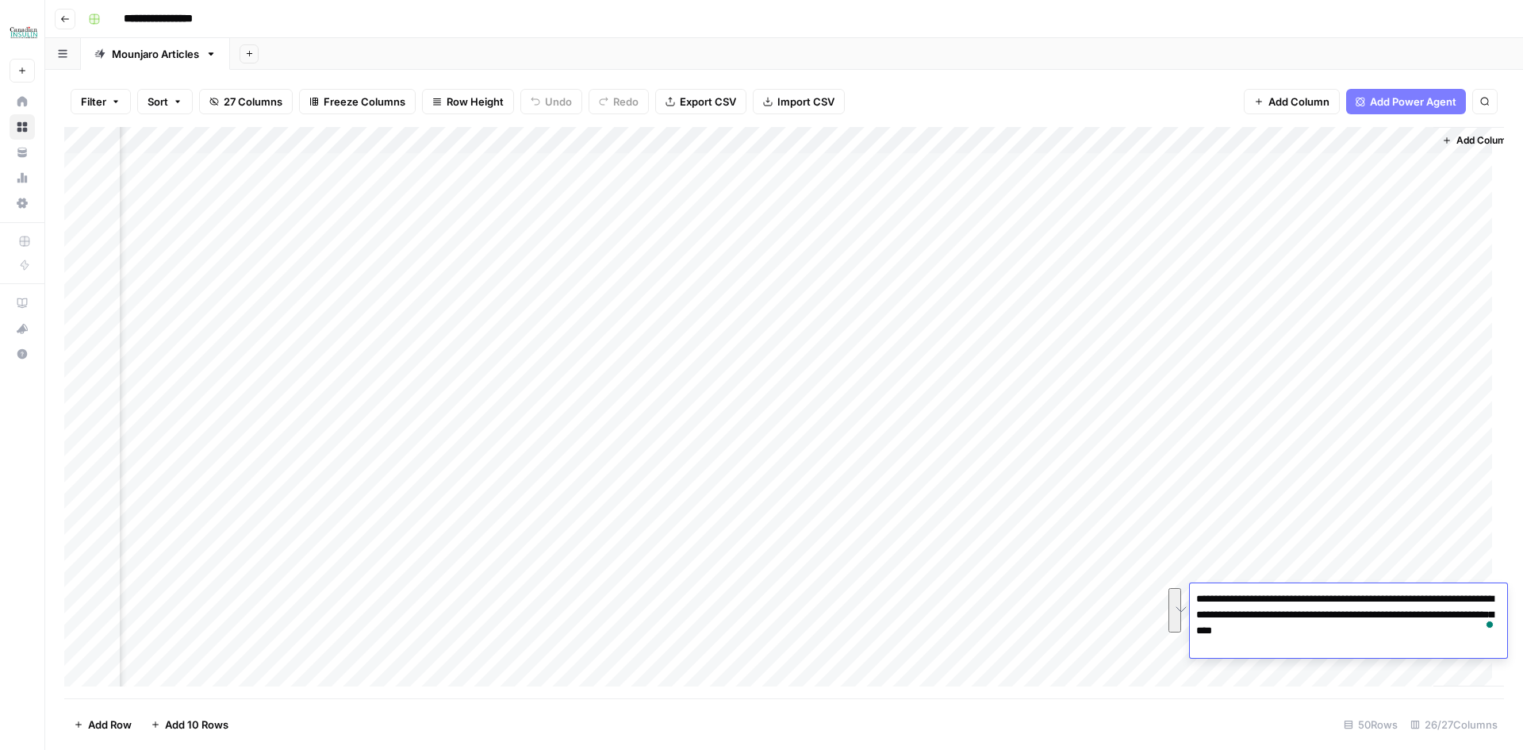
click at [1464, 531] on div "Add Column" at bounding box center [1476, 406] width 87 height 559
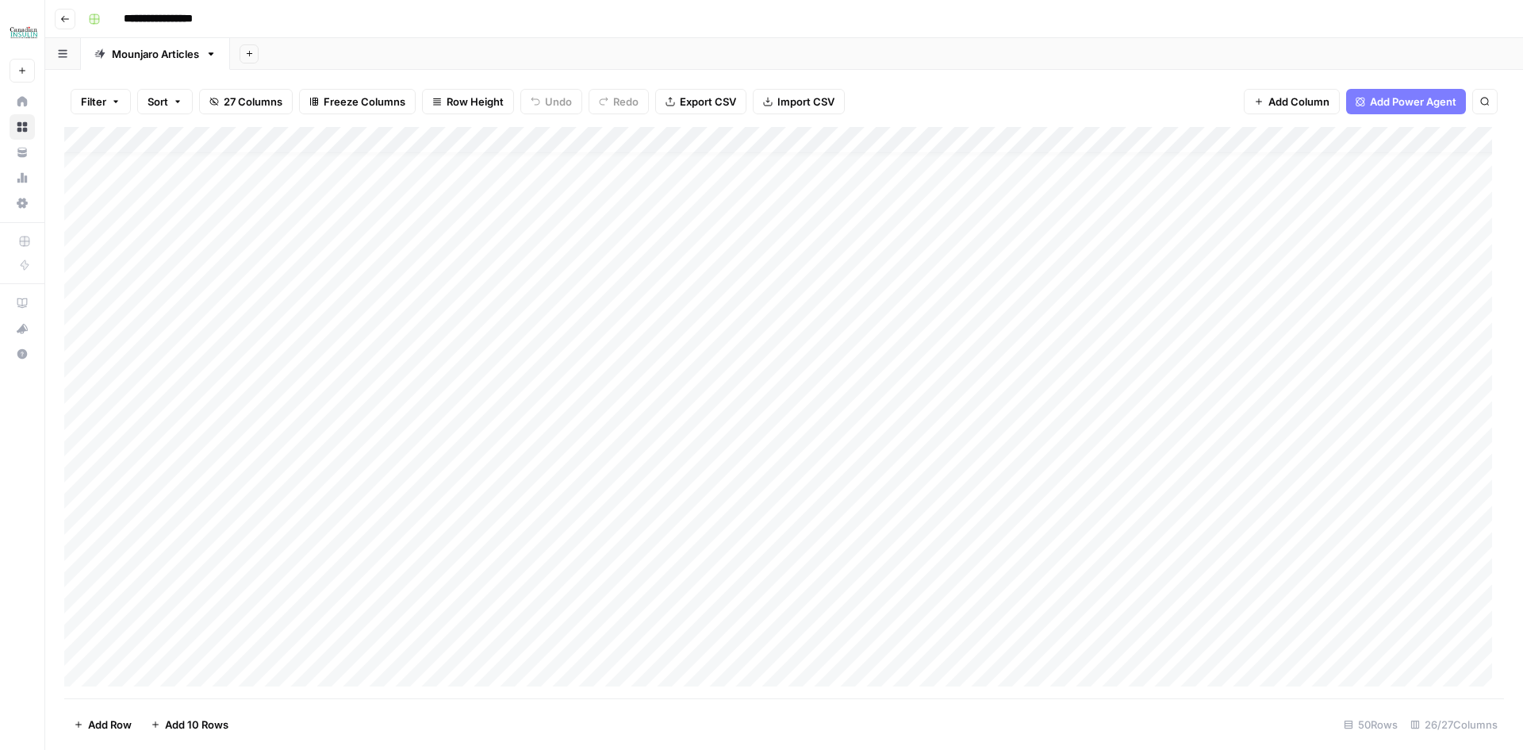
scroll to position [212, 0]
click at [103, 411] on div "Add Column" at bounding box center [784, 412] width 1440 height 571
click at [105, 441] on div "Add Column" at bounding box center [784, 412] width 1440 height 571
click at [106, 463] on div "Add Column" at bounding box center [784, 412] width 1440 height 571
click at [104, 496] on div "Add Column" at bounding box center [784, 412] width 1440 height 571
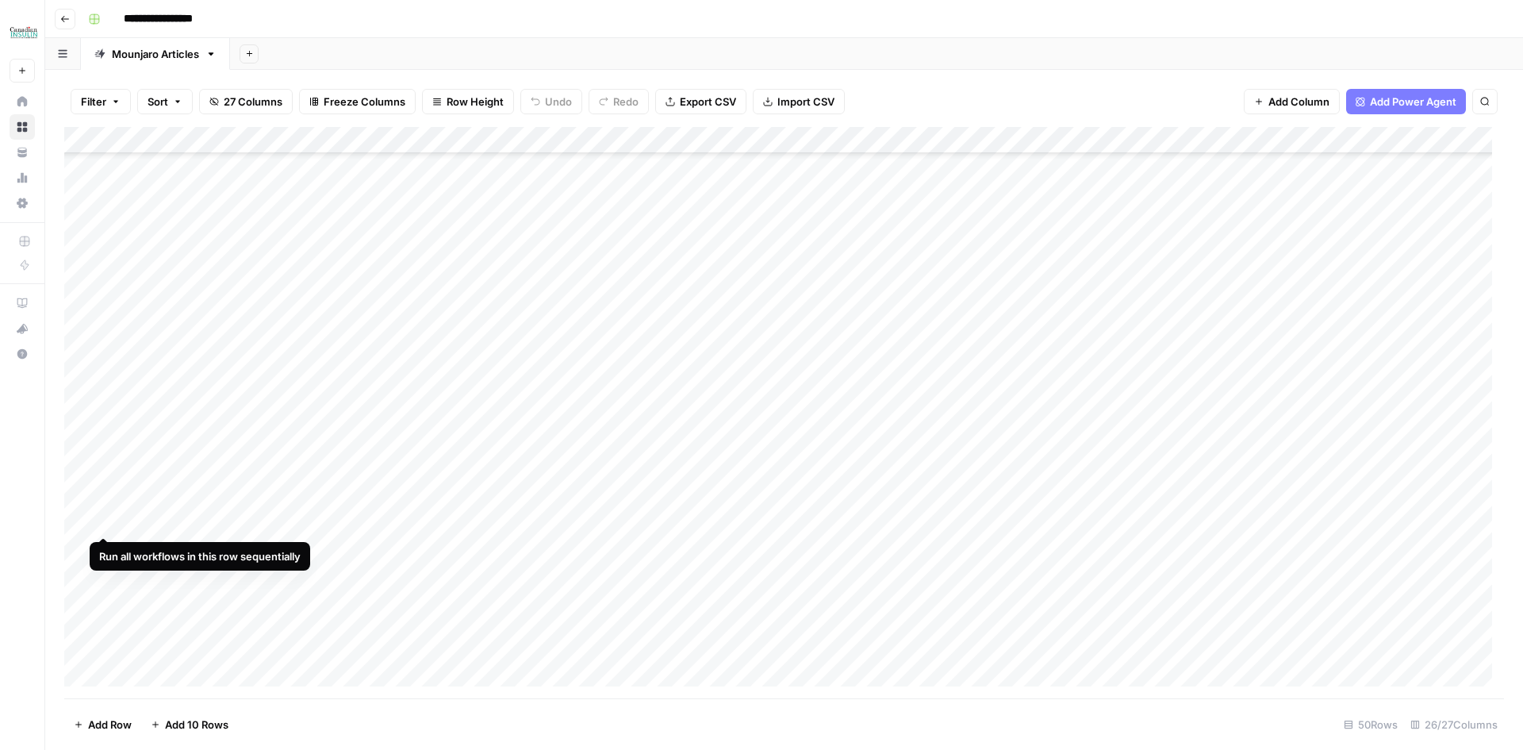
click at [105, 516] on div "Add Column" at bounding box center [784, 412] width 1440 height 571
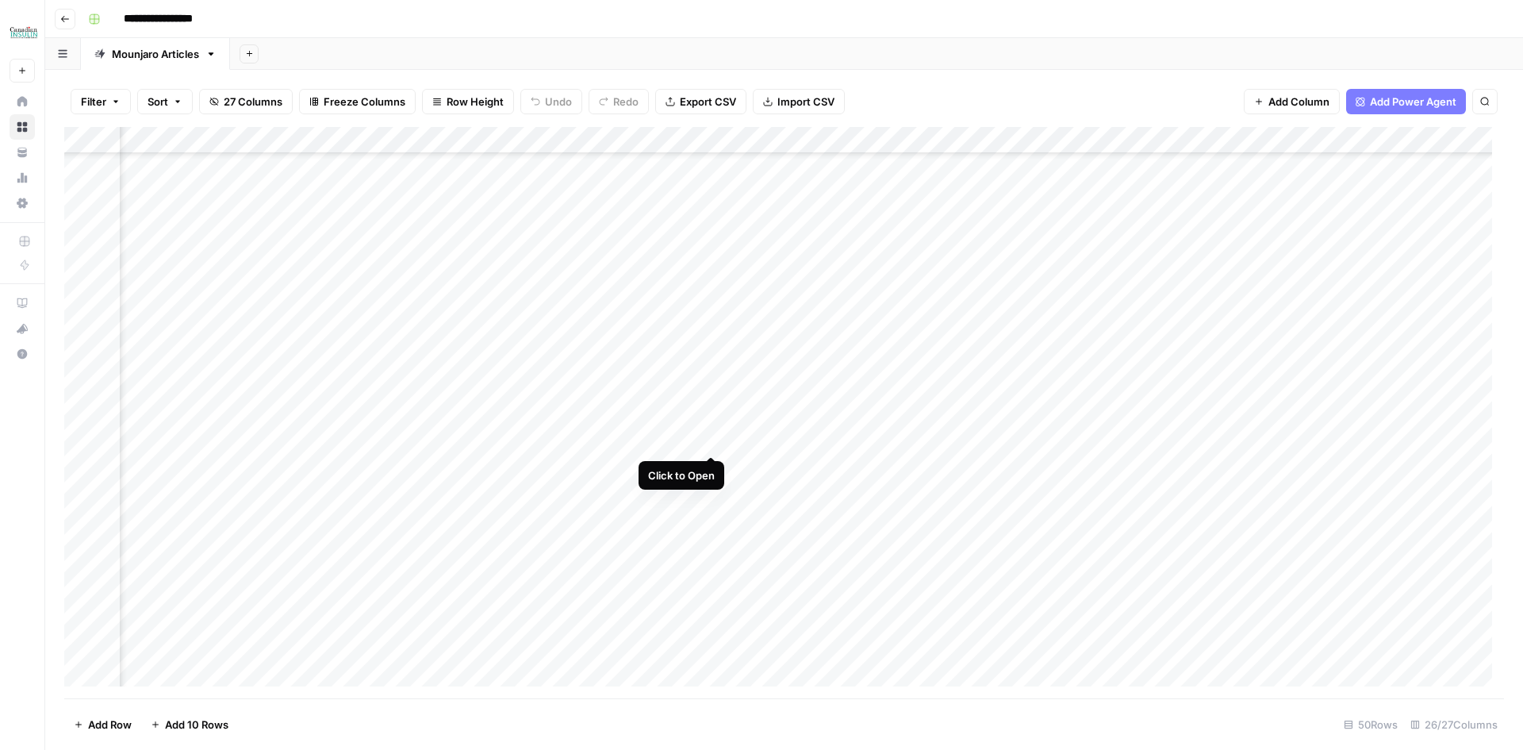
click at [711, 436] on div "Add Column" at bounding box center [784, 412] width 1440 height 571
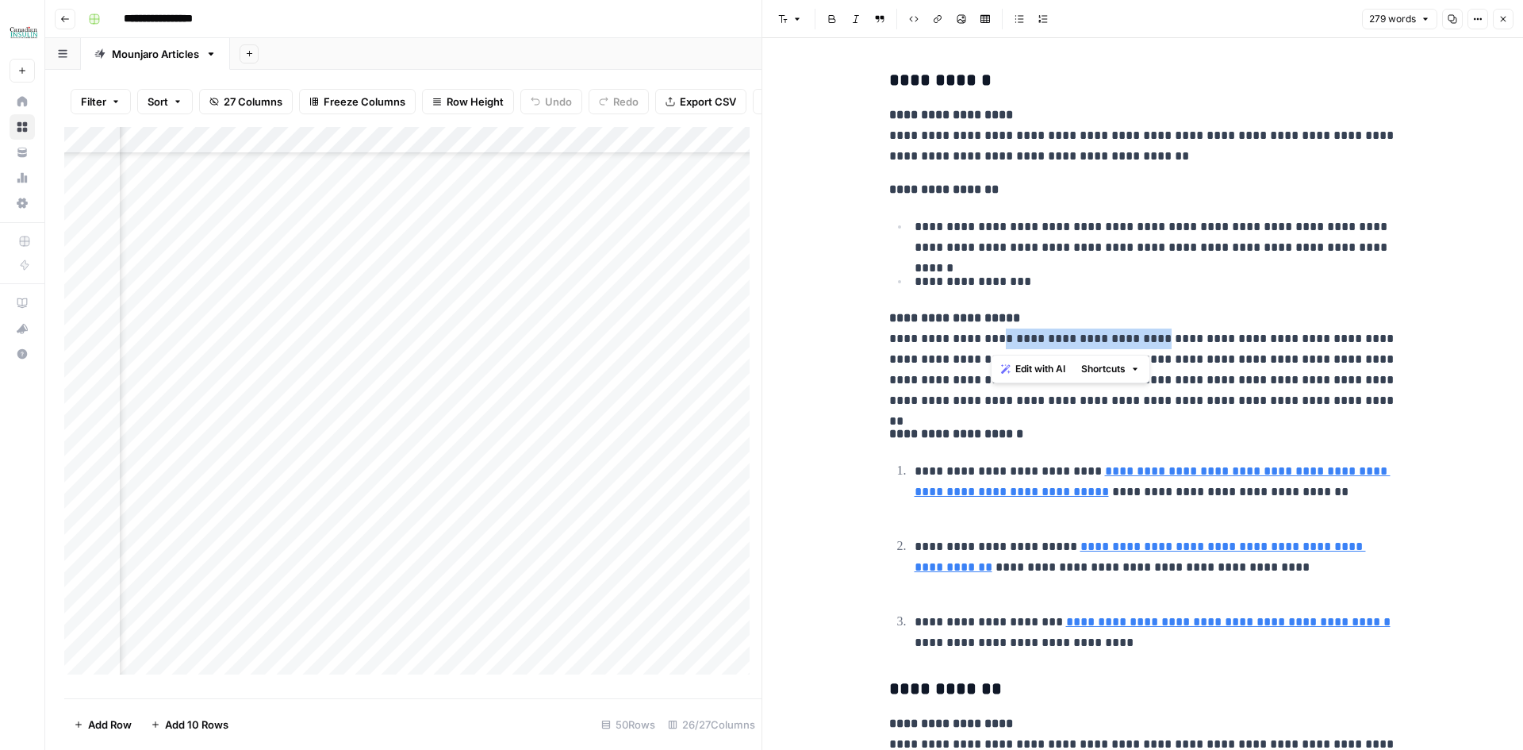
drag, startPoint x: 990, startPoint y: 343, endPoint x: 1148, endPoint y: 339, distance: 157.9
click at [1148, 339] on p "**********" at bounding box center [1143, 359] width 508 height 103
click at [1268, 337] on p "**********" at bounding box center [1143, 359] width 508 height 103
click at [995, 365] on p "**********" at bounding box center [1143, 359] width 508 height 103
click at [1256, 361] on p "**********" at bounding box center [1143, 359] width 508 height 103
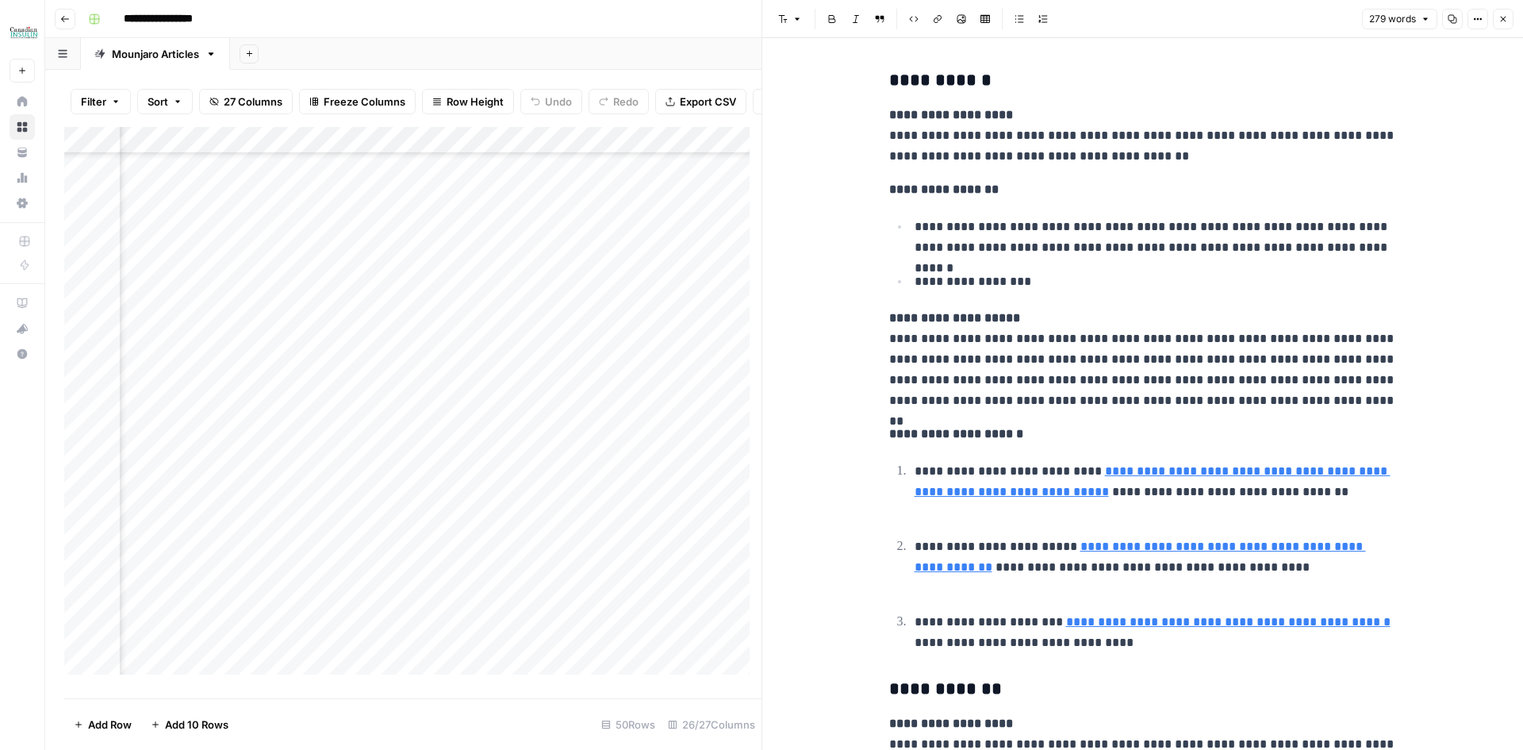
click at [1501, 18] on icon "button" at bounding box center [1503, 19] width 10 height 10
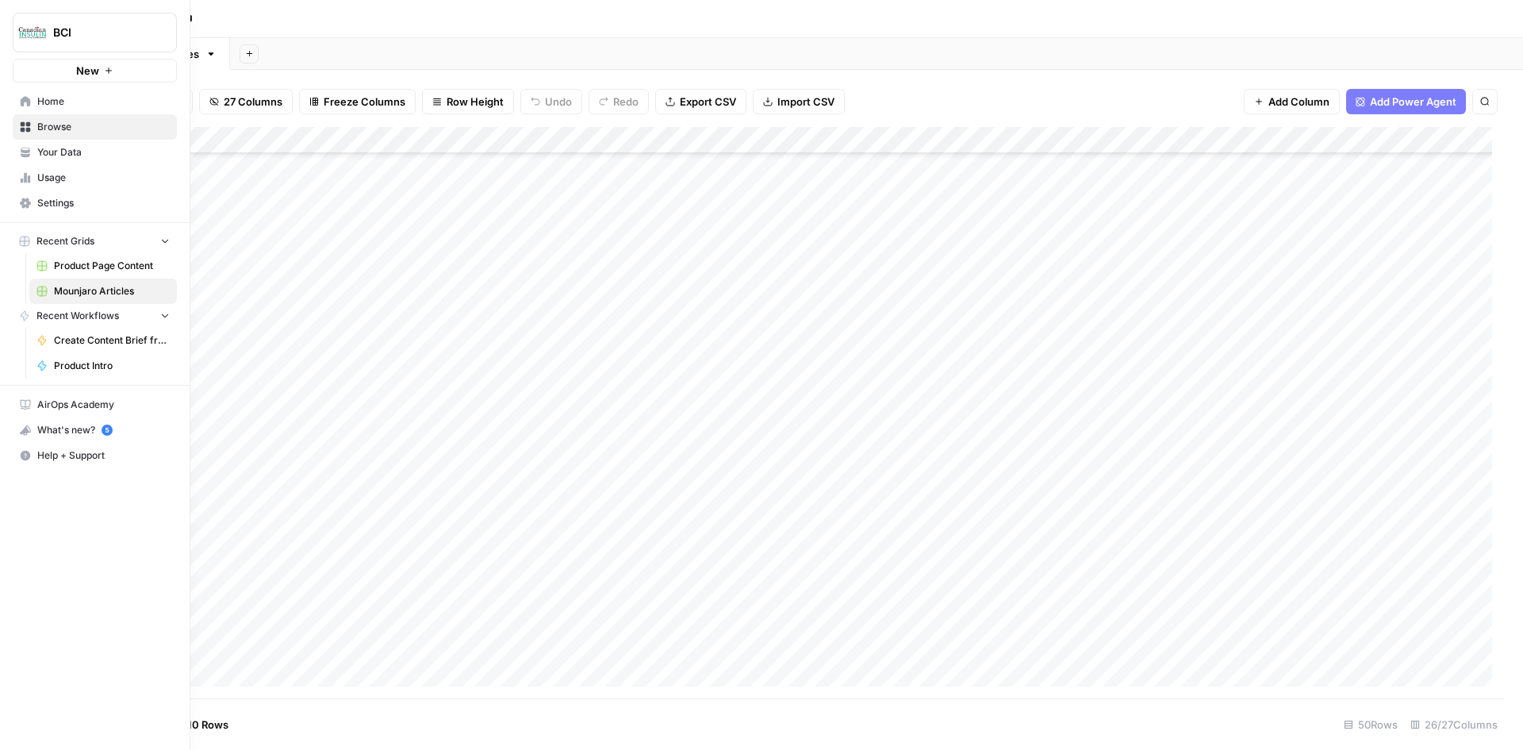
click at [77, 197] on span "Settings" at bounding box center [103, 203] width 132 height 14
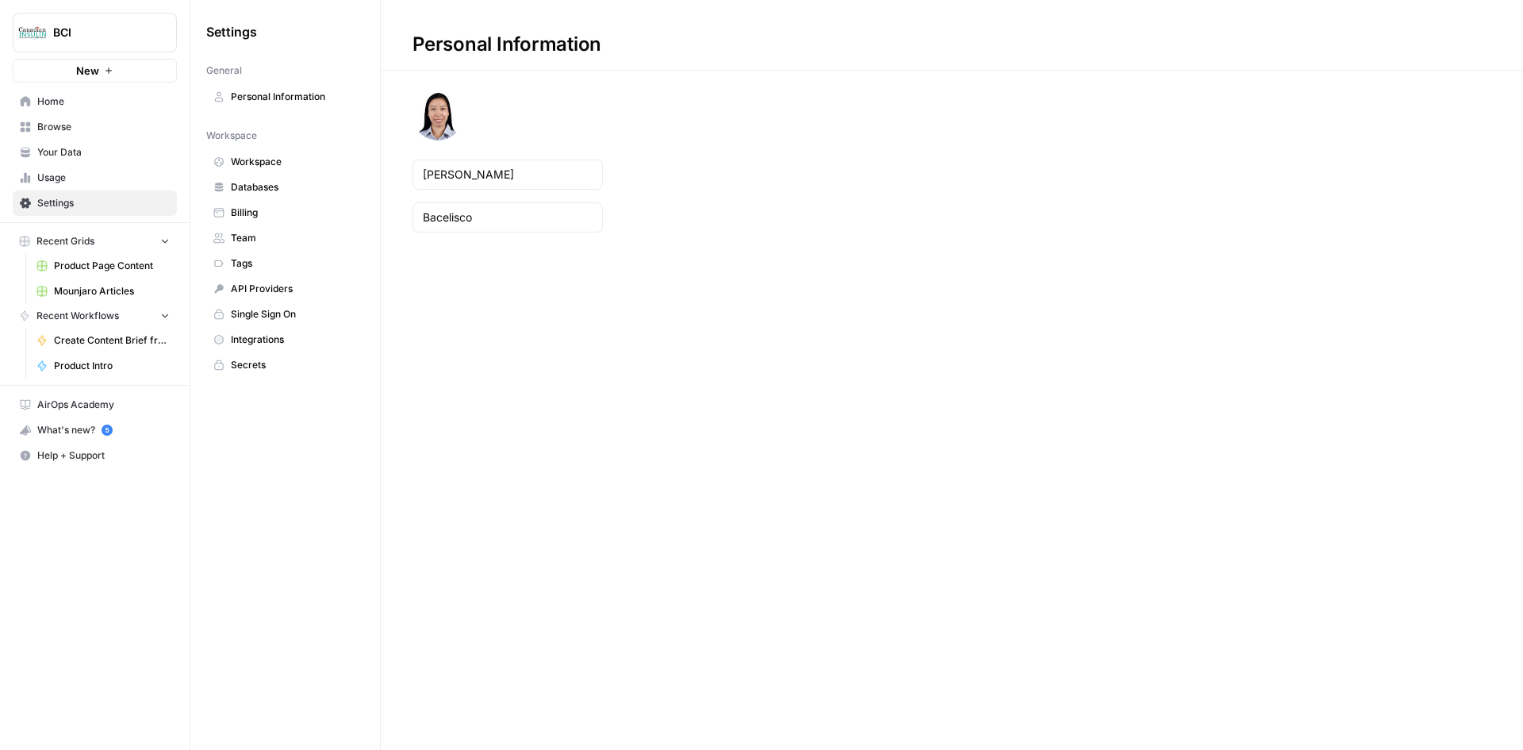
click at [280, 208] on span "Billing" at bounding box center [294, 212] width 126 height 14
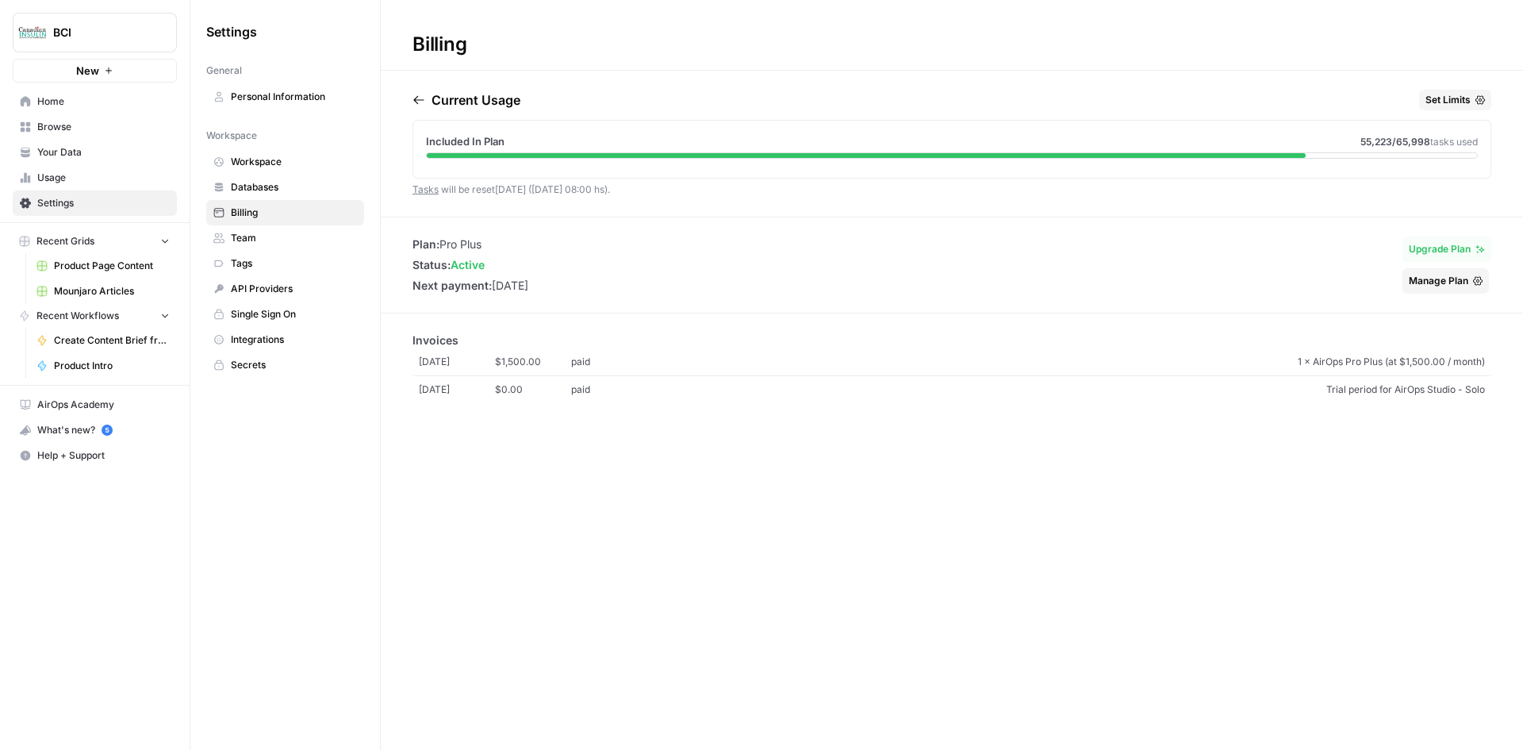
click at [105, 291] on span "Mounjaro Articles" at bounding box center [112, 291] width 116 height 14
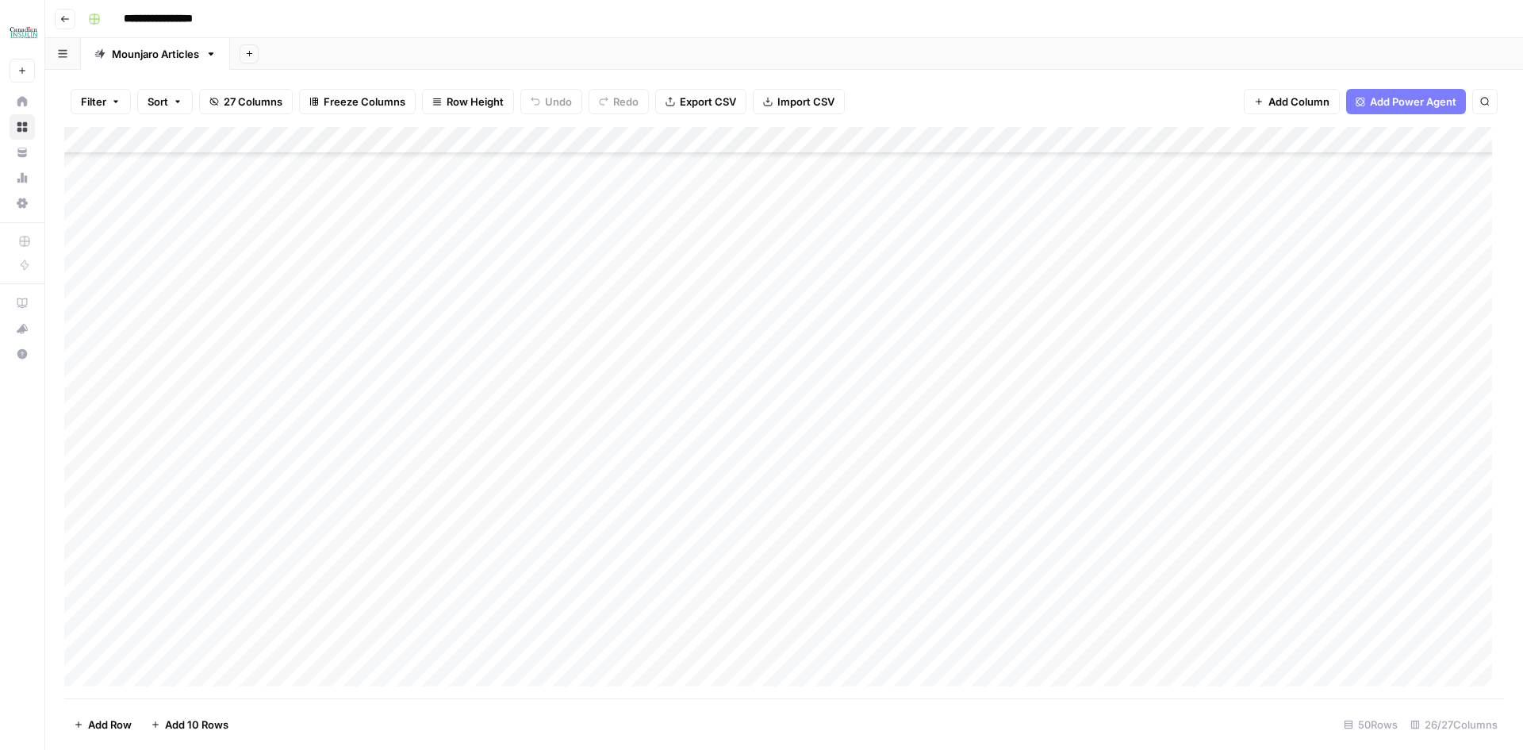
scroll to position [317, 0]
drag, startPoint x: 101, startPoint y: 444, endPoint x: 94, endPoint y: 450, distance: 9.0
click at [100, 444] on div "Add Column" at bounding box center [784, 412] width 1440 height 571
click at [102, 469] on div "Add Column" at bounding box center [784, 412] width 1440 height 571
click at [103, 495] on div "Add Column" at bounding box center [784, 412] width 1440 height 571
